Goal: Task Accomplishment & Management: Use online tool/utility

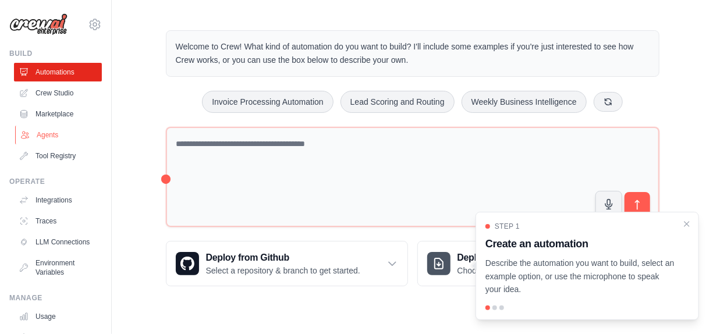
click at [49, 140] on link "Agents" at bounding box center [59, 135] width 88 height 19
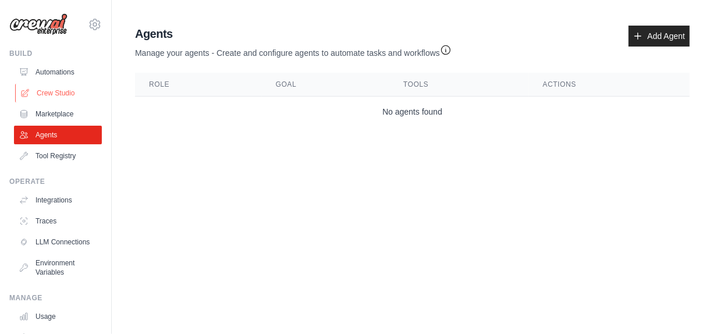
click at [61, 91] on link "Crew Studio" at bounding box center [59, 93] width 88 height 19
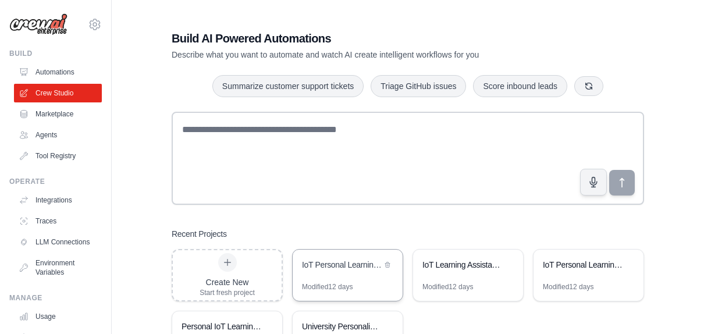
click at [341, 269] on div "IoT Personal Learning Assistant" at bounding box center [342, 265] width 80 height 12
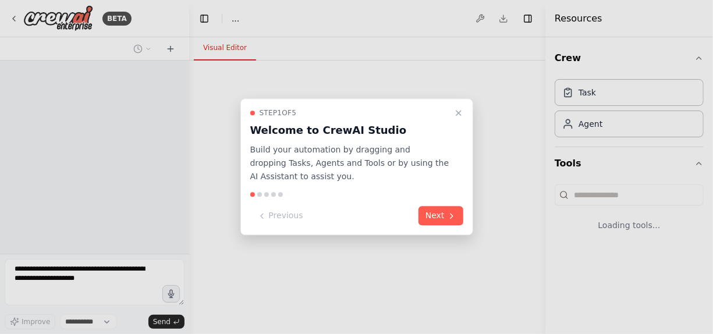
select select "****"
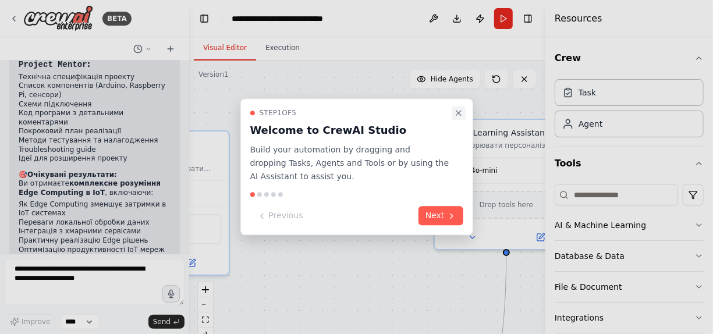
click at [460, 115] on icon "Close walkthrough" at bounding box center [458, 113] width 5 height 5
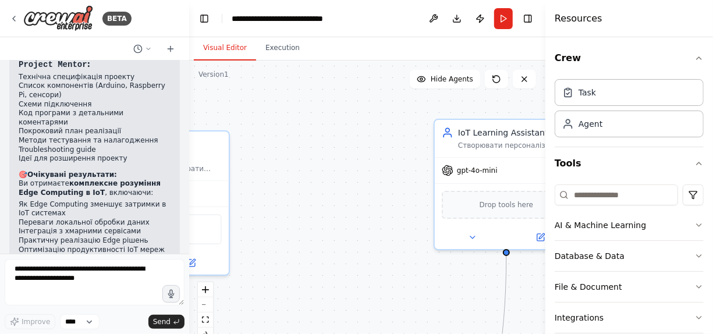
scroll to position [1449, 0]
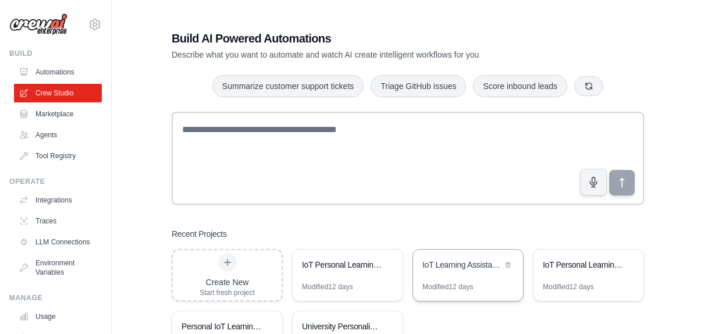
scroll to position [58, 0]
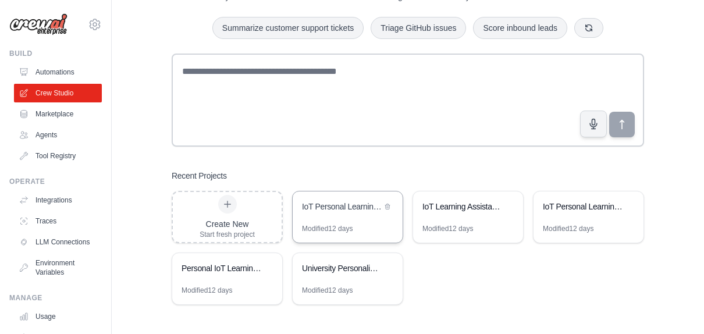
click at [341, 208] on div "IoT Personal Learning Assistant" at bounding box center [342, 207] width 80 height 12
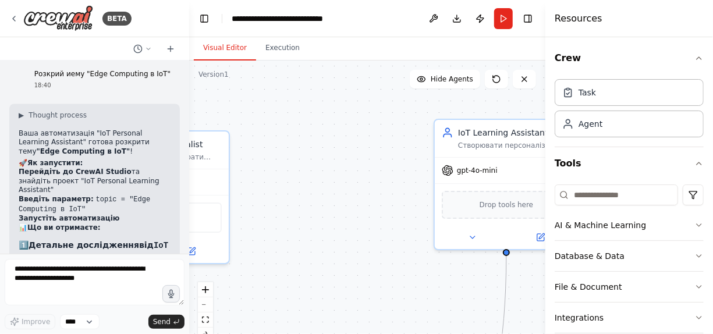
scroll to position [984, 0]
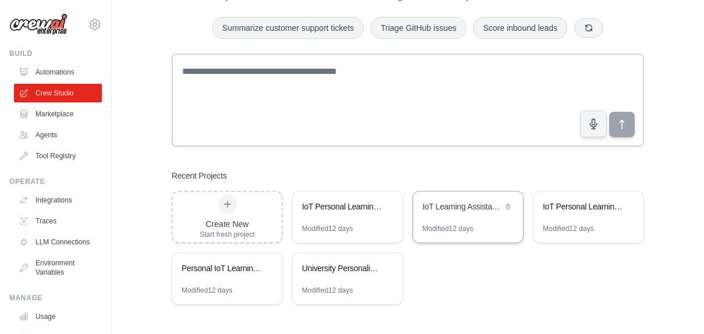
click at [465, 218] on div "IoT Learning Assistant - Personal Assistant for Internet of Things" at bounding box center [468, 207] width 110 height 33
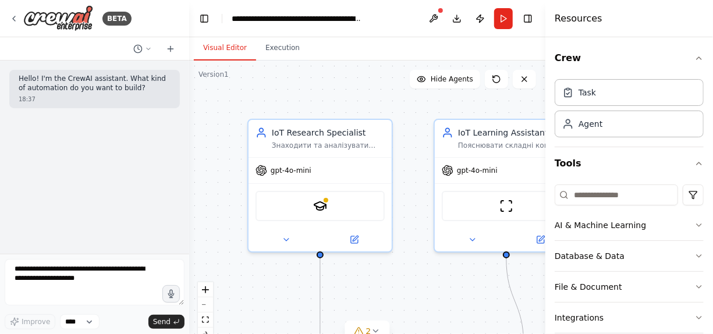
click at [511, 49] on div "Visual Editor Execution" at bounding box center [367, 48] width 356 height 23
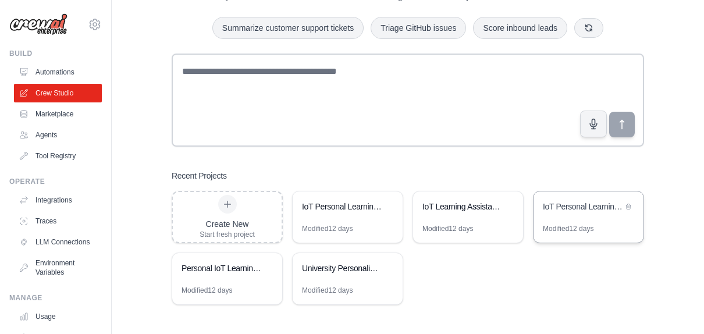
click at [560, 213] on div "IoT Personal Learning Assistant" at bounding box center [583, 208] width 80 height 14
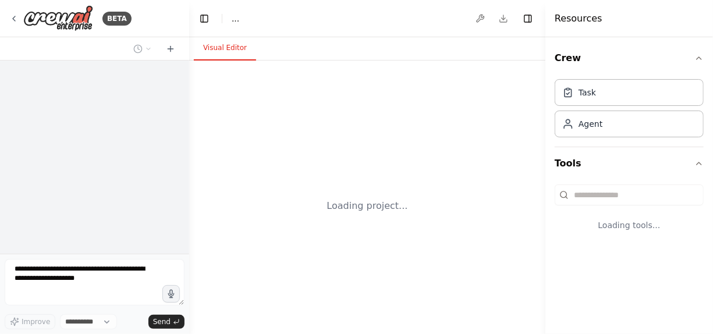
select select "****"
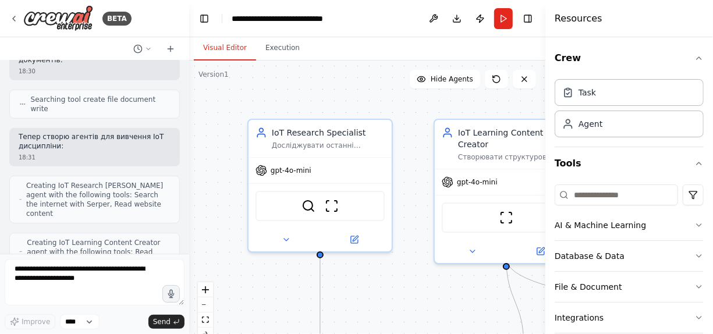
scroll to position [211, 0]
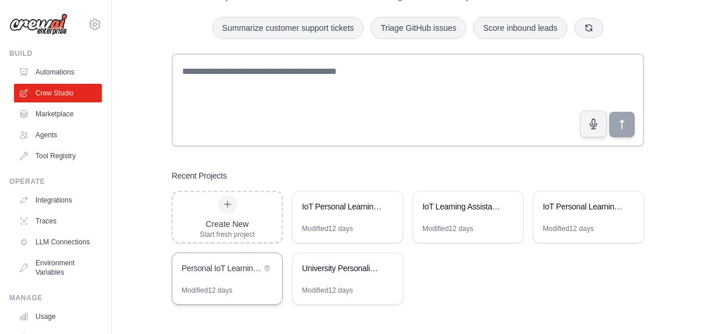
click at [238, 275] on div "Personal IoT Learning Assistant" at bounding box center [221, 269] width 80 height 14
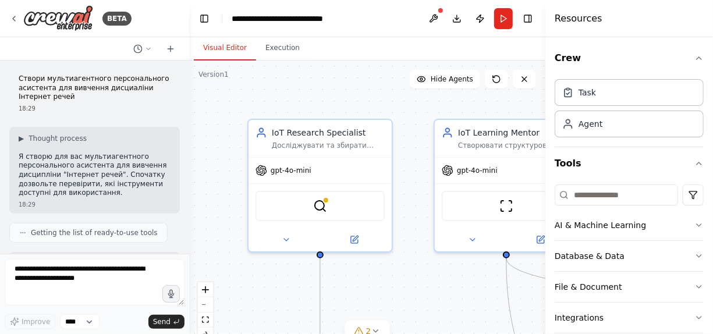
scroll to position [116, 0]
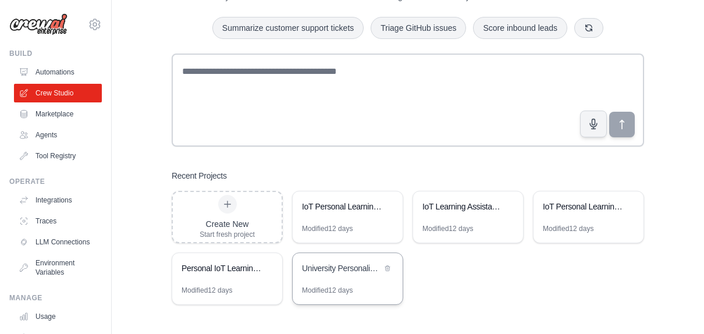
click at [362, 269] on div "University Personalized Learning Paths" at bounding box center [342, 268] width 80 height 12
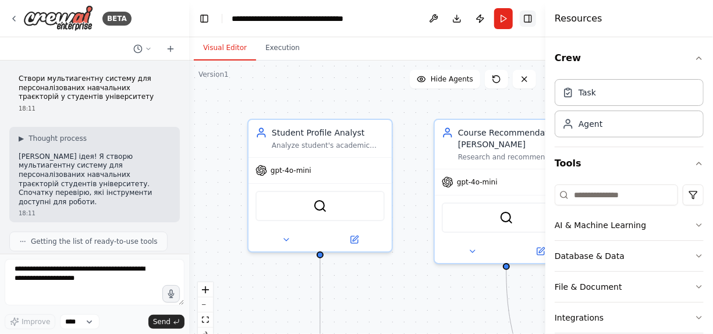
click at [530, 19] on button "Toggle Right Sidebar" at bounding box center [527, 18] width 16 height 16
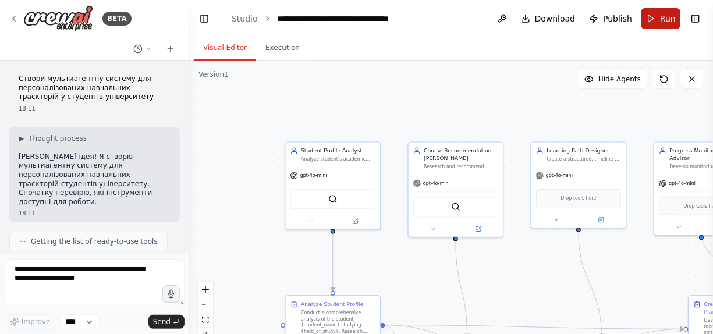
click at [658, 19] on button "Run" at bounding box center [660, 18] width 39 height 21
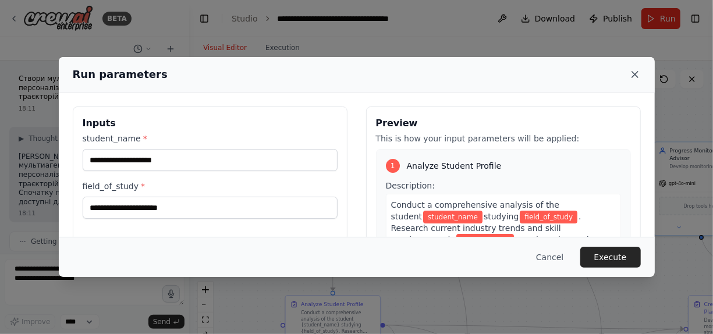
click at [633, 76] on icon at bounding box center [635, 75] width 12 height 12
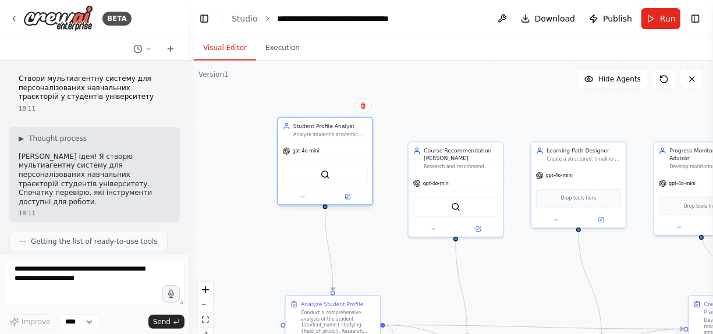
scroll to position [1165, 0]
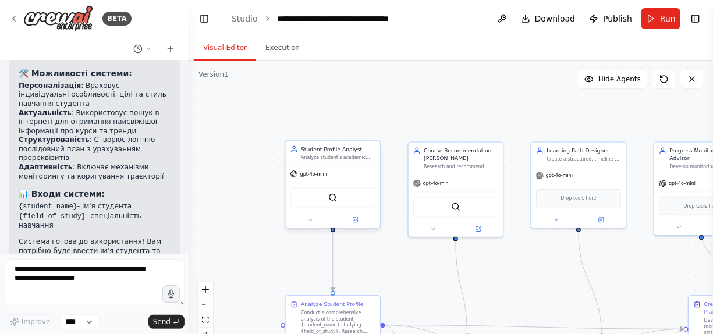
drag, startPoint x: 309, startPoint y: 195, endPoint x: 280, endPoint y: 134, distance: 67.7
click at [280, 134] on div ".deletable-edge-delete-btn { width: 20px; height: 20px; border: 0px solid #ffff…" at bounding box center [451, 205] width 524 height 291
click at [438, 197] on div "SerperDevTool" at bounding box center [455, 207] width 85 height 20
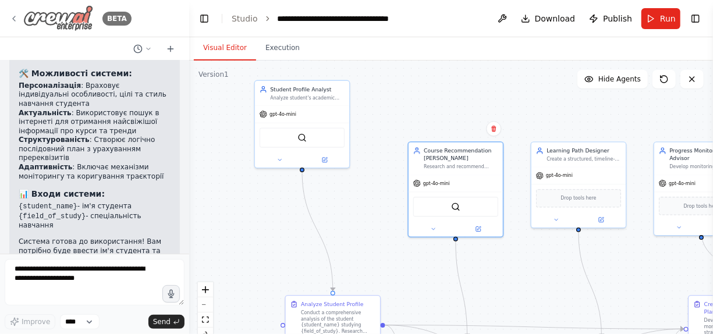
click at [12, 20] on icon at bounding box center [13, 18] width 9 height 9
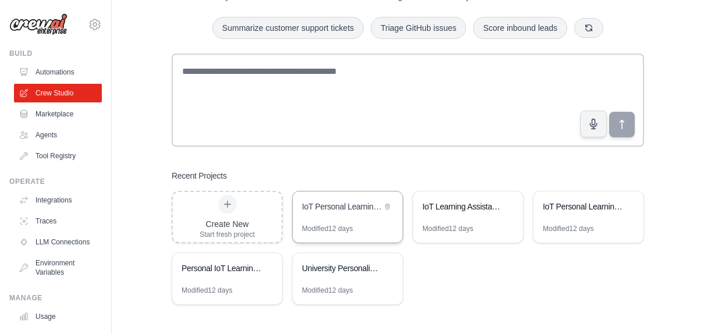
click at [321, 220] on div "IoT Personal Learning Assistant" at bounding box center [348, 207] width 110 height 33
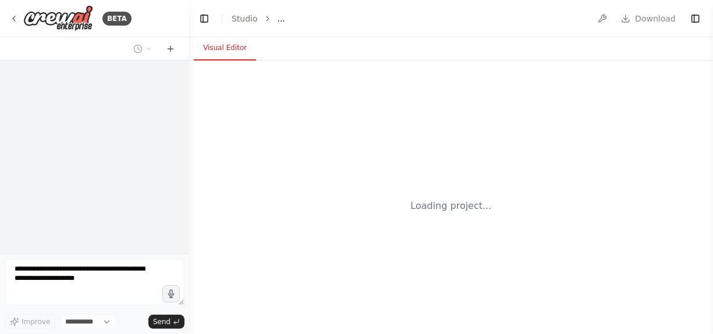
select select "****"
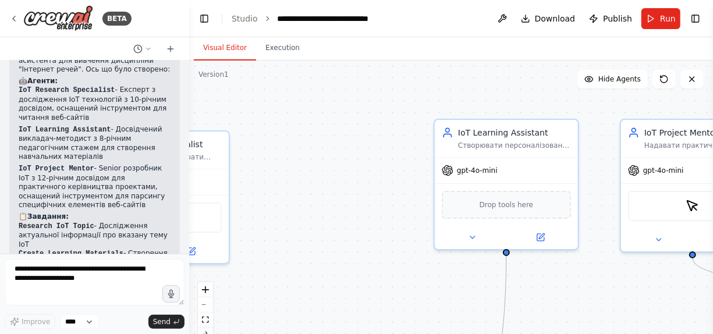
scroll to position [684, 0]
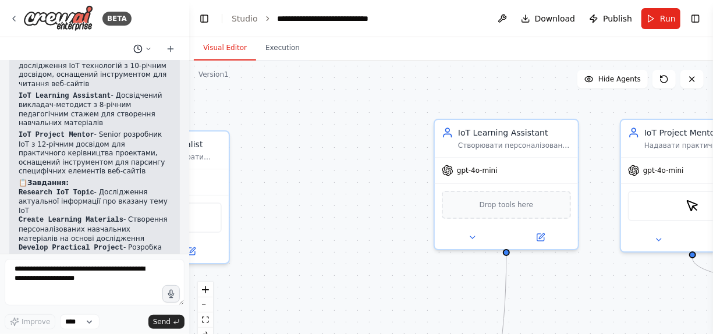
click at [148, 48] on icon at bounding box center [148, 48] width 7 height 7
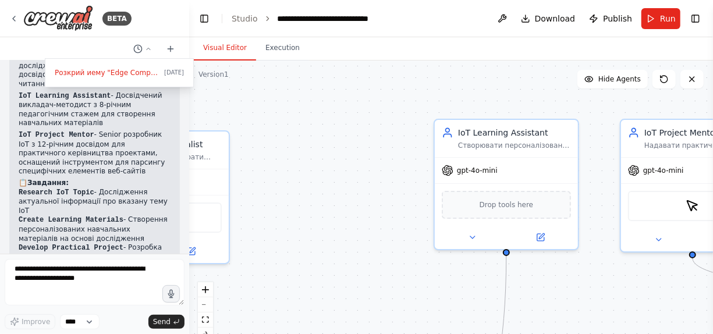
click at [260, 112] on div ".deletable-edge-delete-btn { width: 20px; height: 20px; border: 0px solid #ffff…" at bounding box center [451, 205] width 524 height 291
click at [41, 45] on div at bounding box center [94, 167] width 189 height 334
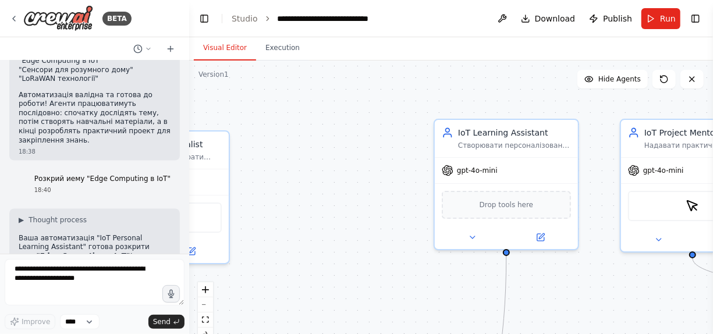
scroll to position [917, 0]
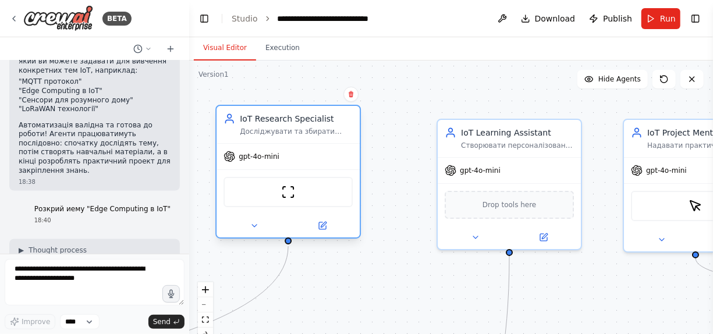
drag, startPoint x: 207, startPoint y: 152, endPoint x: 340, endPoint y: 132, distance: 135.3
click at [340, 132] on div "Досліджувати та збирати найактуальнішу інформацію про технології Інтернету рече…" at bounding box center [296, 131] width 113 height 9
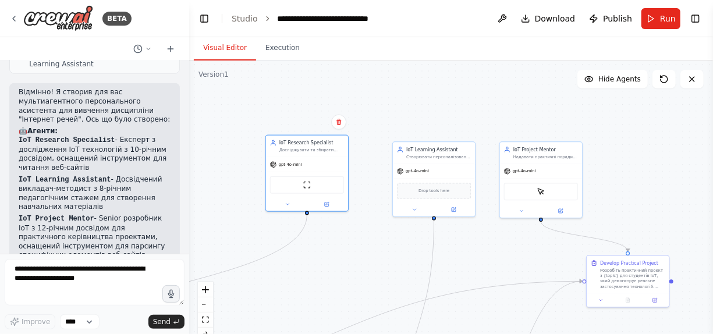
scroll to position [609, 0]
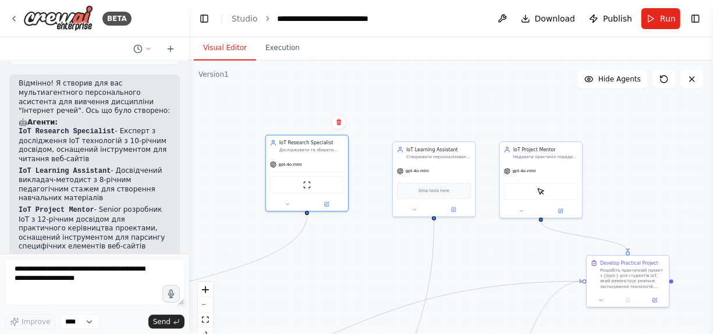
drag, startPoint x: 126, startPoint y: 254, endPoint x: 126, endPoint y: 244, distance: 9.3
click at [126, 263] on ol "Research IoT Topic - Дослідження актуальної інформації про вказану тему IoT Cre…" at bounding box center [95, 304] width 152 height 83
copy ol "ння актуальної інформації про вказану тему IoT Create Learning Materials - С"
click at [122, 256] on form "Improve **** Send" at bounding box center [94, 294] width 189 height 80
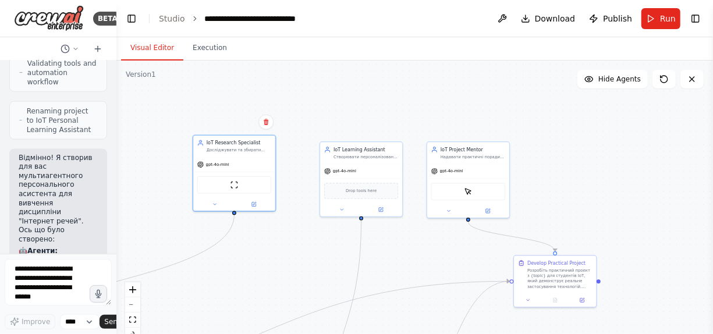
scroll to position [895, 0]
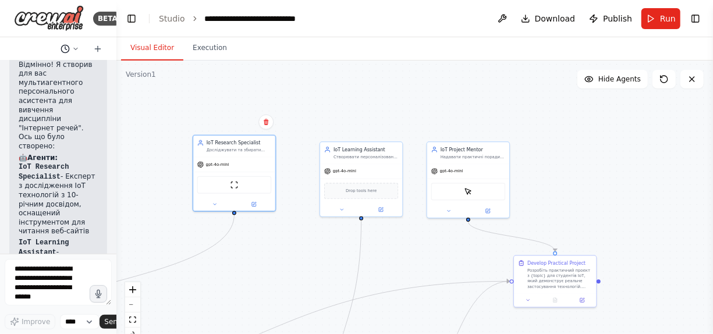
drag, startPoint x: 164, startPoint y: 34, endPoint x: 63, endPoint y: 44, distance: 101.2
click at [61, 41] on div "BETA Створи мультиагентного персонального асистента для вивчення дисциаліни Інт…" at bounding box center [58, 167] width 116 height 334
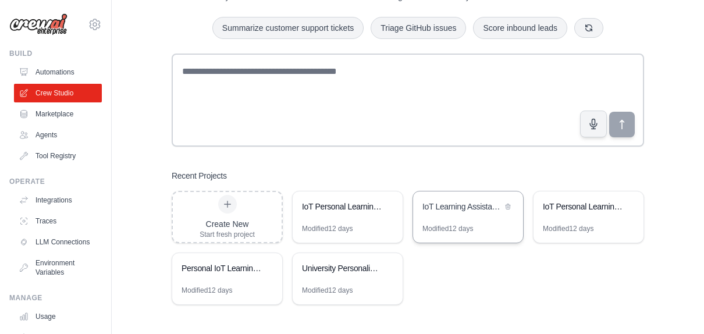
click at [457, 213] on div "IoT Learning Assistant - Personal Assistant for Internet of Things" at bounding box center [462, 208] width 80 height 14
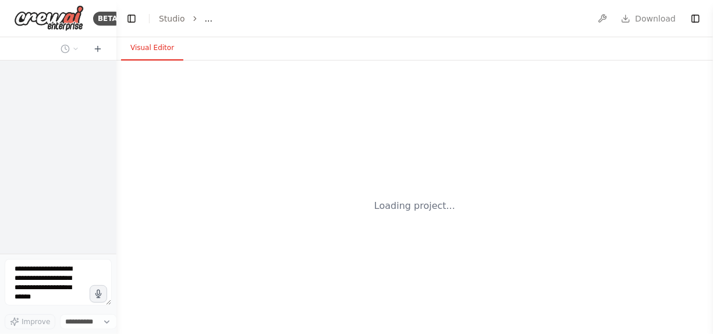
select select "****"
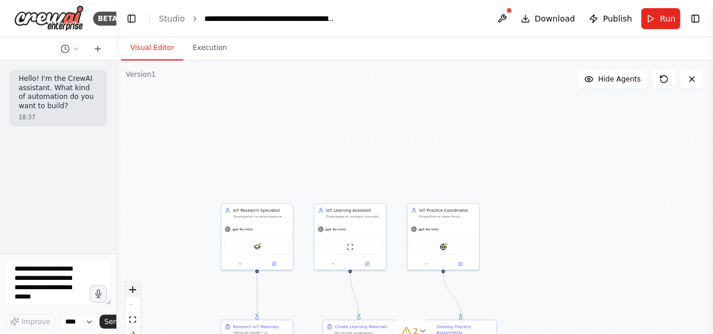
click at [134, 294] on button "zoom in" at bounding box center [132, 289] width 15 height 15
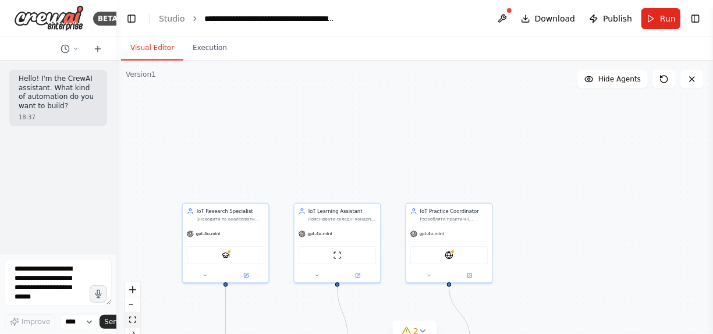
click at [134, 318] on icon "fit view" at bounding box center [132, 319] width 7 height 6
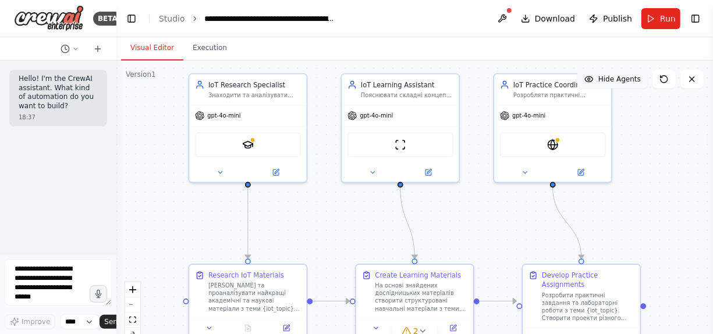
click at [606, 81] on span "Hide Agents" at bounding box center [619, 78] width 42 height 9
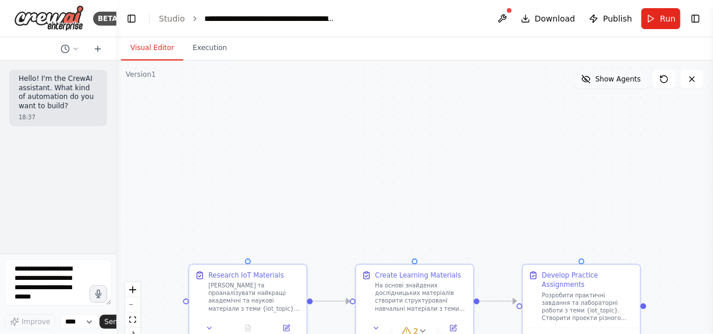
click at [593, 85] on button "Show Agents" at bounding box center [610, 79] width 73 height 19
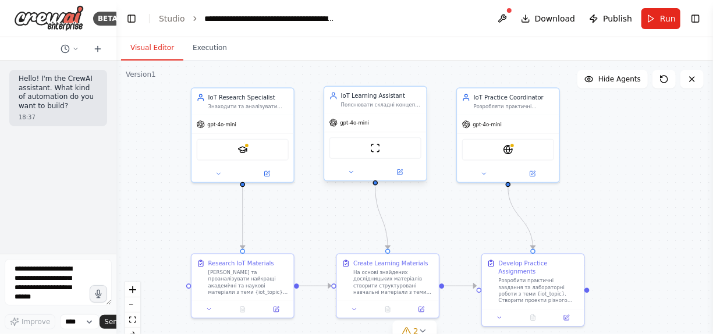
click at [400, 180] on div "IoT Learning Assistant Пояснювати складні концепції IoT простою та зрозумілою м…" at bounding box center [375, 133] width 104 height 95
click at [353, 172] on icon at bounding box center [351, 172] width 6 height 6
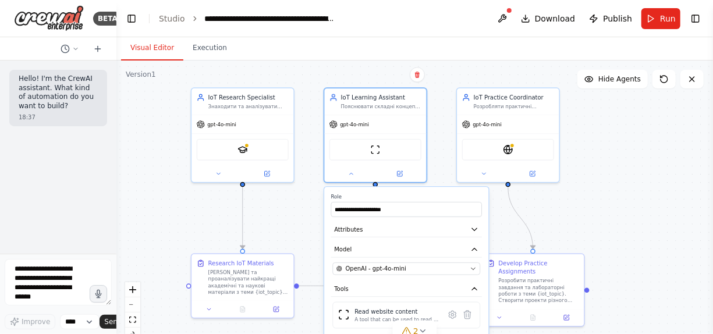
click at [440, 165] on div ".deletable-edge-delete-btn { width: 20px; height: 20px; border: 0px solid #ffff…" at bounding box center [414, 205] width 596 height 291
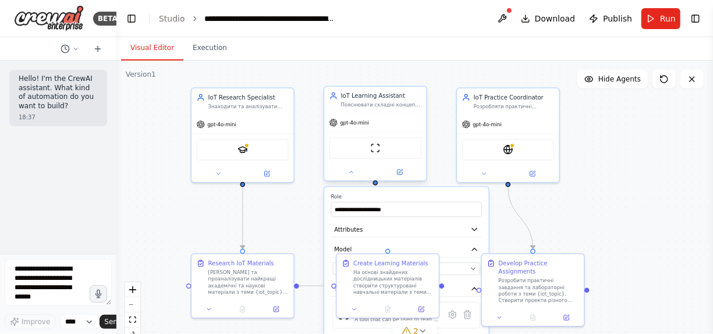
click at [401, 177] on div at bounding box center [375, 172] width 102 height 17
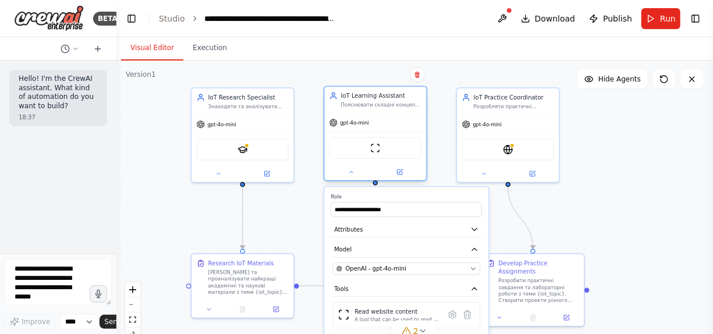
click at [400, 180] on div at bounding box center [375, 172] width 102 height 17
click at [317, 235] on div ".deletable-edge-delete-btn { width: 20px; height: 20px; border: 0px solid #ffff…" at bounding box center [414, 205] width 596 height 291
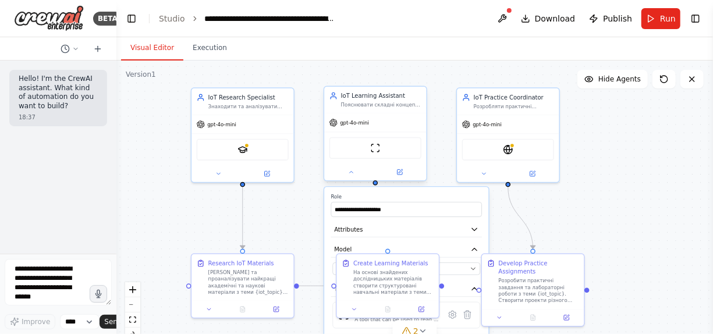
click at [401, 179] on div at bounding box center [375, 172] width 102 height 17
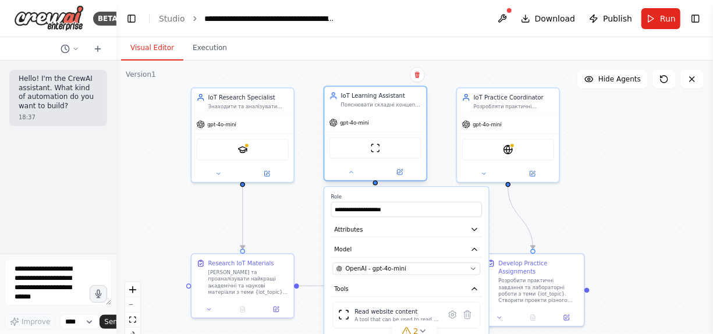
click at [401, 179] on div at bounding box center [375, 172] width 102 height 17
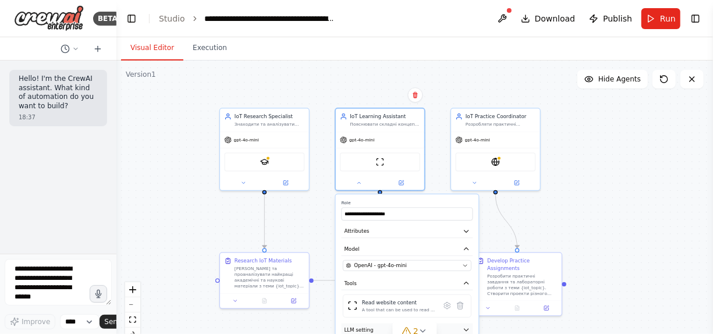
click at [464, 329] on icon "button" at bounding box center [466, 330] width 4 height 2
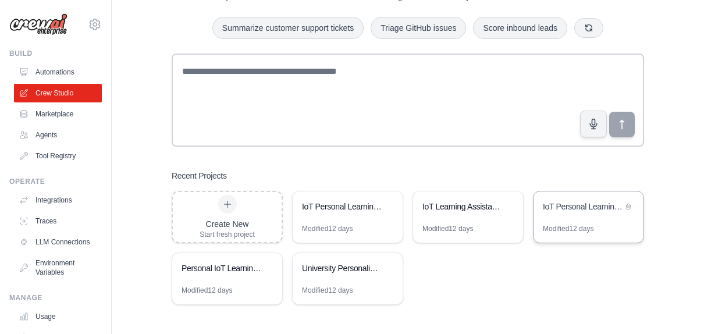
click at [586, 202] on div "IoT Personal Learning Assistant" at bounding box center [583, 207] width 80 height 12
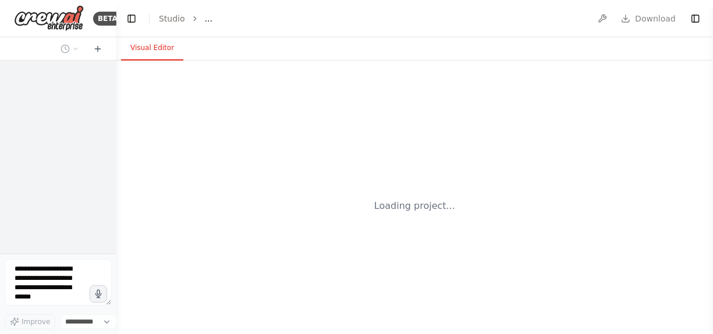
select select "****"
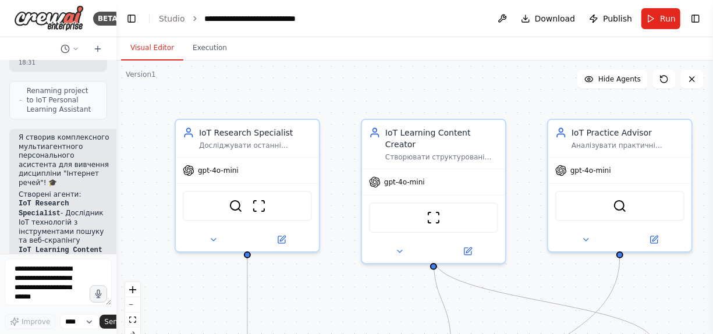
scroll to position [1280, 0]
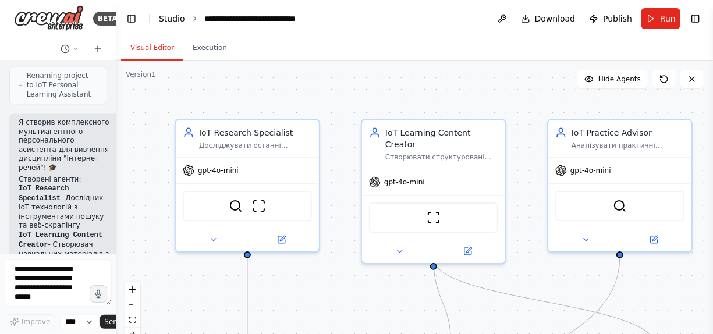
click at [166, 21] on link "Studio" at bounding box center [172, 18] width 26 height 9
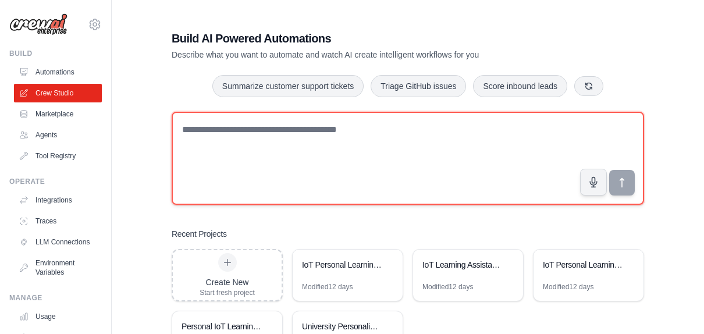
click at [215, 129] on textarea at bounding box center [408, 158] width 472 height 93
click at [266, 131] on textarea "**********" at bounding box center [408, 158] width 472 height 93
click at [353, 133] on textarea "**********" at bounding box center [408, 158] width 472 height 93
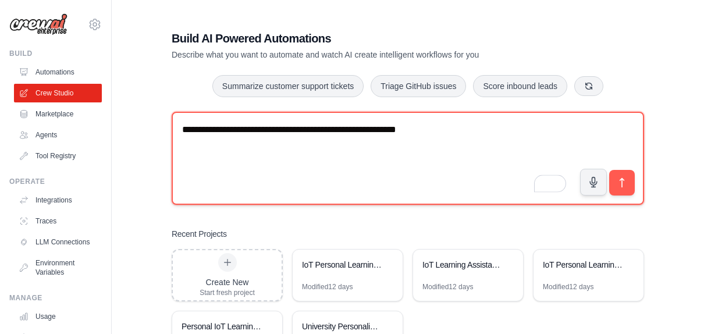
click at [367, 130] on textarea "**********" at bounding box center [408, 158] width 472 height 93
click at [433, 133] on textarea "**********" at bounding box center [408, 158] width 472 height 93
click at [240, 143] on textarea "**********" at bounding box center [408, 158] width 472 height 93
click at [467, 128] on textarea "**********" at bounding box center [408, 158] width 472 height 93
type textarea "**********"
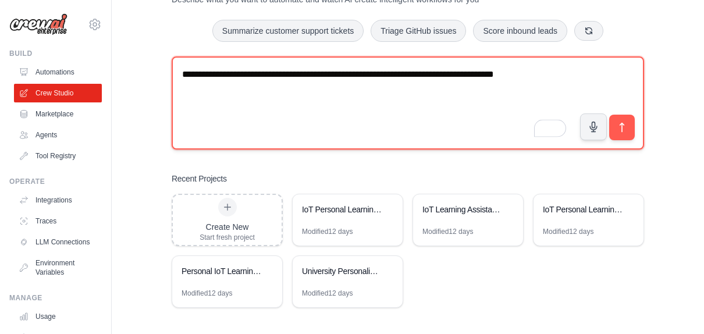
scroll to position [58, 0]
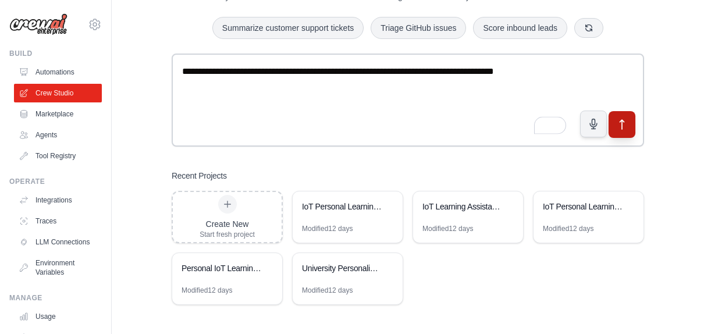
click at [621, 123] on icon "submit" at bounding box center [622, 125] width 12 height 12
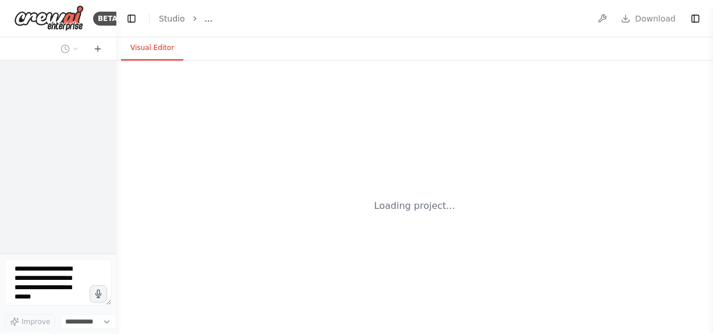
select select "****"
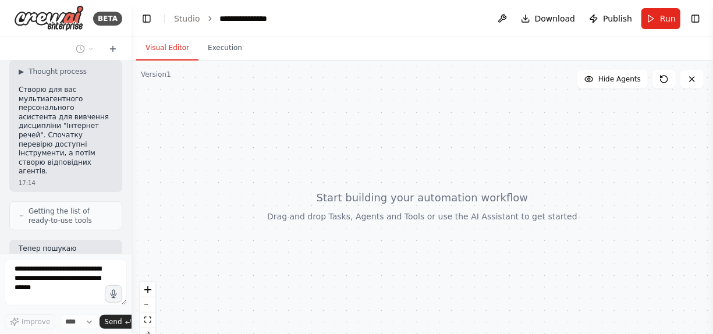
scroll to position [76, 0]
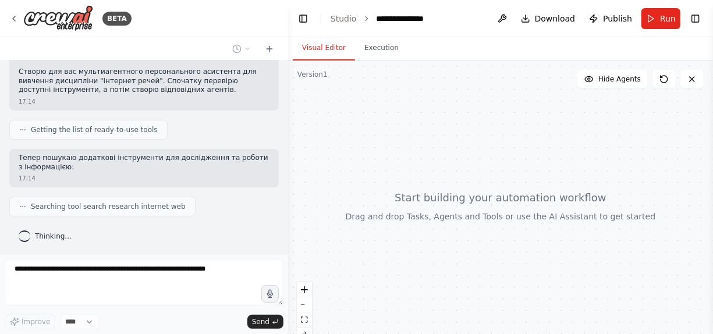
drag, startPoint x: 115, startPoint y: 107, endPoint x: 288, endPoint y: 128, distance: 174.6
click at [288, 128] on div "**********" at bounding box center [356, 167] width 713 height 334
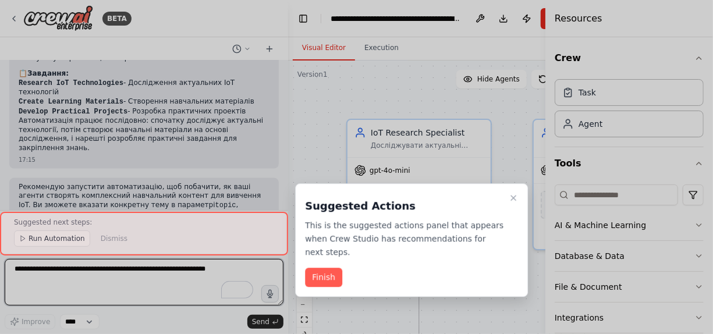
scroll to position [818, 0]
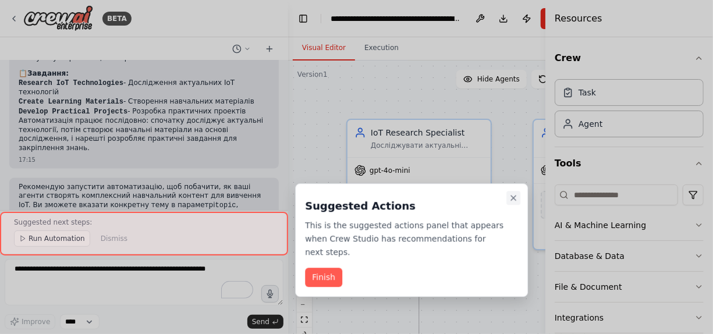
click at [510, 199] on icon "Close walkthrough" at bounding box center [512, 197] width 9 height 9
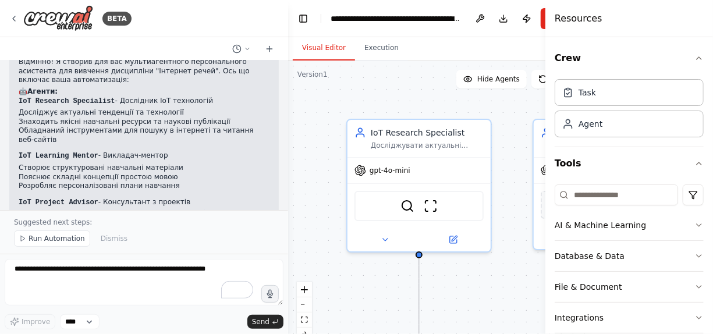
scroll to position [702, 0]
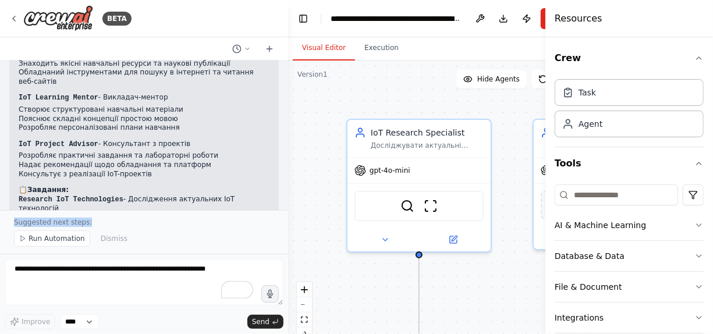
click at [170, 213] on div "BETA Створи мультиагентного персонального асистента для вивчення дисципліни "Ін…" at bounding box center [144, 167] width 288 height 334
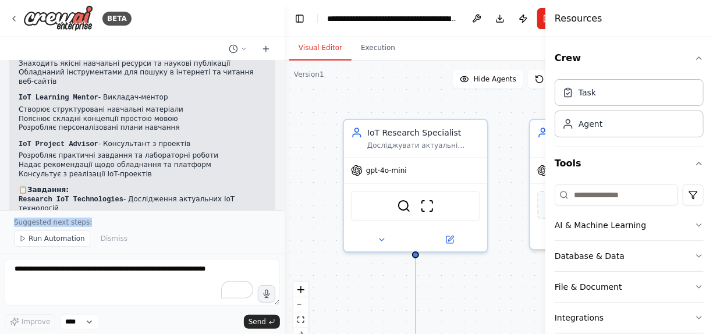
drag, startPoint x: 170, startPoint y: 213, endPoint x: 284, endPoint y: 172, distance: 121.1
click at [284, 172] on div "BETA Створи мультиагентного персонального асистента для вивчення дисципліни "Ін…" at bounding box center [356, 167] width 713 height 334
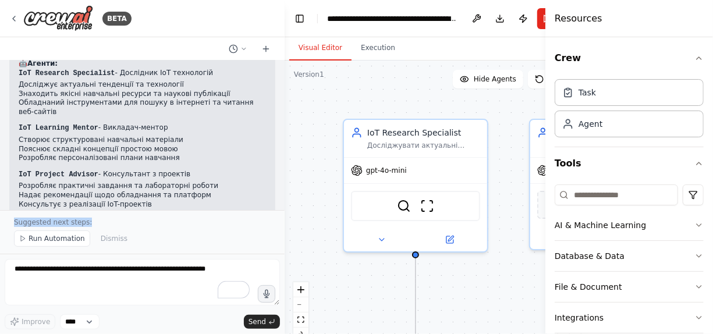
scroll to position [653, 0]
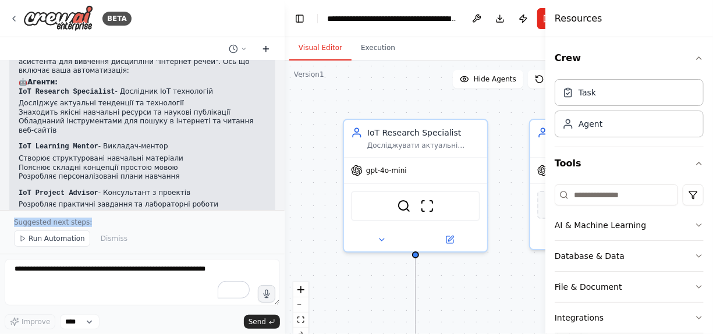
click at [261, 45] on icon at bounding box center [265, 48] width 9 height 9
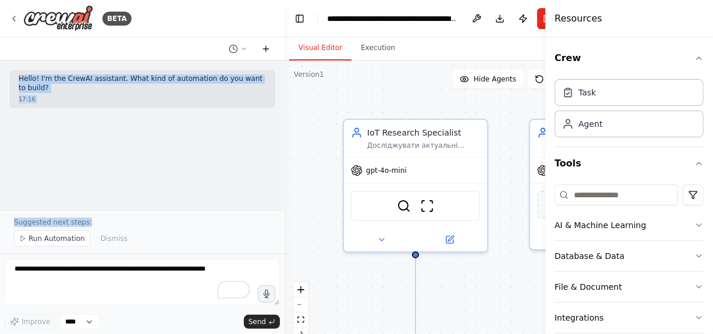
click at [263, 45] on icon at bounding box center [265, 48] width 9 height 9
click at [163, 142] on div "Hello! I'm the CrewAI assistant. What kind of automation do you want to build? …" at bounding box center [142, 134] width 284 height 149
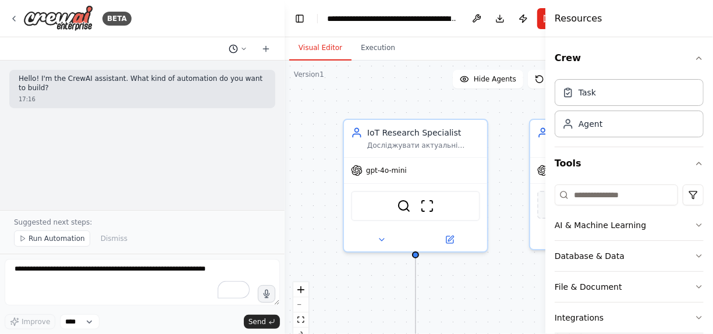
click at [244, 50] on icon at bounding box center [243, 48] width 7 height 7
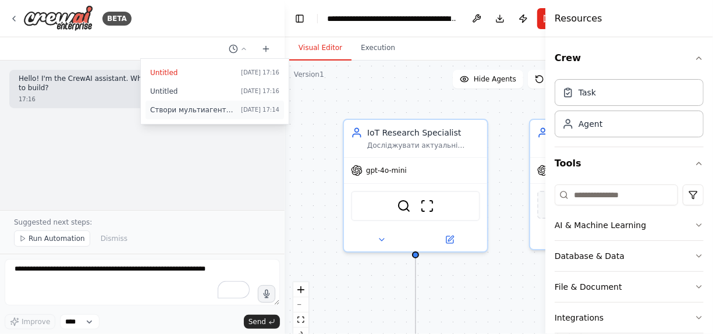
click at [194, 112] on span "Створи мультиагентного персонального асистента для вивчення дисципліни "Інтерне…" at bounding box center [193, 109] width 86 height 9
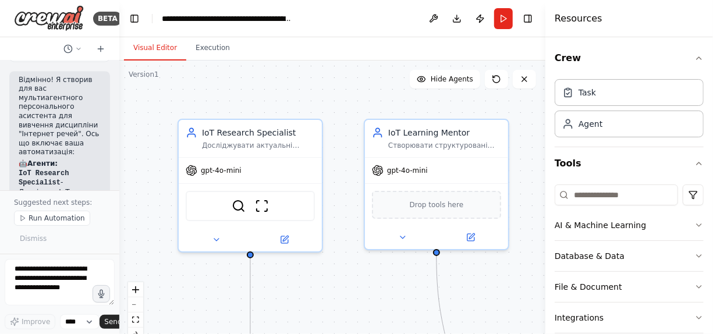
scroll to position [1066, 0]
drag, startPoint x: 284, startPoint y: 126, endPoint x: -9, endPoint y: 123, distance: 292.6
click at [0, 123] on html "BETA Створи мультиагентного персонального асистента для вивчення дисципліни "Ін…" at bounding box center [356, 167] width 713 height 334
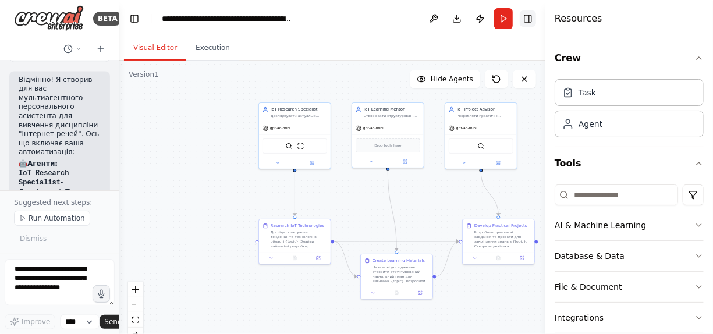
click at [526, 20] on button "Toggle Right Sidebar" at bounding box center [527, 18] width 16 height 16
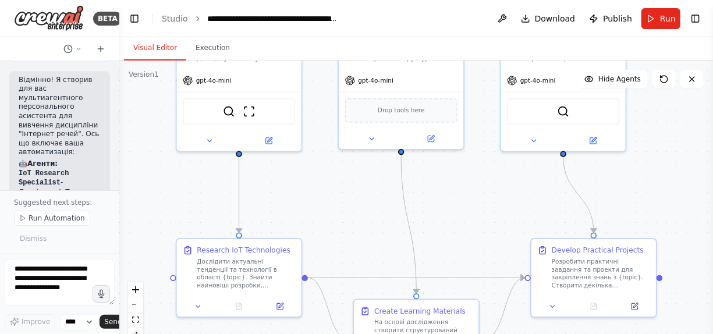
drag, startPoint x: 350, startPoint y: 220, endPoint x: 457, endPoint y: 206, distance: 107.4
click at [457, 206] on div ".deletable-edge-delete-btn { width: 20px; height: 20px; border: 0px solid #ffff…" at bounding box center [415, 205] width 593 height 291
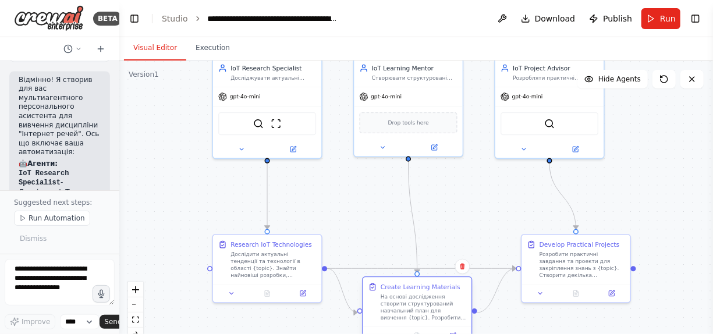
drag, startPoint x: 440, startPoint y: 290, endPoint x: 440, endPoint y: 283, distance: 7.0
click at [440, 283] on div "Create Learning Materials На основі дослідження створити структурований навчаль…" at bounding box center [417, 301] width 108 height 49
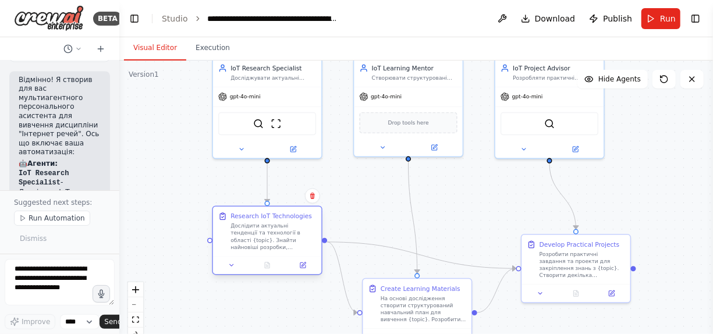
drag, startPoint x: 284, startPoint y: 271, endPoint x: 282, endPoint y: 243, distance: 28.0
click at [282, 243] on div "Дослідити актуальні тенденції та технології в області {topic}. Знайти найновіші…" at bounding box center [273, 236] width 86 height 29
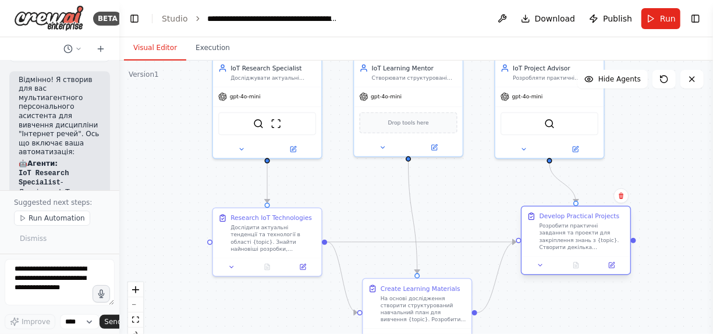
drag, startPoint x: 582, startPoint y: 273, endPoint x: 582, endPoint y: 246, distance: 26.8
click at [582, 246] on div "Розробити практичні завдання та проекти для закріплення знань з {topic}. Створи…" at bounding box center [582, 236] width 86 height 29
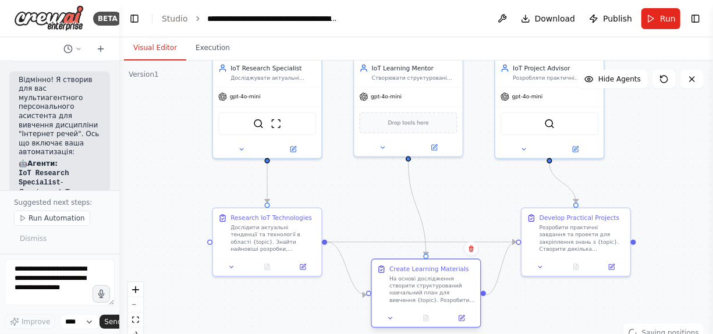
drag, startPoint x: 429, startPoint y: 321, endPoint x: 433, endPoint y: 305, distance: 16.8
click at [433, 305] on div "Create Learning Materials На основі дослідження створити структурований навчаль…" at bounding box center [426, 283] width 108 height 49
drag, startPoint x: 536, startPoint y: 238, endPoint x: 546, endPoint y: 295, distance: 57.3
click at [537, 235] on div "Develop Practical Projects Розробити практичні завдання та проекти для закріпле…" at bounding box center [576, 232] width 98 height 39
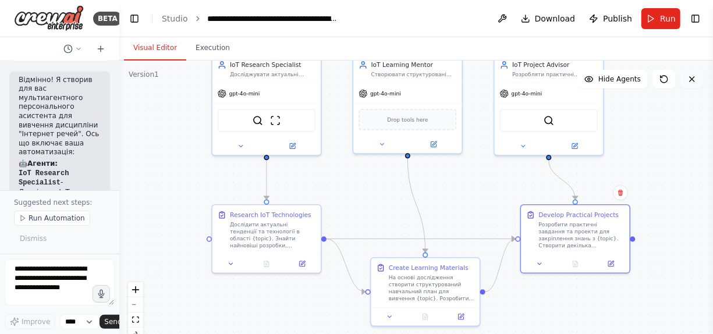
click at [696, 80] on button at bounding box center [691, 79] width 23 height 19
click at [692, 80] on icon at bounding box center [691, 78] width 9 height 9
click at [696, 20] on button "Toggle Right Sidebar" at bounding box center [695, 18] width 16 height 16
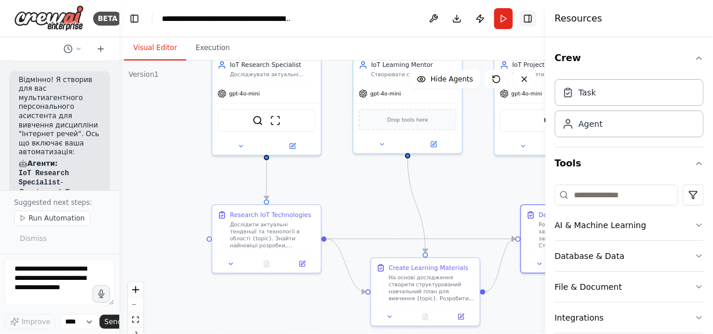
click at [531, 20] on button "Toggle Right Sidebar" at bounding box center [527, 18] width 16 height 16
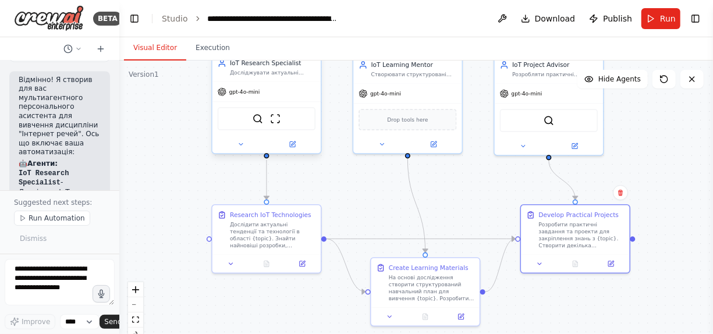
click at [293, 154] on div "IoT Research Specialist Досліджувати актуальні тенденції, технології та розробк…" at bounding box center [266, 102] width 110 height 101
click at [290, 145] on icon at bounding box center [292, 144] width 5 height 5
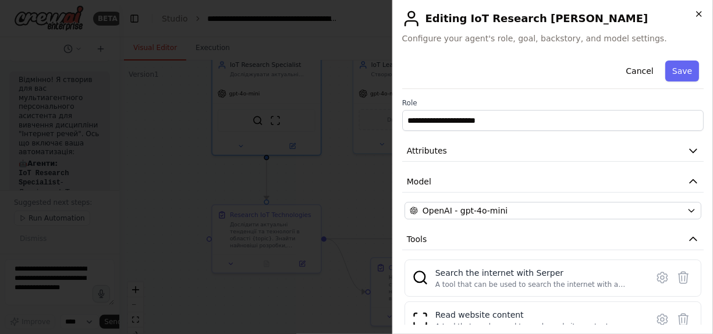
click at [697, 12] on icon "button" at bounding box center [698, 14] width 5 height 5
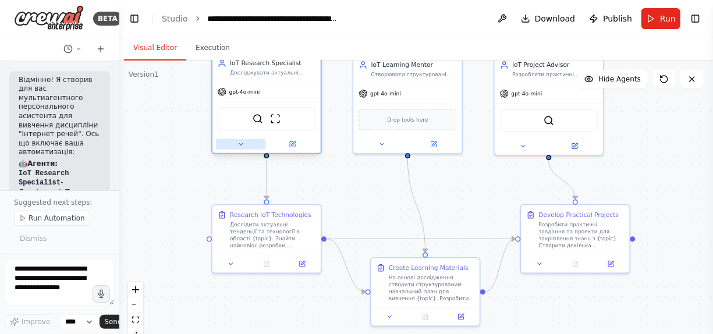
click at [239, 145] on icon at bounding box center [240, 144] width 7 height 7
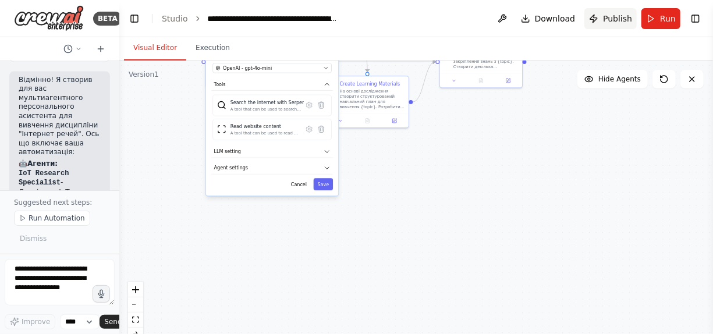
drag, startPoint x: 603, startPoint y: 198, endPoint x: 624, endPoint y: 19, distance: 180.3
click at [624, 19] on main "**********" at bounding box center [415, 167] width 593 height 334
click at [302, 183] on button "Cancel" at bounding box center [299, 184] width 24 height 12
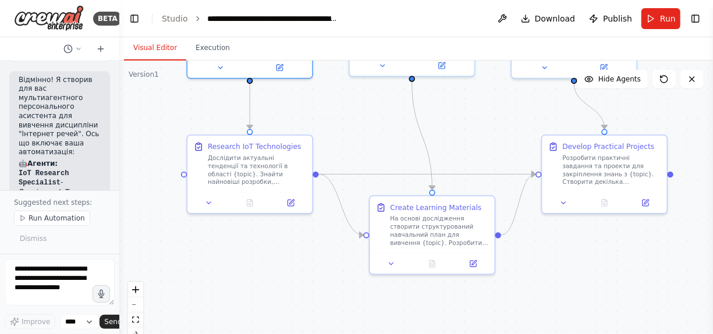
drag, startPoint x: 606, startPoint y: 170, endPoint x: 706, endPoint y: 351, distance: 207.2
click at [706, 333] on html "BETA Створи мультиагентного персонального асистента для вивчення дисципліни "Ін…" at bounding box center [356, 167] width 713 height 334
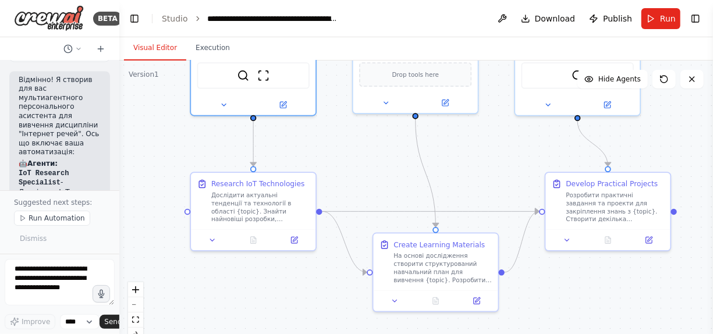
drag, startPoint x: 663, startPoint y: 314, endPoint x: 670, endPoint y: 358, distance: 44.7
click at [670, 333] on html "BETA Створи мультиагентного персонального асистента для вивчення дисципліни "Ін…" at bounding box center [356, 167] width 713 height 334
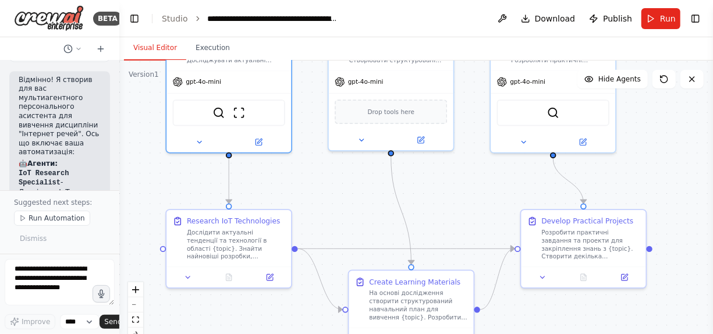
drag, startPoint x: 489, startPoint y: 153, endPoint x: 465, endPoint y: 191, distance: 45.0
click at [465, 191] on div ".deletable-edge-delete-btn { width: 20px; height: 20px; border: 0px solid #ffff…" at bounding box center [415, 205] width 593 height 291
click at [669, 20] on span "Run" at bounding box center [668, 19] width 16 height 12
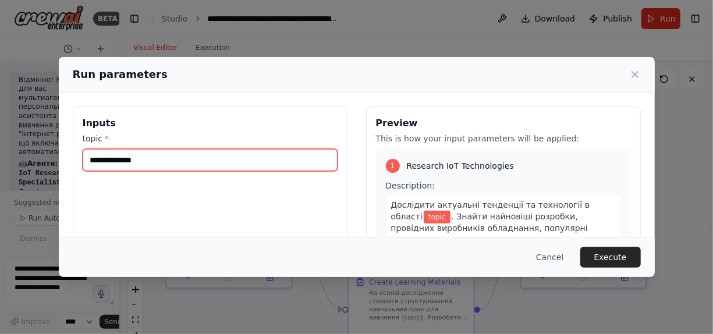
click at [154, 161] on input "topic *" at bounding box center [210, 160] width 255 height 22
click at [171, 162] on input "topic *" at bounding box center [210, 160] width 255 height 22
type input "*"
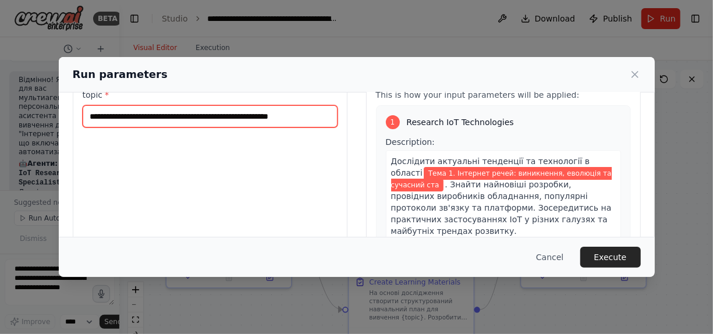
scroll to position [0, 2]
type input "**********"
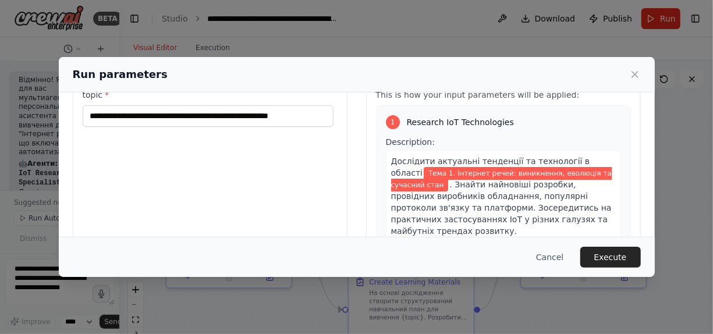
scroll to position [0, 0]
click at [625, 261] on button "Execute" at bounding box center [610, 257] width 60 height 21
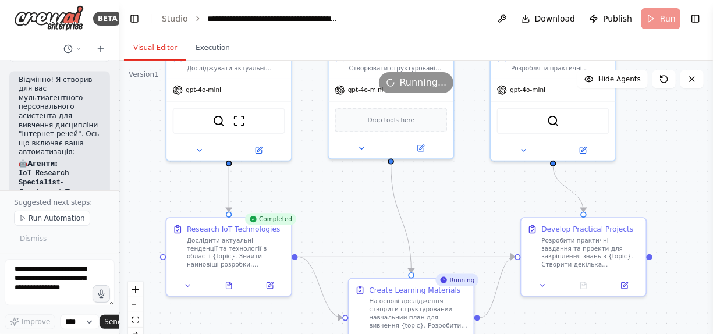
drag, startPoint x: 435, startPoint y: 198, endPoint x: 435, endPoint y: 206, distance: 8.1
click at [435, 206] on div ".deletable-edge-delete-btn { width: 20px; height: 20px; border: 0px solid #ffff…" at bounding box center [415, 205] width 593 height 291
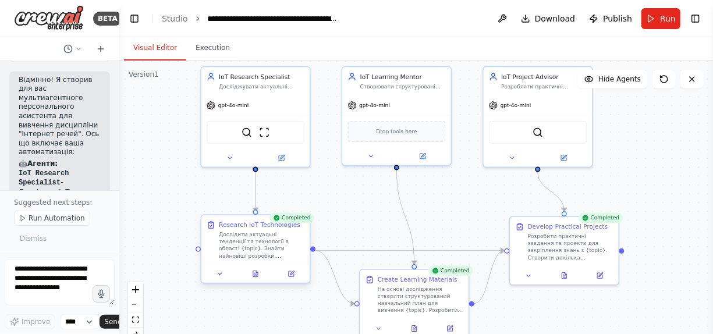
click at [257, 281] on div at bounding box center [255, 274] width 108 height 18
click at [293, 281] on div at bounding box center [255, 274] width 108 height 18
click at [293, 279] on div at bounding box center [255, 274] width 108 height 18
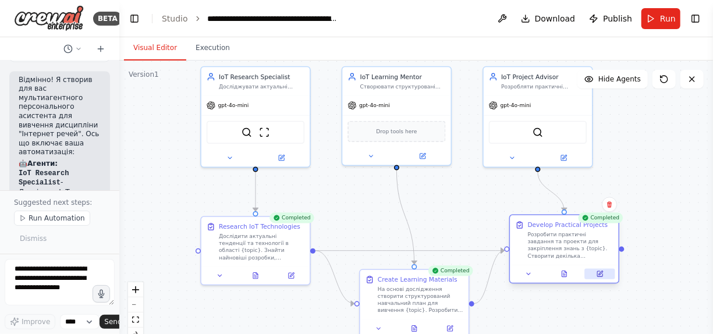
click at [598, 274] on icon at bounding box center [599, 273] width 5 height 5
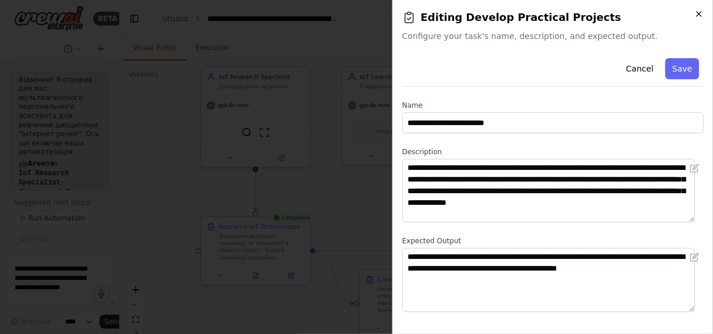
click at [699, 17] on icon "button" at bounding box center [698, 13] width 9 height 9
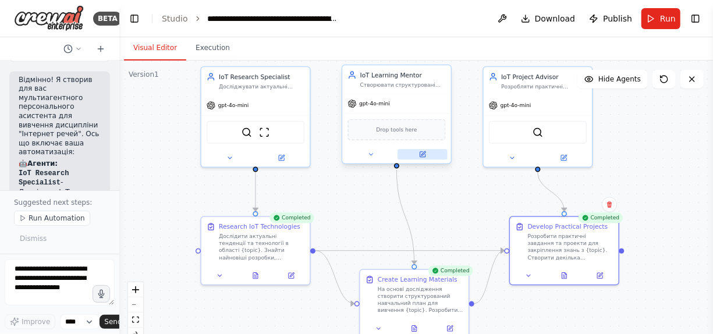
click at [424, 158] on button at bounding box center [422, 154] width 50 height 10
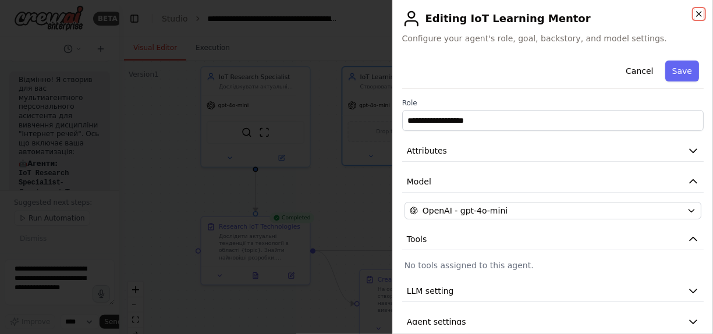
click at [694, 12] on icon "button" at bounding box center [698, 13] width 9 height 9
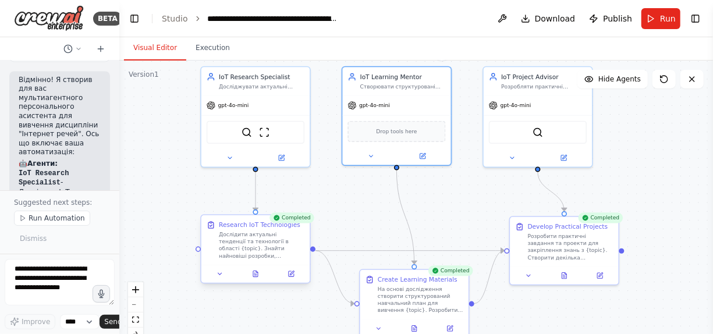
click at [257, 280] on div at bounding box center [255, 274] width 108 height 18
click at [246, 233] on div "Дослідити актуальні тенденції та технології в області {topic}. Знайти найновіші…" at bounding box center [262, 245] width 86 height 29
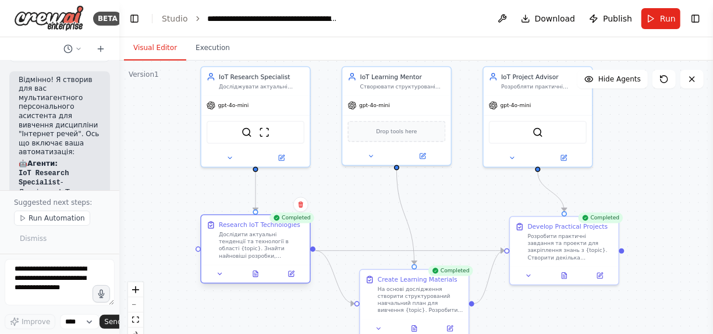
click at [246, 233] on div "Дослідити актуальні тенденції та технології в області {topic}. Знайти найновіші…" at bounding box center [262, 245] width 86 height 29
click at [558, 246] on div "Розробити практичні завдання та проекти для закріплення знань з {topic}. Створи…" at bounding box center [571, 245] width 86 height 29
click at [551, 228] on div "Develop Practical Projects" at bounding box center [568, 224] width 80 height 9
click at [520, 232] on div "Develop Practical Projects Розробити практичні завдання та проекти для закріпле…" at bounding box center [564, 239] width 98 height 39
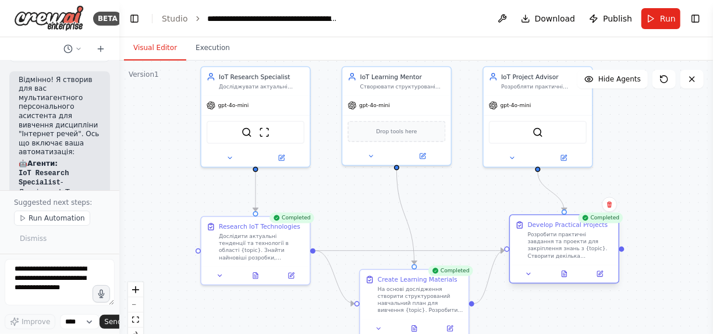
click at [531, 283] on div "Develop Practical Projects Розробити практичні завдання та проекти для закріпле…" at bounding box center [564, 248] width 110 height 69
click at [531, 282] on div at bounding box center [564, 274] width 108 height 18
click at [292, 282] on div at bounding box center [255, 274] width 108 height 18
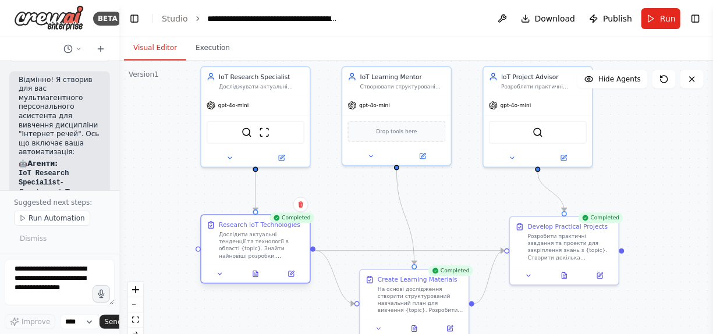
click at [292, 282] on div at bounding box center [255, 274] width 108 height 18
click at [606, 274] on button at bounding box center [600, 274] width 30 height 10
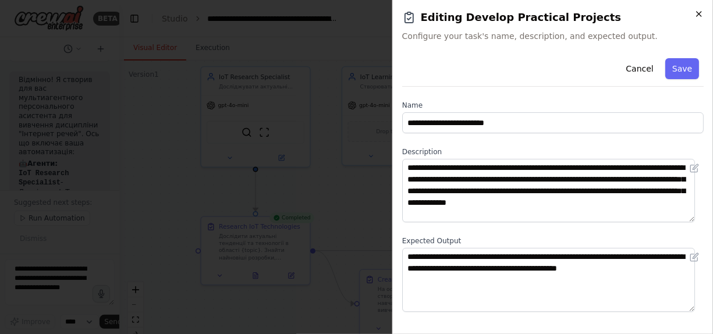
click at [701, 15] on icon "button" at bounding box center [698, 13] width 9 height 9
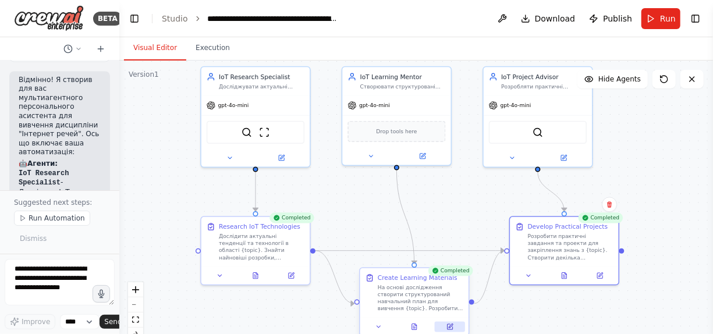
click at [448, 327] on icon at bounding box center [449, 326] width 5 height 5
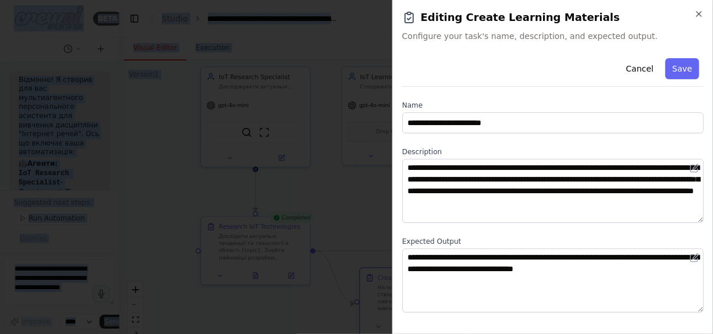
click at [448, 327] on div at bounding box center [356, 167] width 713 height 334
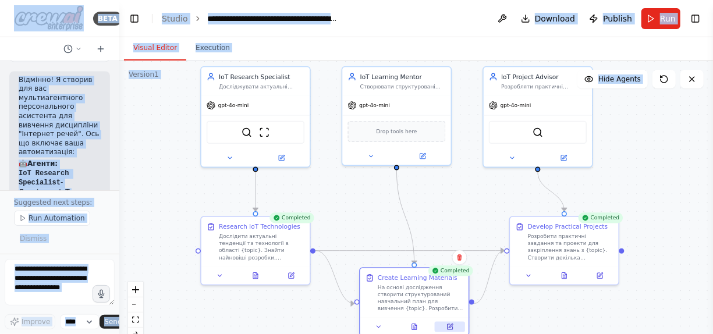
click at [448, 327] on icon at bounding box center [449, 326] width 5 height 5
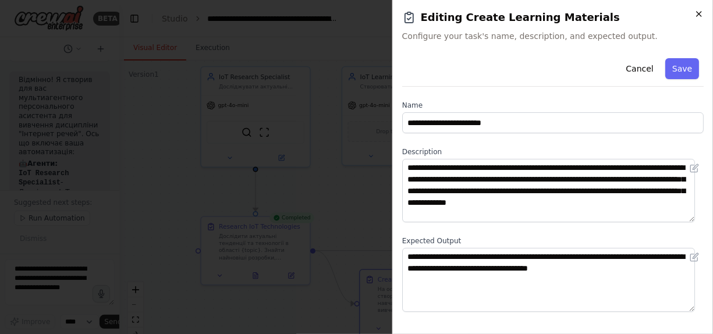
click at [697, 11] on icon "button" at bounding box center [698, 13] width 9 height 9
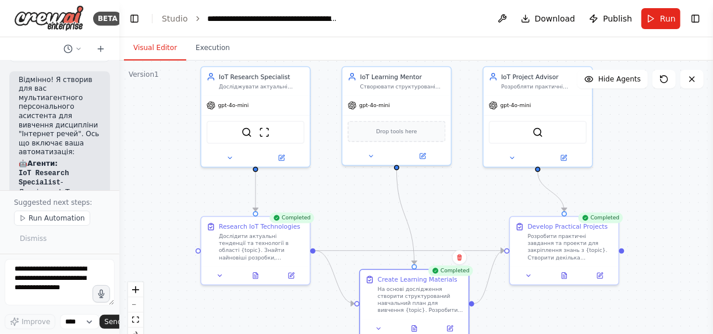
click at [422, 164] on div "IoT Learning Mentor Створювати структуровані навчальні матеріали, пояснення скл…" at bounding box center [396, 115] width 110 height 99
click at [369, 162] on div at bounding box center [396, 153] width 108 height 17
click at [373, 160] on div at bounding box center [396, 153] width 108 height 17
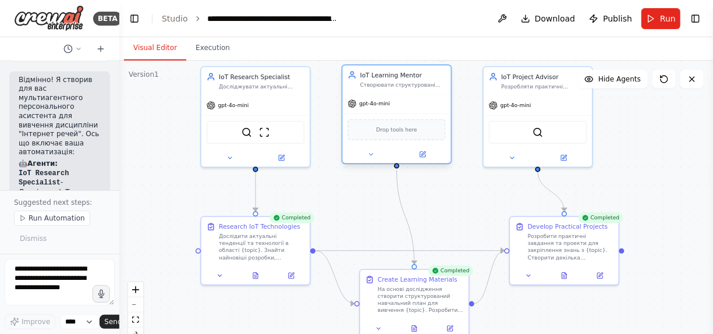
click at [373, 160] on div at bounding box center [396, 153] width 108 height 17
click at [425, 156] on icon at bounding box center [422, 154] width 7 height 7
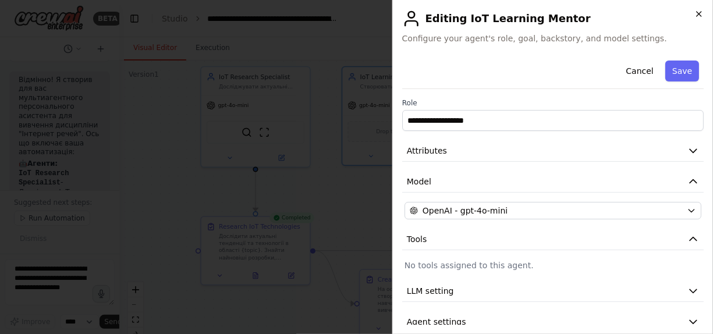
click at [695, 17] on icon "button" at bounding box center [698, 13] width 9 height 9
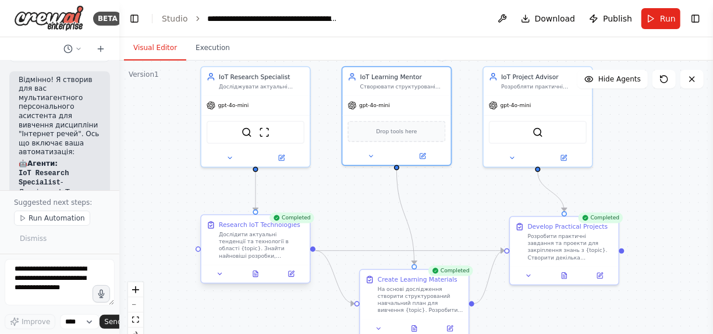
click at [220, 280] on div at bounding box center [255, 274] width 108 height 18
click at [611, 20] on span "Publish" at bounding box center [617, 19] width 29 height 12
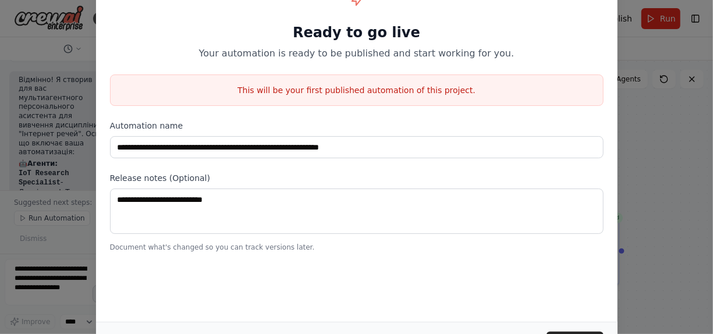
click at [657, 116] on div "**********" at bounding box center [356, 167] width 713 height 334
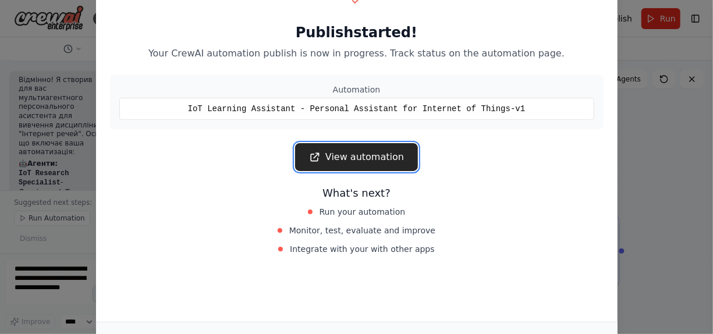
click at [342, 157] on link "View automation" at bounding box center [356, 157] width 123 height 28
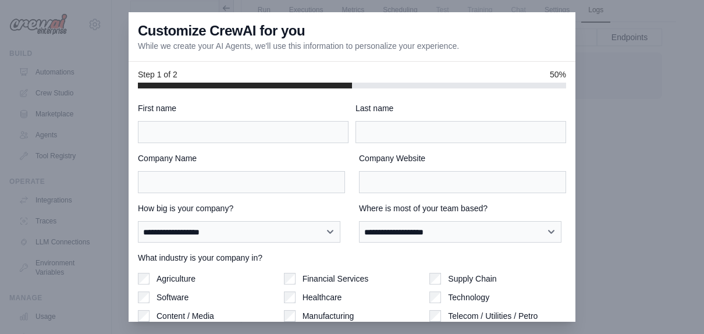
scroll to position [99, 0]
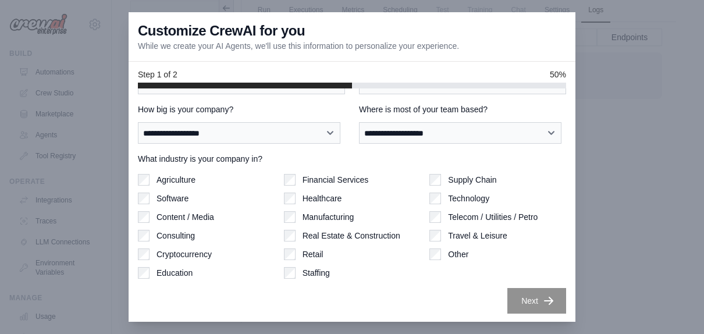
drag, startPoint x: 341, startPoint y: 83, endPoint x: 539, endPoint y: 322, distance: 309.9
click at [572, 85] on div "Step 1 of 2 50%" at bounding box center [352, 75] width 447 height 27
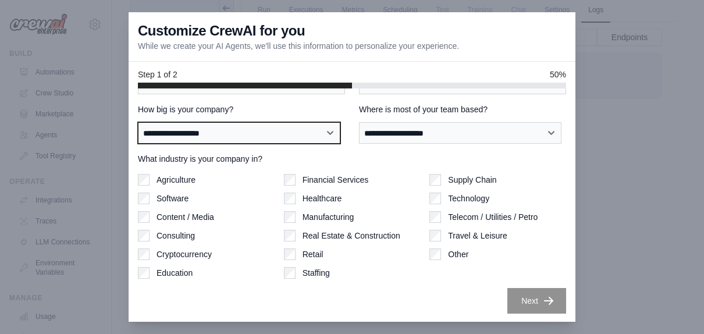
click at [330, 131] on select "**********" at bounding box center [239, 133] width 202 height 22
select select "**********"
click at [138, 122] on select "**********" at bounding box center [239, 133] width 202 height 22
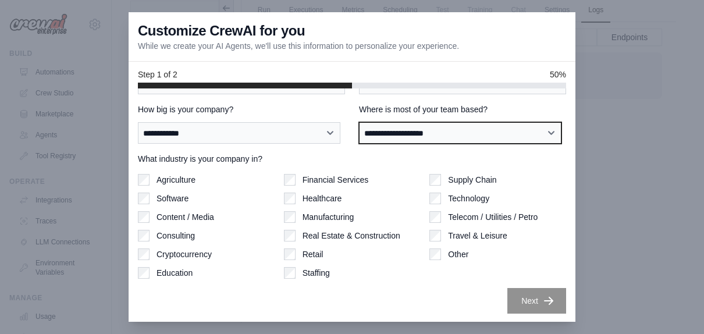
click at [548, 134] on select "**********" at bounding box center [460, 133] width 202 height 22
select select "******"
click at [359, 122] on select "**********" at bounding box center [460, 133] width 202 height 22
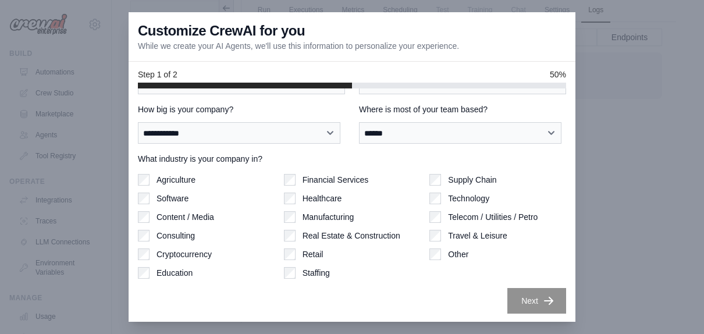
click at [621, 148] on div at bounding box center [352, 167] width 704 height 334
click at [101, 285] on div at bounding box center [352, 167] width 704 height 334
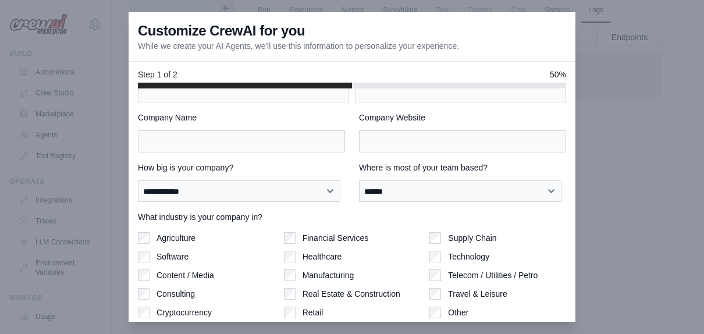
scroll to position [0, 0]
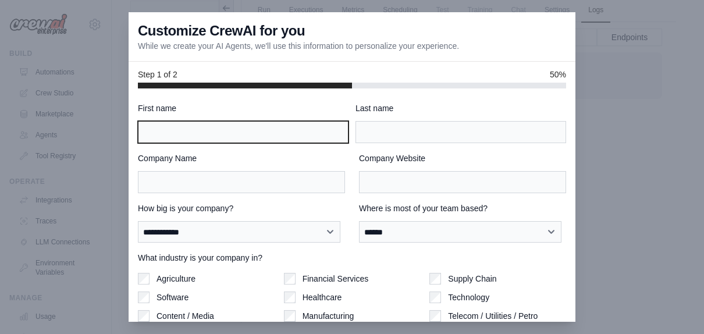
click at [196, 133] on input "First name" at bounding box center [243, 132] width 211 height 22
type input "*****"
type input "*********"
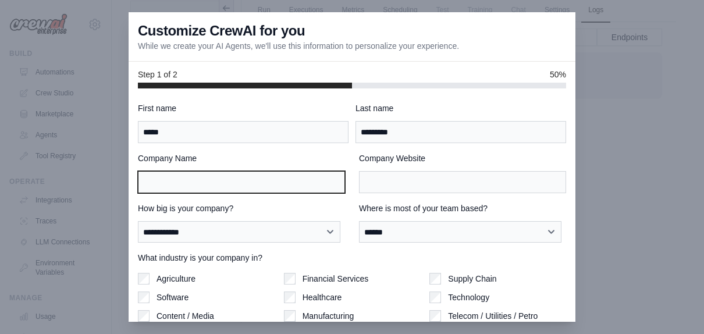
type input "****"
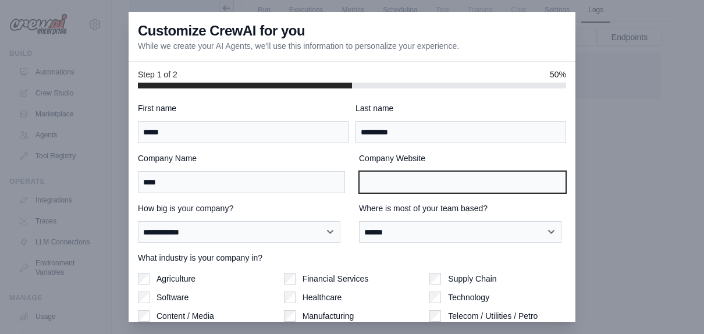
type input "****"
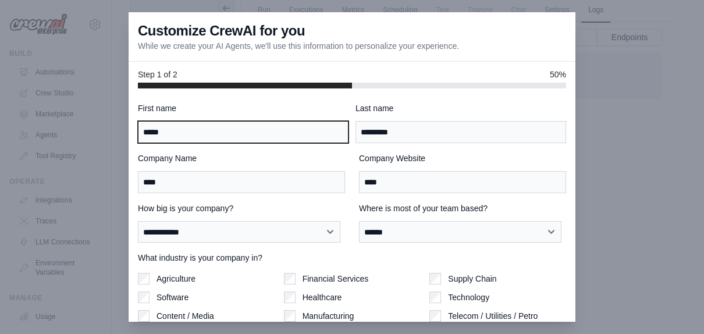
scroll to position [99, 0]
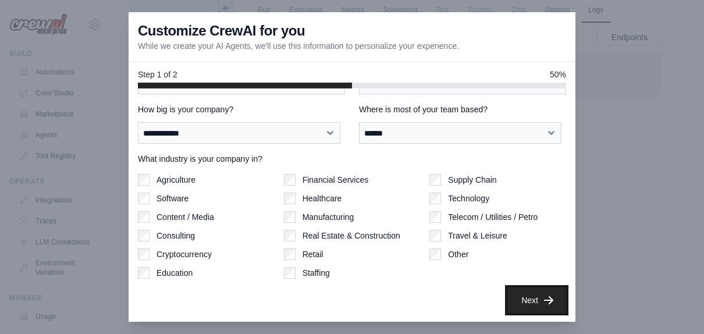
click at [529, 296] on button "Next" at bounding box center [536, 300] width 59 height 26
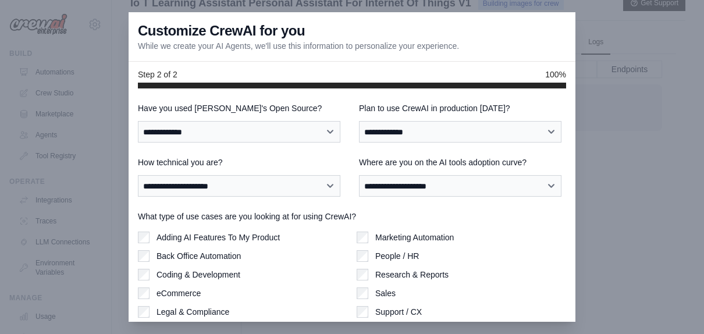
scroll to position [0, 0]
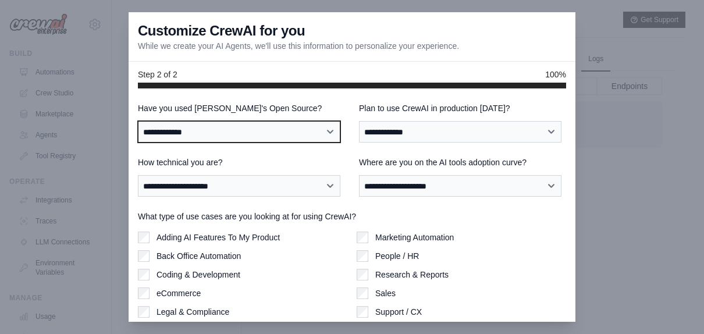
click at [327, 131] on select "**********" at bounding box center [239, 132] width 202 height 22
select select "**"
click at [138, 121] on select "**********" at bounding box center [239, 132] width 202 height 22
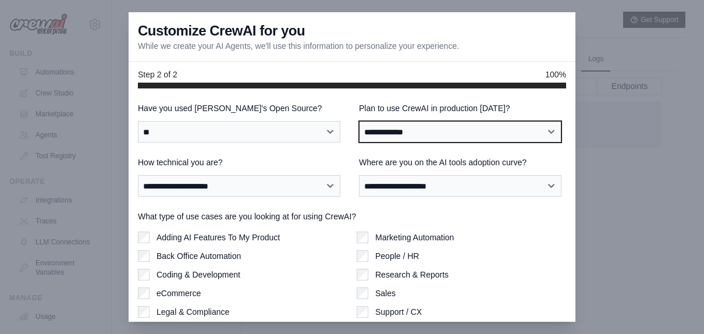
click at [544, 130] on select "**********" at bounding box center [460, 132] width 202 height 22
select select "*****"
click at [359, 121] on select "**********" at bounding box center [460, 132] width 202 height 22
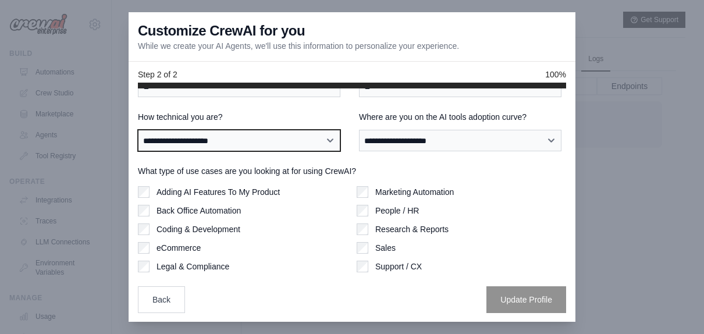
click at [330, 138] on select "**********" at bounding box center [239, 141] width 202 height 22
select select "**********"
click at [138, 130] on select "**********" at bounding box center [239, 141] width 202 height 22
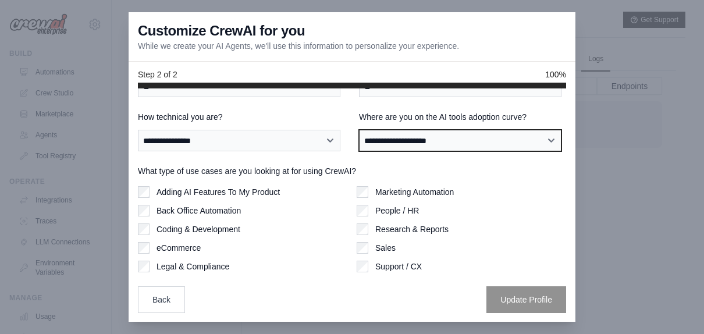
click at [543, 138] on select "**********" at bounding box center [460, 141] width 202 height 22
select select "**********"
click at [359, 130] on select "**********" at bounding box center [460, 141] width 202 height 22
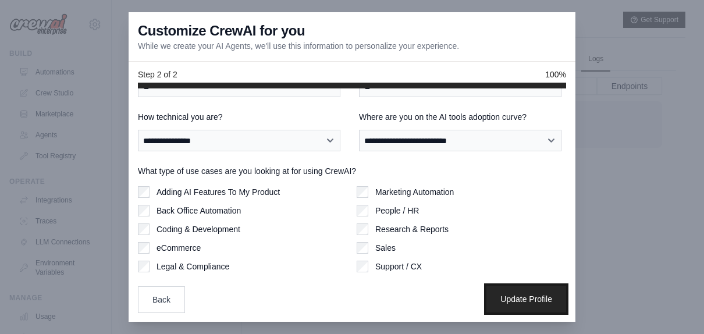
click at [519, 297] on button "Update Profile" at bounding box center [526, 299] width 80 height 27
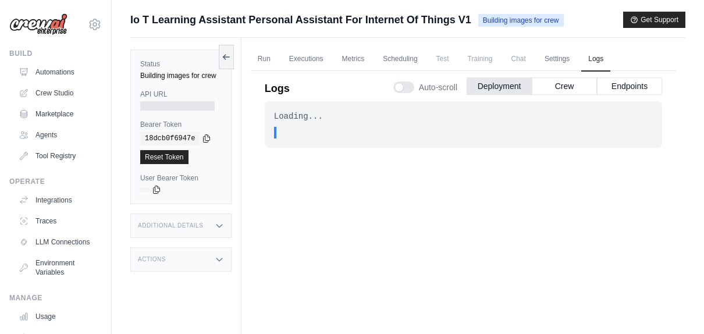
click at [410, 151] on div "Loading... . . . In Progress" at bounding box center [463, 222] width 397 height 242
click at [654, 21] on button "Get Support" at bounding box center [654, 20] width 62 height 16
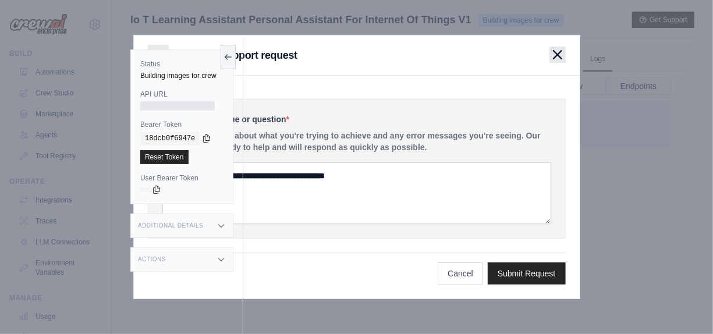
click at [564, 58] on button "button" at bounding box center [557, 55] width 16 height 16
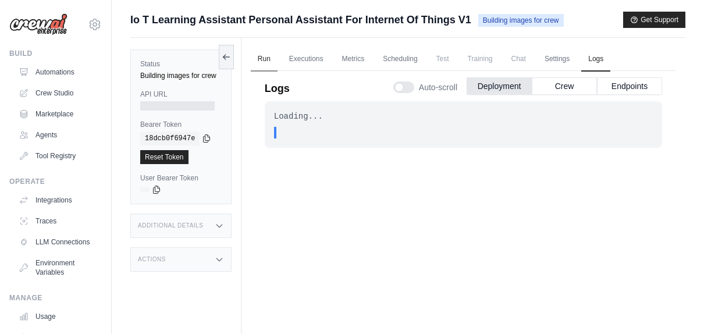
click at [261, 57] on link "Run" at bounding box center [264, 59] width 27 height 24
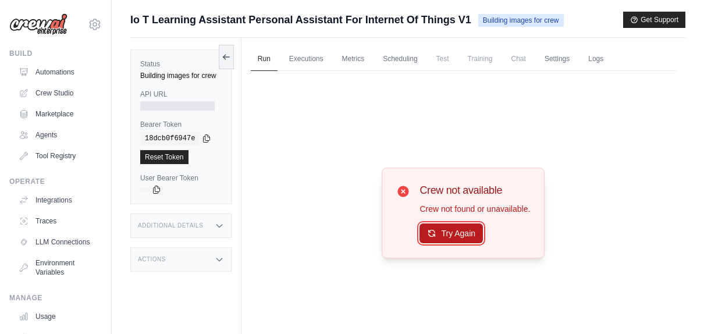
click at [448, 239] on button "Try Again" at bounding box center [450, 233] width 63 height 20
click at [466, 236] on button "Try Again" at bounding box center [450, 233] width 63 height 20
click at [366, 147] on div "Crew not available Crew not found or unavailable. Try Again" at bounding box center [463, 213] width 425 height 284
click at [158, 79] on div "Building images for crew" at bounding box center [180, 75] width 81 height 9
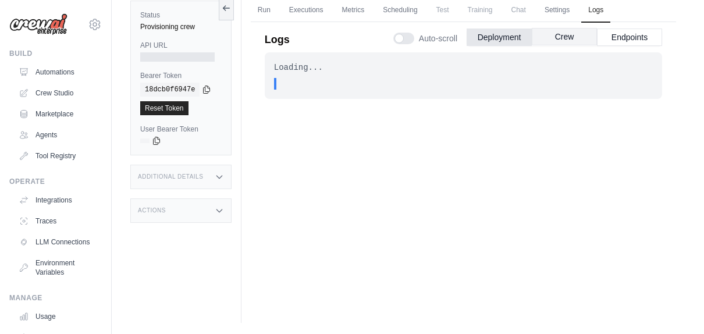
click at [554, 36] on button "Crew" at bounding box center [564, 36] width 65 height 17
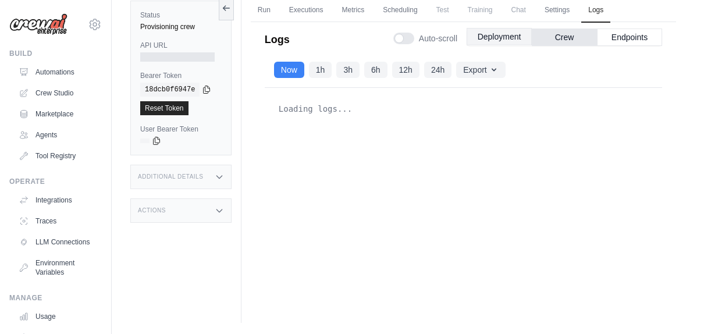
click at [487, 37] on button "Deployment" at bounding box center [499, 36] width 65 height 17
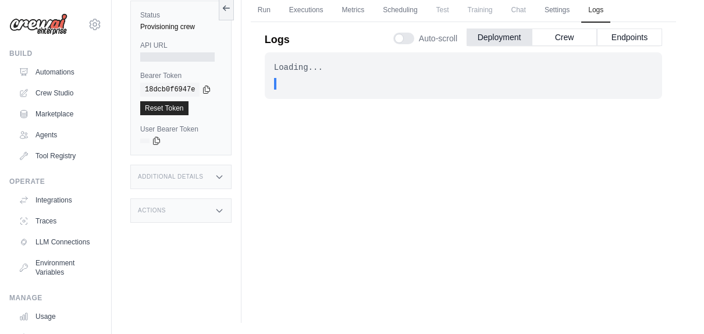
click at [431, 34] on span "Auto-scroll" at bounding box center [438, 39] width 38 height 12
click at [625, 35] on button "Endpoints" at bounding box center [629, 36] width 65 height 17
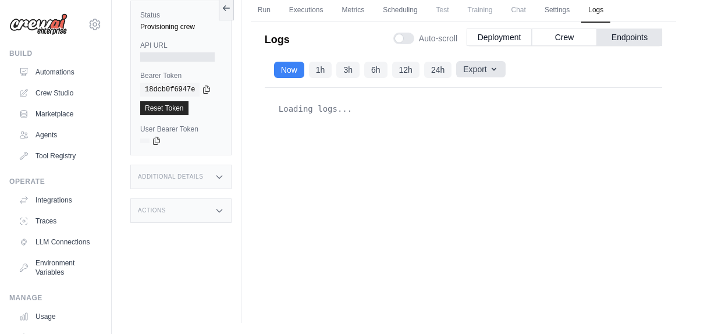
click at [499, 67] on icon "button" at bounding box center [493, 69] width 9 height 9
click at [405, 163] on div "Loading logs..." at bounding box center [463, 186] width 397 height 197
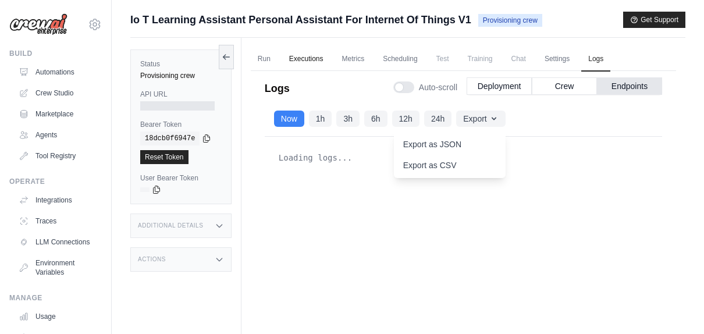
click at [314, 62] on link "Executions" at bounding box center [306, 59] width 48 height 24
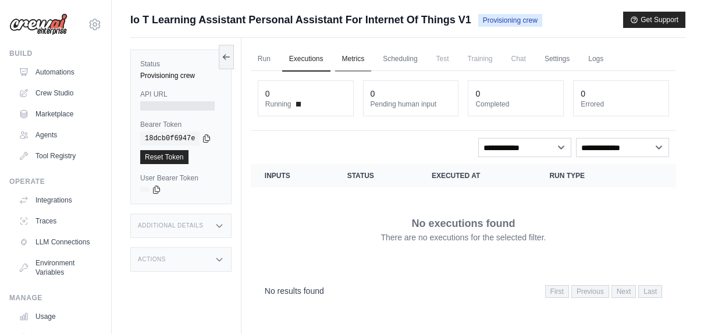
click at [367, 56] on link "Metrics" at bounding box center [353, 59] width 37 height 24
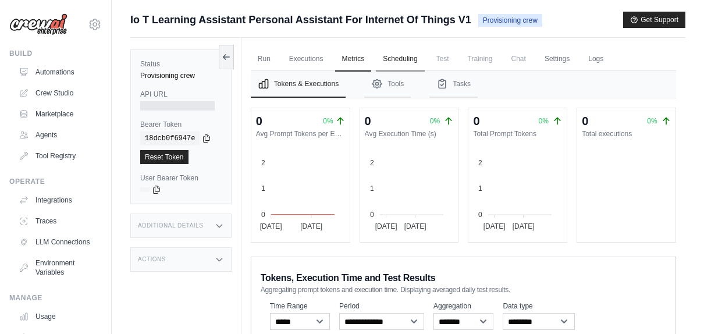
click at [405, 56] on link "Scheduling" at bounding box center [400, 59] width 48 height 24
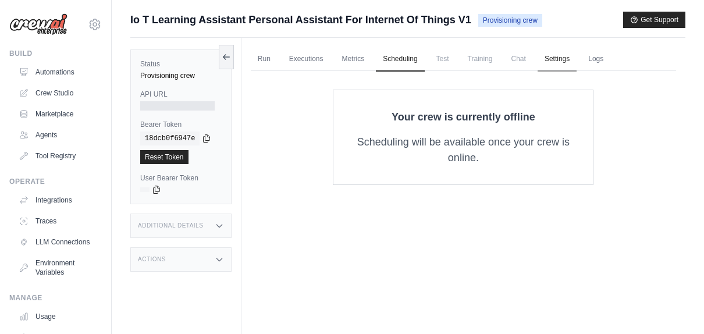
click at [564, 61] on link "Settings" at bounding box center [556, 59] width 39 height 24
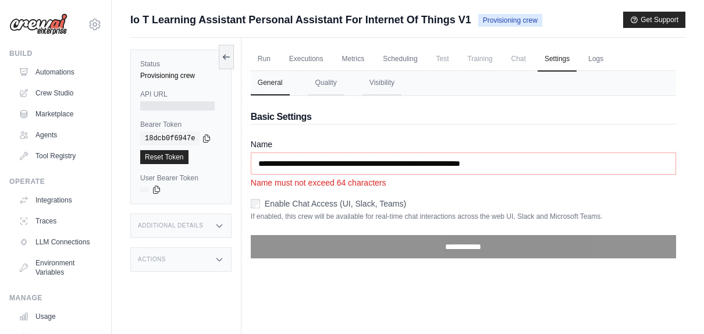
click at [465, 184] on p "Name must not exceed 64 characters" at bounding box center [463, 183] width 425 height 12
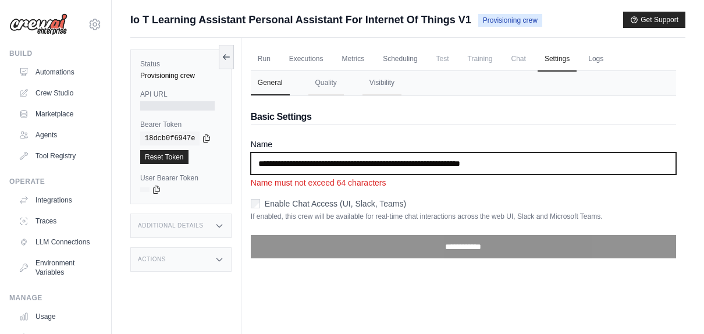
click at [525, 162] on input "**********" at bounding box center [463, 163] width 425 height 22
drag, startPoint x: 517, startPoint y: 163, endPoint x: 353, endPoint y: 168, distance: 164.1
click at [353, 168] on input "**********" at bounding box center [463, 163] width 425 height 22
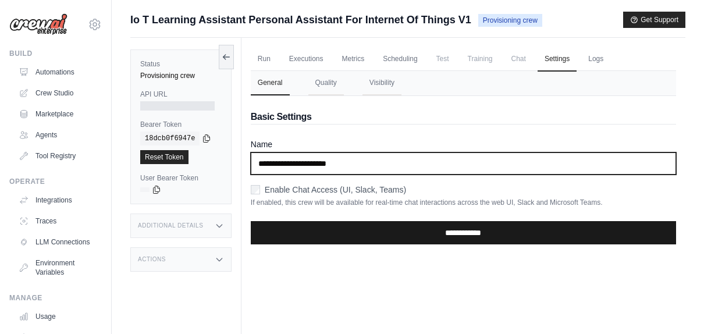
type input "**********"
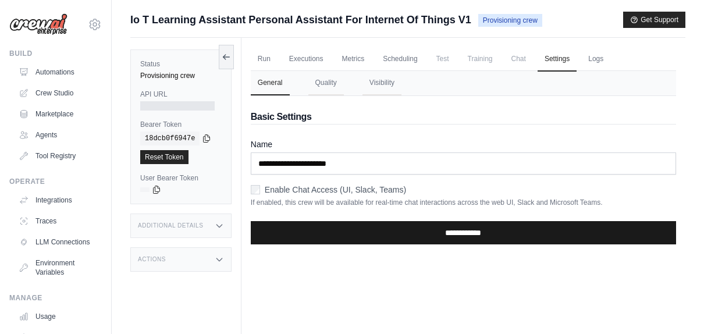
click at [416, 226] on input "**********" at bounding box center [463, 232] width 425 height 23
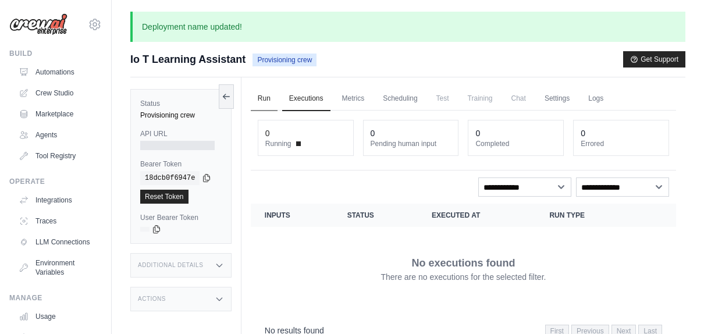
click at [266, 97] on link "Run" at bounding box center [264, 99] width 27 height 24
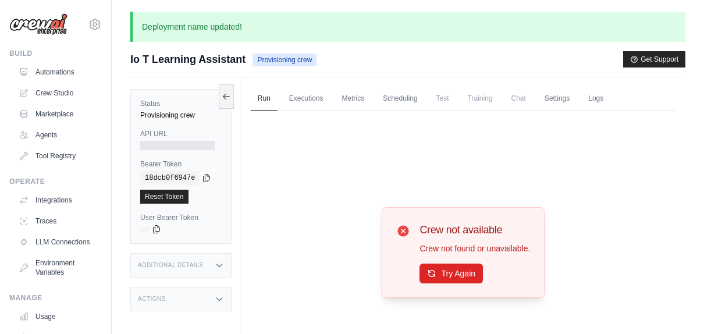
click at [398, 230] on icon at bounding box center [403, 230] width 11 height 11
click at [442, 277] on button "Try Again" at bounding box center [450, 273] width 63 height 20
click at [93, 24] on icon at bounding box center [94, 24] width 3 height 3
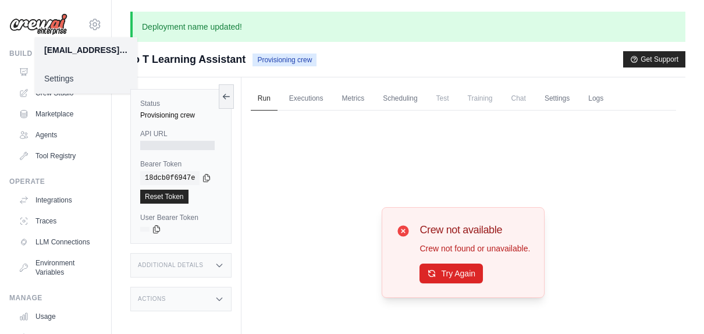
click at [301, 170] on div "Crew not available Crew not found or unavailable. Try Again" at bounding box center [463, 253] width 425 height 284
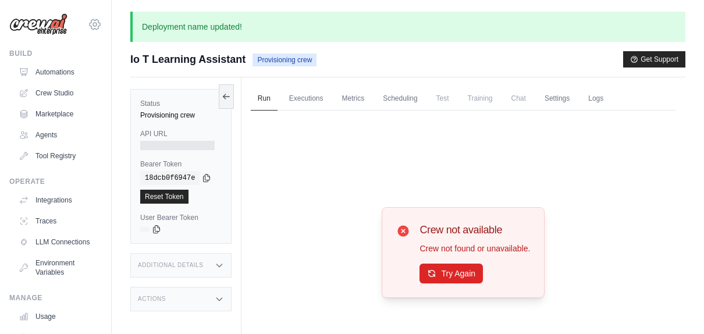
click at [88, 23] on icon at bounding box center [95, 24] width 14 height 14
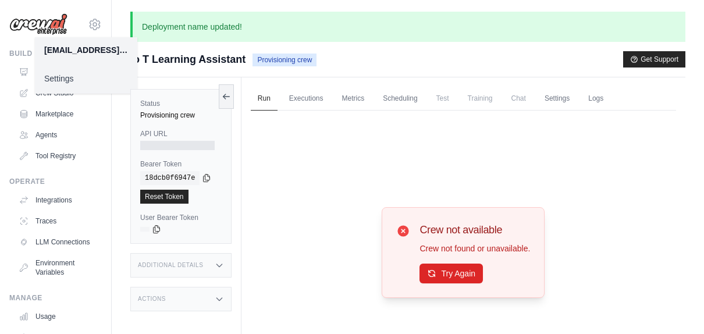
click at [70, 48] on div "huzhva.vladimir@gmail.com" at bounding box center [86, 50] width 84 height 12
click at [56, 80] on link "Settings" at bounding box center [86, 78] width 102 height 21
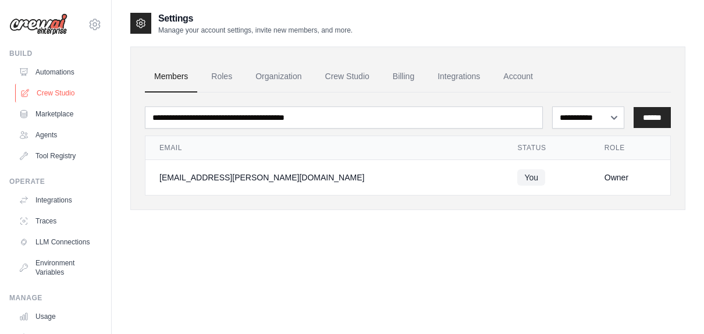
click at [57, 92] on link "Crew Studio" at bounding box center [59, 93] width 88 height 19
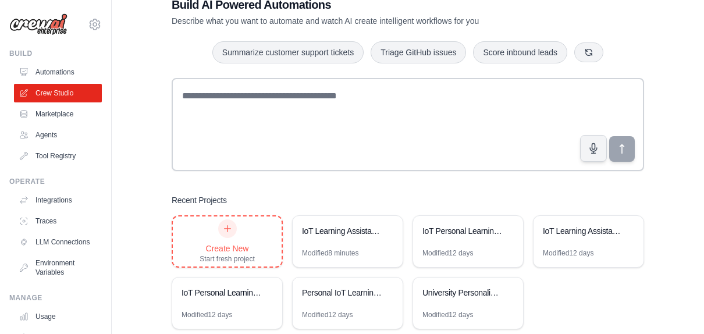
scroll to position [58, 0]
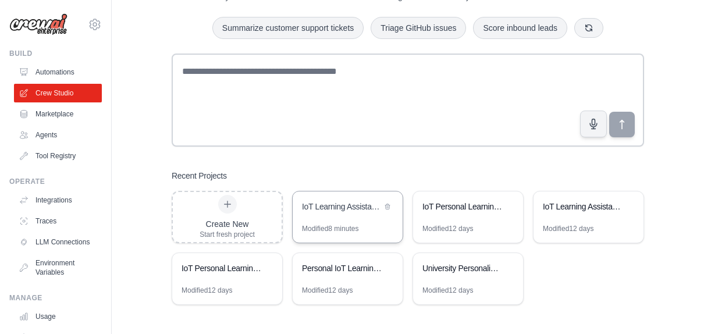
click at [348, 209] on div "IoT Learning Assistant - Personal Assistant for Internet of Things" at bounding box center [342, 207] width 80 height 12
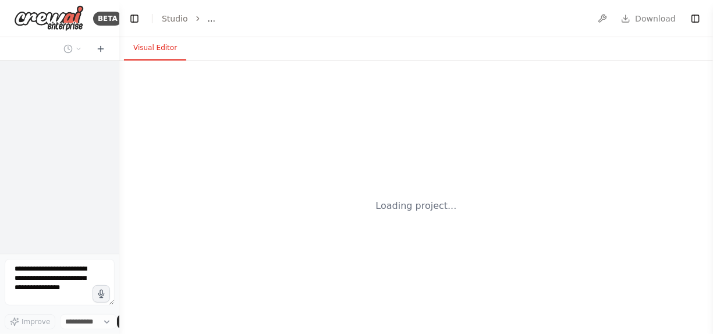
select select "****"
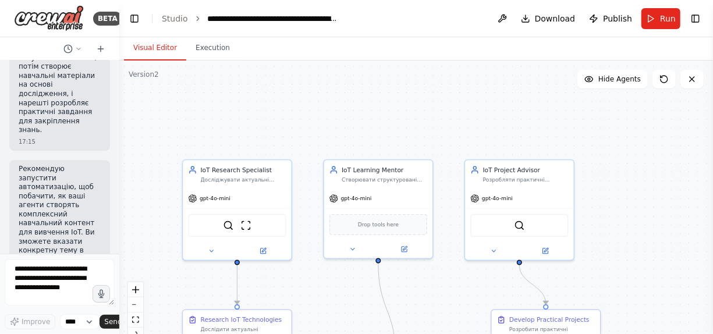
scroll to position [1697, 0]
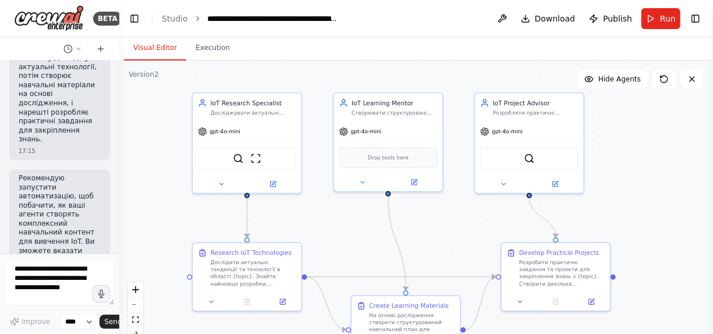
drag, startPoint x: 461, startPoint y: 112, endPoint x: 469, endPoint y: 45, distance: 66.8
click at [469, 45] on div "Visual Editor Execution Version 2 Show Tools Hide Agents .deletable-edge-delete…" at bounding box center [415, 185] width 593 height 297
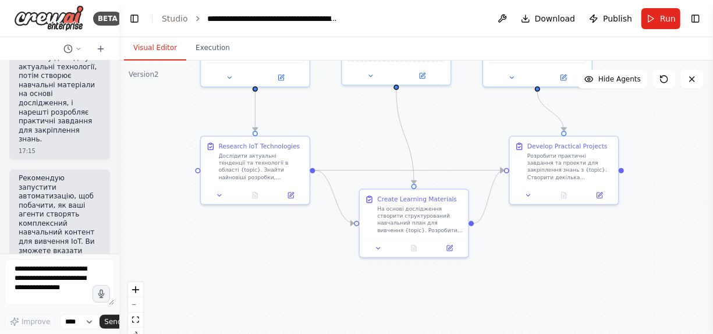
drag, startPoint x: 451, startPoint y: 245, endPoint x: 460, endPoint y: 144, distance: 101.5
click at [460, 144] on div ".deletable-edge-delete-btn { width: 20px; height: 20px; border: 0px solid #ffff…" at bounding box center [415, 205] width 593 height 291
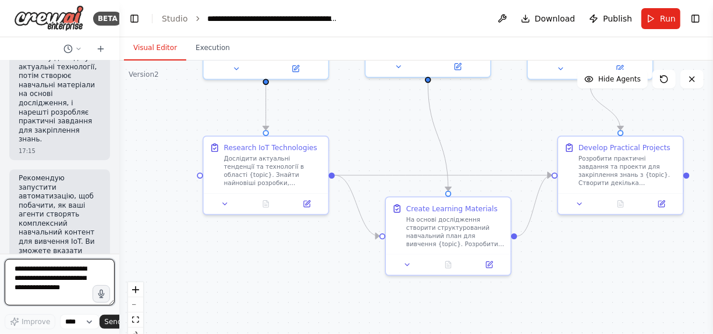
click at [49, 289] on textarea at bounding box center [60, 282] width 110 height 47
drag, startPoint x: 77, startPoint y: 288, endPoint x: 13, endPoint y: 263, distance: 68.2
click at [13, 263] on textarea at bounding box center [60, 282] width 110 height 47
drag, startPoint x: 9, startPoint y: 270, endPoint x: 101, endPoint y: 279, distance: 91.8
click at [101, 279] on textarea at bounding box center [60, 282] width 110 height 47
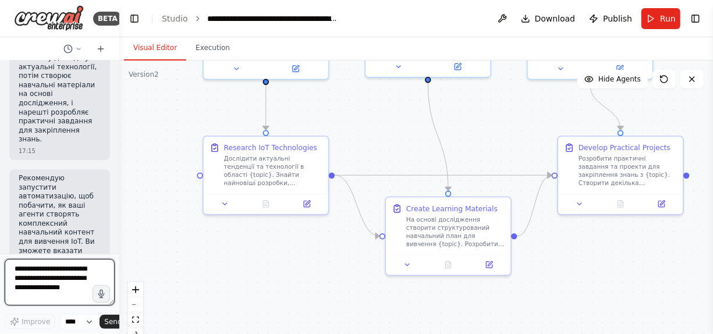
type textarea "*"
drag, startPoint x: 94, startPoint y: 263, endPoint x: 96, endPoint y: 243, distance: 19.9
click at [96, 243] on div "BETA Створи мультиагентного персонального асистента для вивчення дисципліни "Ін…" at bounding box center [59, 167] width 119 height 334
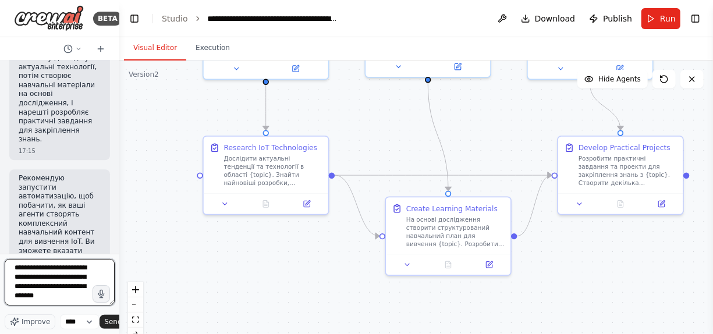
scroll to position [0, 0]
click at [66, 271] on textarea "**********" at bounding box center [60, 282] width 110 height 47
type textarea "**********"
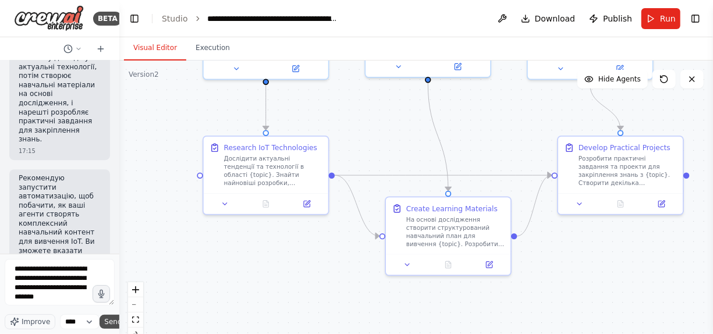
click at [107, 322] on span "Send" at bounding box center [112, 321] width 17 height 9
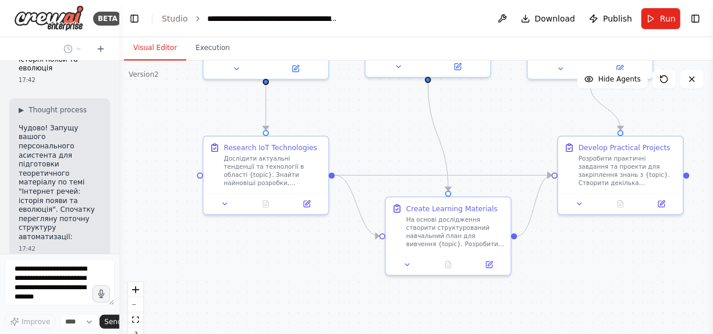
scroll to position [2000, 0]
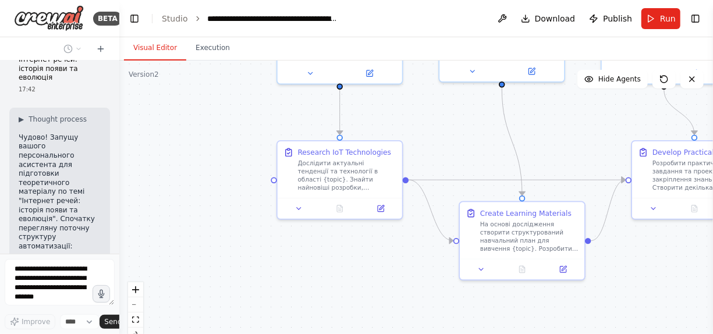
drag, startPoint x: 135, startPoint y: 156, endPoint x: 163, endPoint y: 167, distance: 29.8
click at [193, 163] on div ".deletable-edge-delete-btn { width: 20px; height: 20px; border: 0px solid #ffff…" at bounding box center [415, 205] width 593 height 291
click at [115, 162] on div at bounding box center [117, 167] width 5 height 334
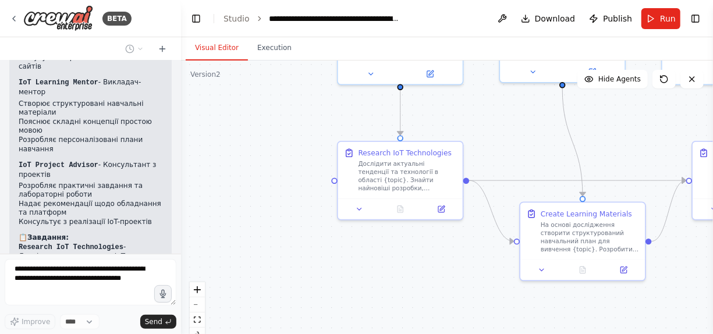
scroll to position [695, 0]
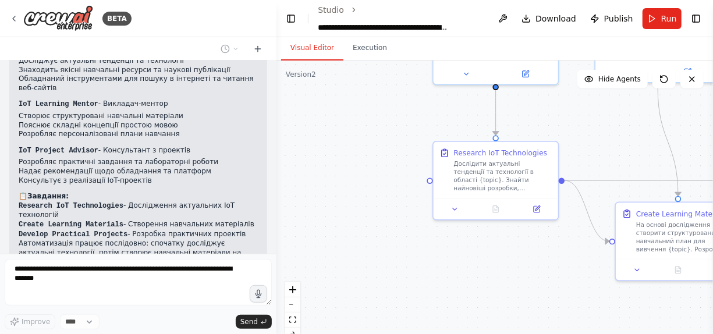
drag, startPoint x: 115, startPoint y: 162, endPoint x: 276, endPoint y: 177, distance: 162.4
click at [276, 177] on div "BETA Створи мультиагентного персонального асистента для вивчення дисципліни "Ін…" at bounding box center [356, 167] width 713 height 334
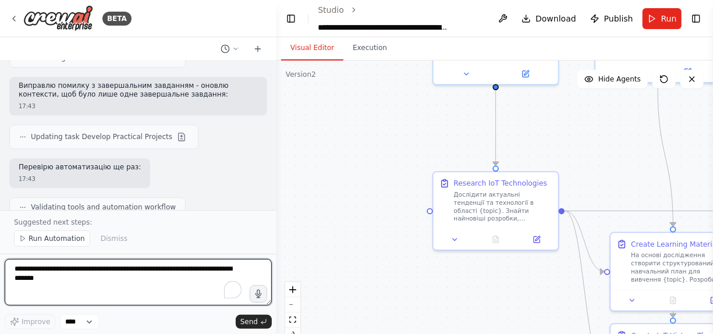
scroll to position [1425, 0]
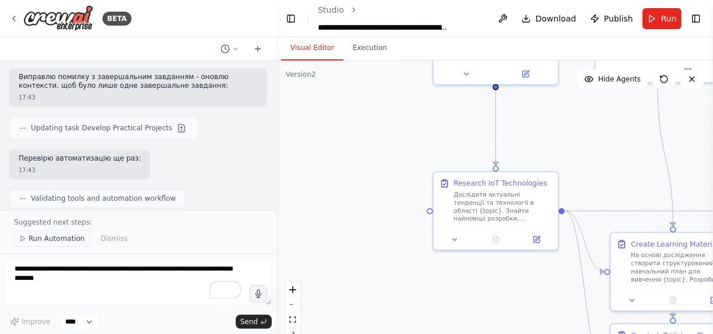
click at [52, 239] on span "Run Automation" at bounding box center [57, 238] width 56 height 9
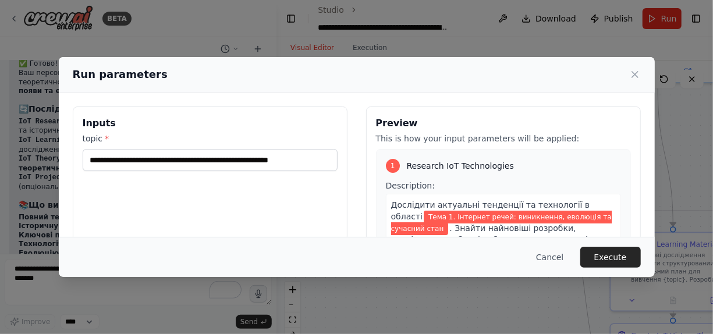
scroll to position [1653, 0]
drag, startPoint x: 270, startPoint y: 79, endPoint x: 414, endPoint y: 73, distance: 143.8
click at [414, 73] on div "Run parameters" at bounding box center [357, 74] width 568 height 16
click at [600, 264] on button "Execute" at bounding box center [610, 257] width 60 height 21
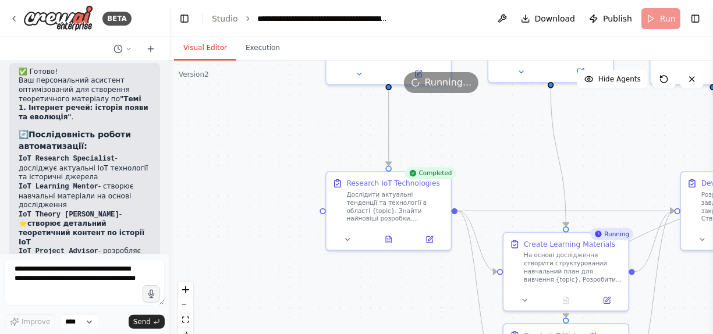
scroll to position [3097, 0]
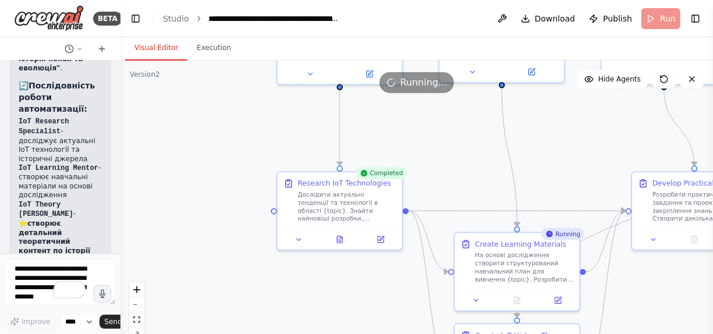
drag, startPoint x: 275, startPoint y: 162, endPoint x: 13, endPoint y: 151, distance: 262.0
click at [13, 151] on div "BETA Створи мультиагентного персонального асистента для вивчення дисципліни "Ін…" at bounding box center [60, 167] width 120 height 334
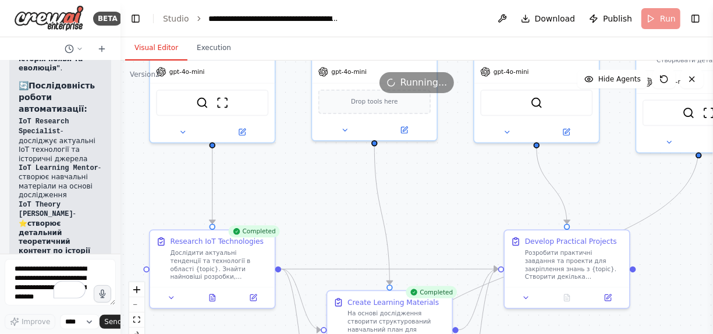
drag, startPoint x: 326, startPoint y: 287, endPoint x: 165, endPoint y: 327, distance: 166.1
click at [195, 333] on html "BETA Створи мультиагентного персонального асистента для вивчення дисципліни "Ін…" at bounding box center [356, 167] width 713 height 334
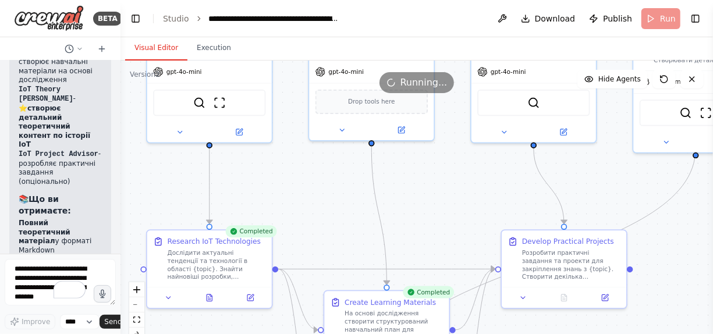
scroll to position [3213, 0]
click at [277, 212] on div ".deletable-edge-delete-btn { width: 20px; height: 20px; border: 0px solid #ffff…" at bounding box center [416, 205] width 592 height 291
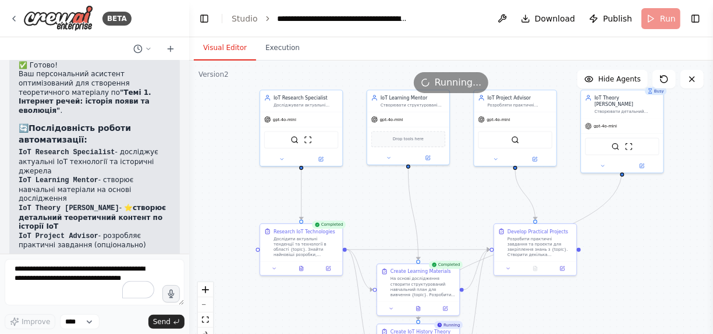
scroll to position [1927, 0]
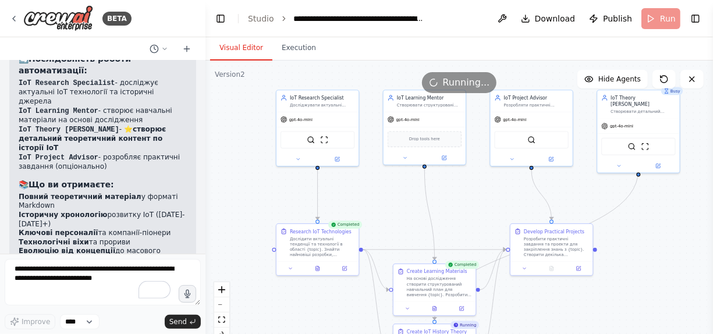
drag, startPoint x: 120, startPoint y: 170, endPoint x: 205, endPoint y: 185, distance: 86.7
click at [205, 185] on div "BETA Створи мультиагентного персонального асистента для вивчення дисципліни "Ін…" at bounding box center [356, 167] width 713 height 334
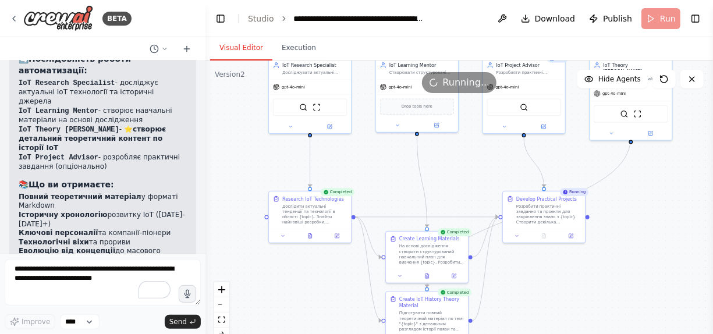
drag, startPoint x: 251, startPoint y: 168, endPoint x: 244, endPoint y: 135, distance: 33.4
click at [244, 135] on div ".deletable-edge-delete-btn { width: 20px; height: 20px; border: 0px solid #ffff…" at bounding box center [458, 205] width 507 height 291
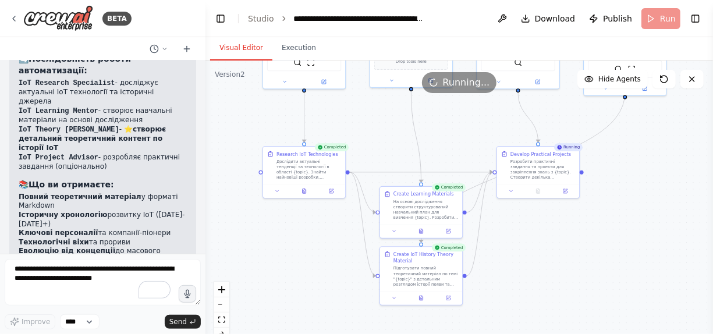
drag, startPoint x: 244, startPoint y: 159, endPoint x: 238, endPoint y: 114, distance: 45.2
click at [238, 114] on div ".deletable-edge-delete-btn { width: 20px; height: 20px; border: 0px solid #ffff…" at bounding box center [458, 205] width 507 height 291
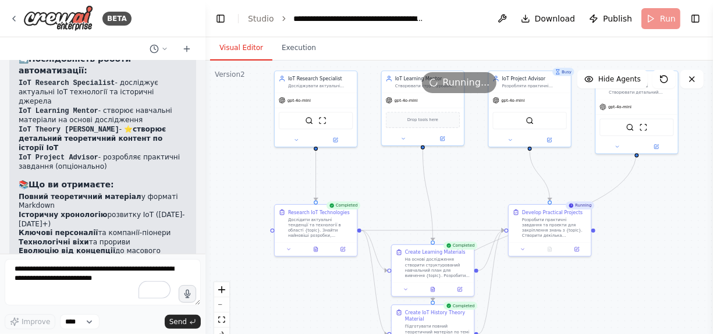
drag, startPoint x: 238, startPoint y: 114, endPoint x: 250, endPoint y: 172, distance: 59.3
click at [250, 172] on div ".deletable-edge-delete-btn { width: 20px; height: 20px; border: 0px solid #ffff…" at bounding box center [458, 205] width 507 height 291
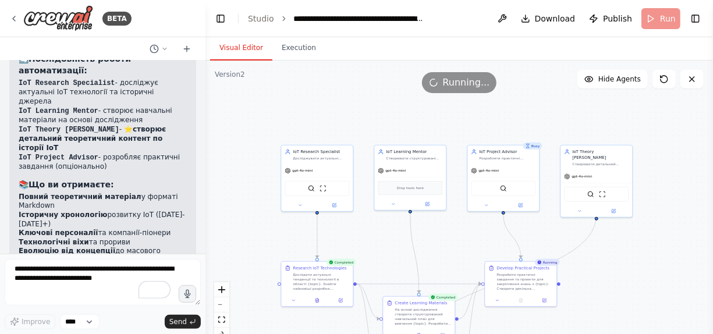
drag, startPoint x: 628, startPoint y: 210, endPoint x: 638, endPoint y: 271, distance: 61.9
click at [638, 271] on div ".deletable-edge-delete-btn { width: 20px; height: 20px; border: 0px solid #ffff…" at bounding box center [458, 205] width 507 height 291
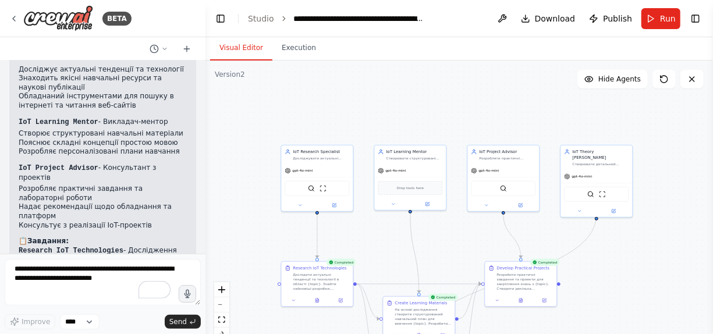
scroll to position [814, 0]
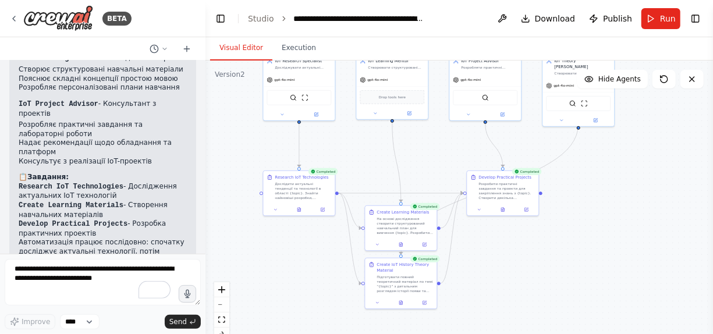
drag, startPoint x: 258, startPoint y: 170, endPoint x: 240, endPoint y: 79, distance: 92.5
click at [240, 79] on div ".deletable-edge-delete-btn { width: 20px; height: 20px; border: 0px solid #ffff…" at bounding box center [458, 205] width 507 height 291
click at [423, 265] on div "Create IoT History Theory Material" at bounding box center [404, 267] width 56 height 12
click at [426, 306] on div at bounding box center [401, 302] width 72 height 12
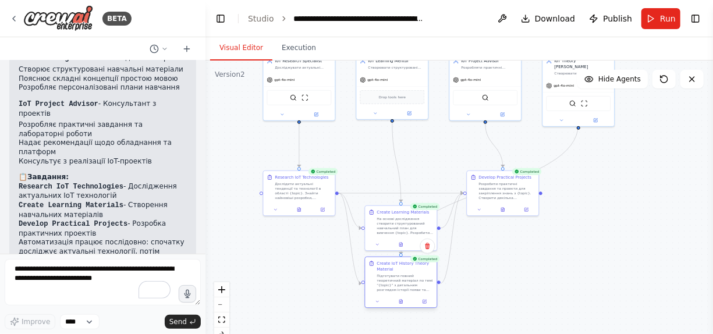
click at [426, 306] on div at bounding box center [401, 302] width 72 height 12
drag, startPoint x: 423, startPoint y: 309, endPoint x: 300, endPoint y: 280, distance: 126.8
click at [300, 280] on div ".deletable-edge-delete-btn { width: 20px; height: 20px; border: 0px solid #ffff…" at bounding box center [458, 205] width 507 height 291
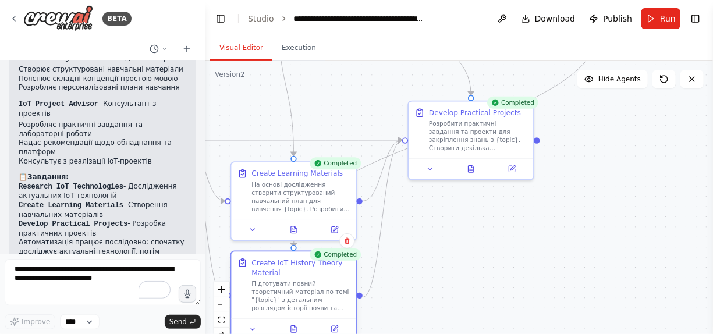
click at [298, 271] on div "Create IoT History Theory Material" at bounding box center [300, 268] width 98 height 20
click at [260, 276] on div "Create IoT History Theory Material" at bounding box center [300, 268] width 98 height 20
click at [550, 19] on span "Download" at bounding box center [555, 19] width 41 height 12
click at [432, 175] on div at bounding box center [470, 166] width 124 height 21
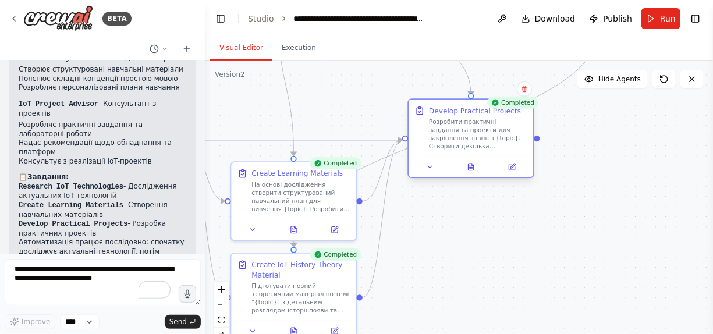
click at [430, 173] on div at bounding box center [470, 166] width 124 height 21
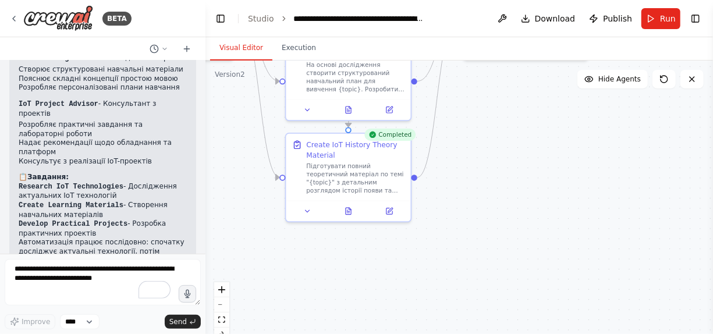
drag, startPoint x: 526, startPoint y: 261, endPoint x: 585, endPoint y: 135, distance: 138.7
click at [583, 127] on div ".deletable-edge-delete-btn { width: 20px; height: 20px; border: 0px solid #ffff…" at bounding box center [458, 205] width 507 height 291
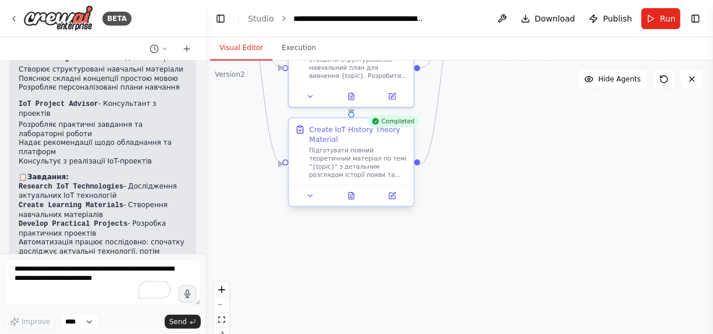
click at [396, 203] on div at bounding box center [351, 195] width 124 height 21
drag, startPoint x: 396, startPoint y: 203, endPoint x: 366, endPoint y: 218, distance: 33.6
click at [356, 222] on div ".deletable-edge-delete-btn { width: 20px; height: 20px; border: 0px solid #ffff…" at bounding box center [458, 205] width 507 height 291
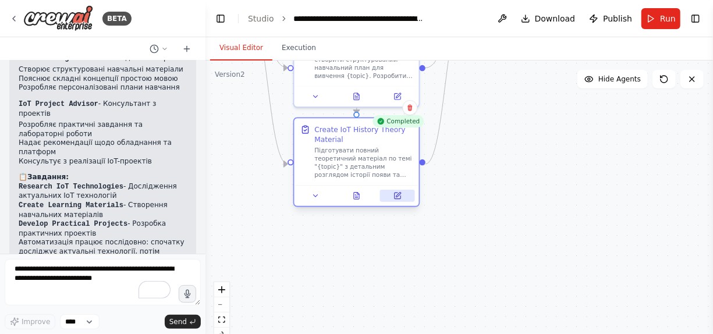
click at [400, 200] on button at bounding box center [397, 196] width 35 height 12
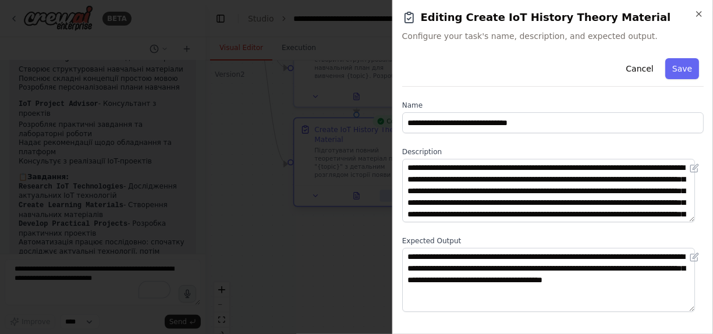
click at [400, 200] on body "BETA Створи мультиагентного персонального асистента для вивчення дисципліни "Ін…" at bounding box center [356, 167] width 713 height 334
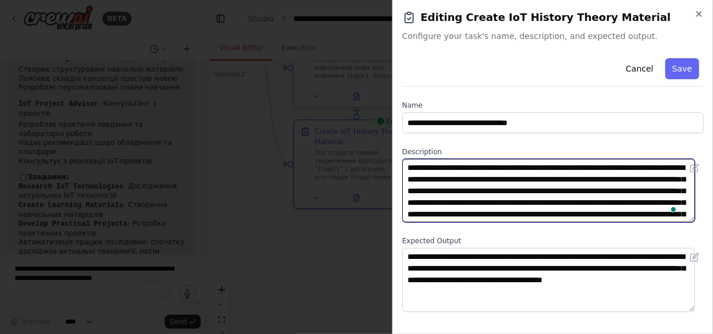
scroll to position [0, 0]
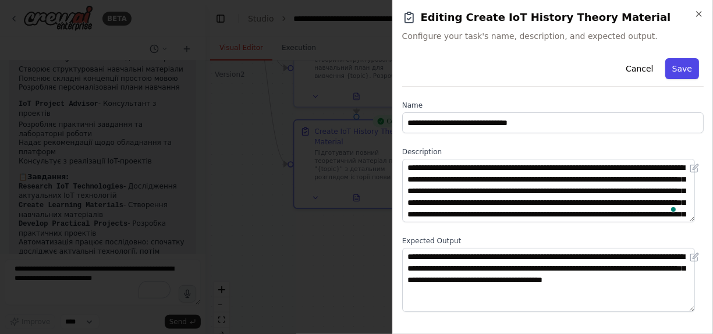
click at [673, 72] on button "Save" at bounding box center [682, 68] width 34 height 21
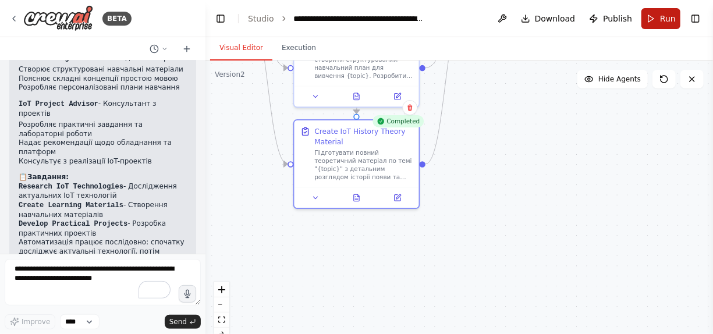
click at [667, 18] on span "Run" at bounding box center [668, 19] width 16 height 12
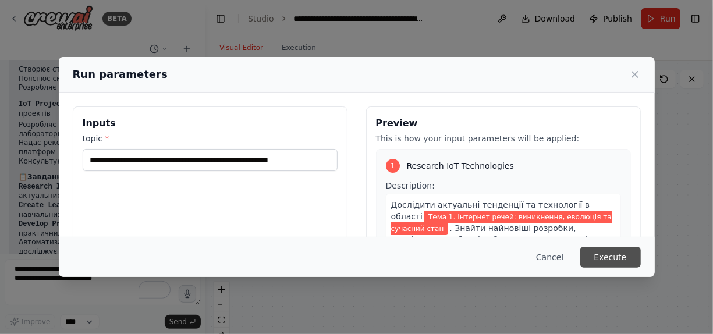
click at [605, 260] on button "Execute" at bounding box center [610, 257] width 60 height 21
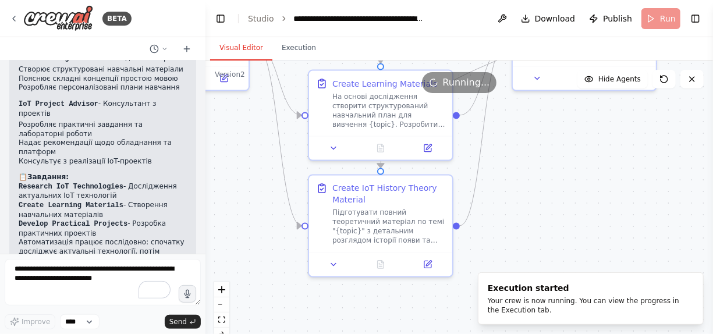
drag, startPoint x: 350, startPoint y: 236, endPoint x: 394, endPoint y: 297, distance: 75.9
click at [390, 302] on div ".deletable-edge-delete-btn { width: 20px; height: 20px; border: 0px solid #ffff…" at bounding box center [458, 205] width 507 height 291
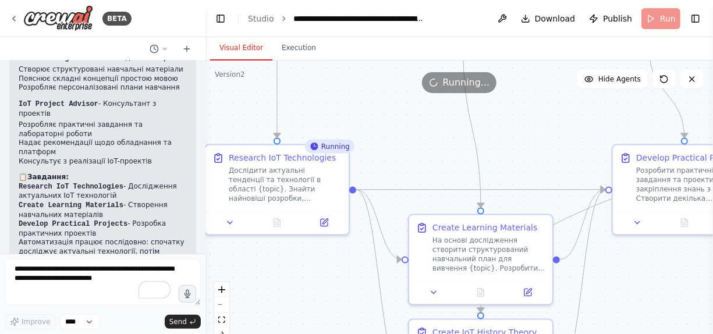
drag, startPoint x: 272, startPoint y: 214, endPoint x: 399, endPoint y: 247, distance: 131.6
click at [372, 333] on html "BETA Створи мультиагентного персонального асистента для вивчення дисципліни "Ін…" at bounding box center [356, 167] width 713 height 334
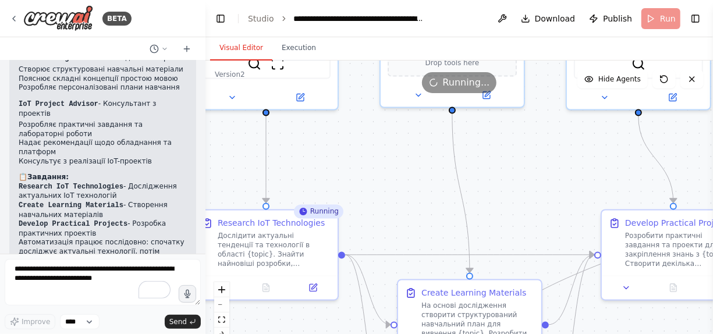
drag, startPoint x: 404, startPoint y: 148, endPoint x: 393, endPoint y: 217, distance: 70.1
click at [393, 217] on div ".deletable-edge-delete-btn { width: 20px; height: 20px; border: 0px solid #ffff…" at bounding box center [458, 205] width 507 height 291
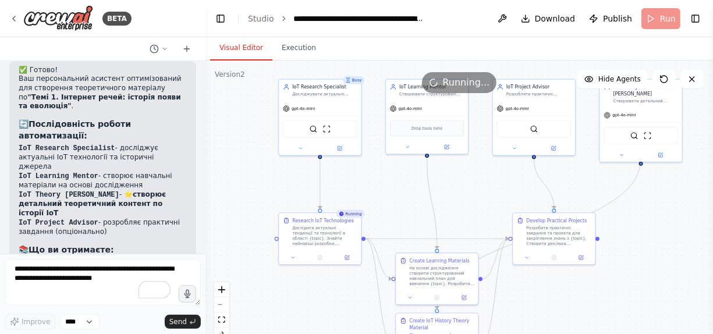
scroll to position [1929, 0]
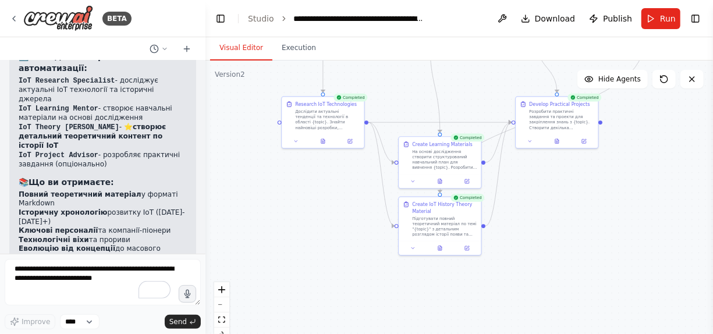
drag, startPoint x: 456, startPoint y: 193, endPoint x: 451, endPoint y: 54, distance: 138.5
click at [451, 54] on div "Visual Editor Execution Version 2 Show Tools Hide Agents .deletable-edge-delete…" at bounding box center [458, 185] width 507 height 297
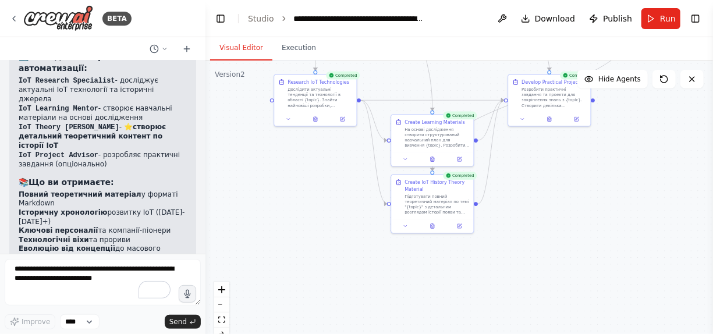
click at [577, 127] on div ".deletable-edge-delete-btn { width: 20px; height: 20px; border: 0px solid #ffff…" at bounding box center [458, 205] width 507 height 291
click at [579, 124] on div "Develop Practical Projects Розробити практичні завдання та проекти для закріпле…" at bounding box center [549, 99] width 84 height 52
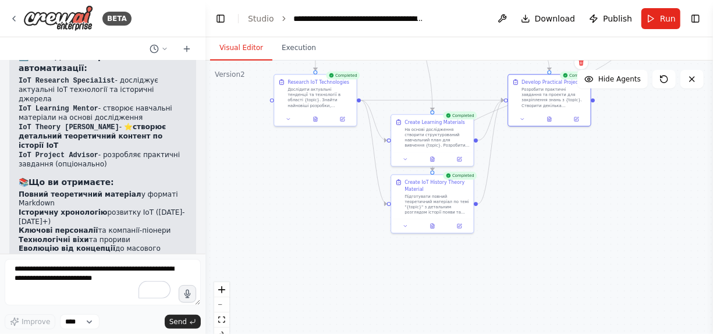
drag, startPoint x: 579, startPoint y: 124, endPoint x: 596, endPoint y: 134, distance: 19.3
click at [596, 134] on div ".deletable-edge-delete-btn { width: 20px; height: 20px; border: 0px solid #ffff…" at bounding box center [458, 205] width 507 height 291
click at [526, 118] on button at bounding box center [522, 118] width 23 height 8
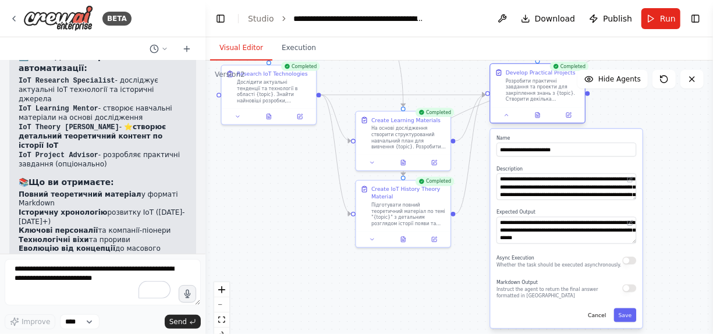
click at [537, 120] on div at bounding box center [537, 115] width 94 height 16
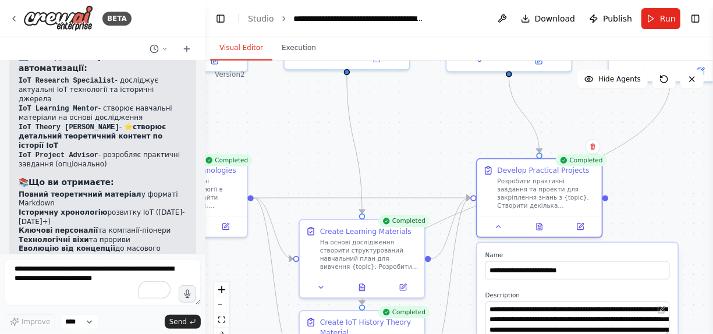
drag, startPoint x: 440, startPoint y: 199, endPoint x: 462, endPoint y: 313, distance: 116.1
click at [462, 313] on div ".deletable-edge-delete-btn { width: 20px; height: 20px; border: 0px solid #ffff…" at bounding box center [458, 205] width 507 height 291
click at [539, 230] on button at bounding box center [539, 225] width 43 height 12
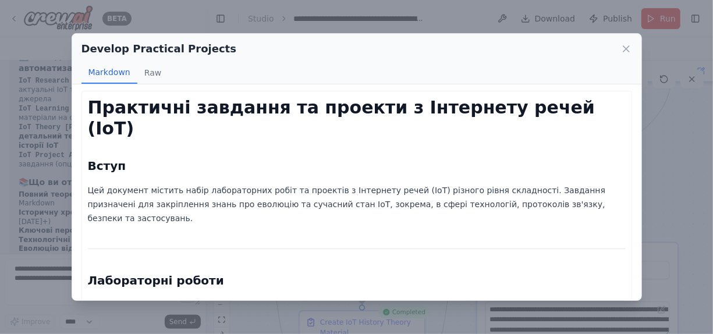
scroll to position [0, 0]
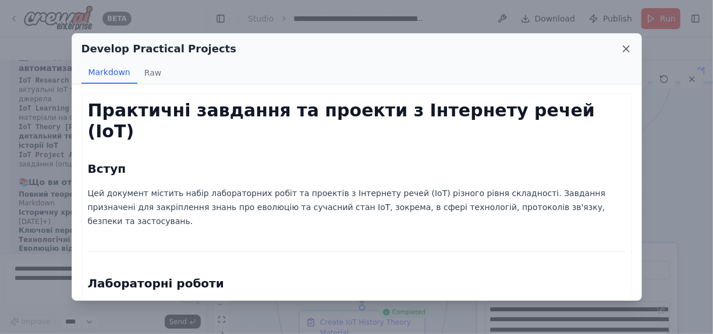
click at [622, 49] on icon at bounding box center [626, 49] width 12 height 12
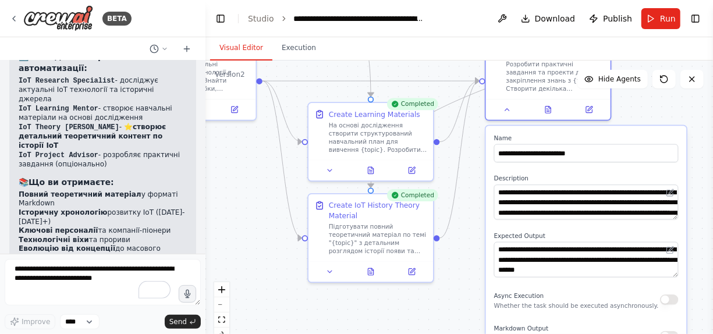
drag, startPoint x: 327, startPoint y: 151, endPoint x: 324, endPoint y: -8, distance: 159.4
click at [324, 0] on html "BETA Створи мультиагентного персонального асистента для вивчення дисципліни "Ін…" at bounding box center [356, 167] width 713 height 334
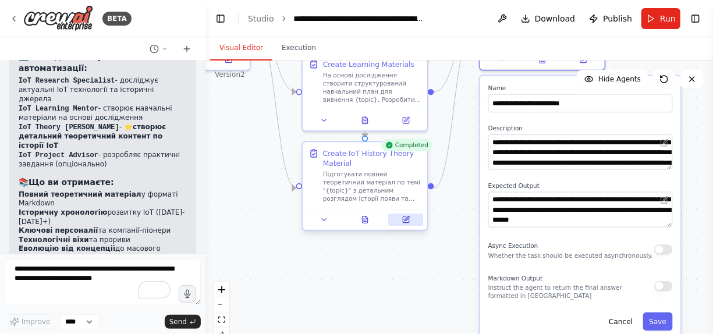
click at [411, 216] on button at bounding box center [405, 219] width 35 height 12
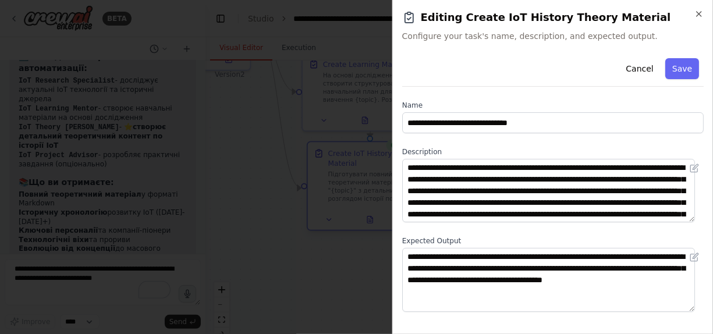
click at [411, 216] on body "BETA Створи мультиагентного персонального асистента для вивчення дисципліни "Ін…" at bounding box center [356, 167] width 713 height 334
click at [340, 252] on div at bounding box center [356, 167] width 713 height 334
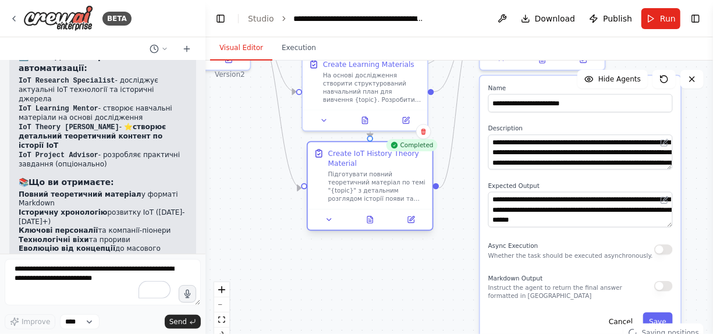
click at [372, 227] on div at bounding box center [370, 219] width 124 height 21
click at [689, 77] on icon at bounding box center [691, 78] width 9 height 9
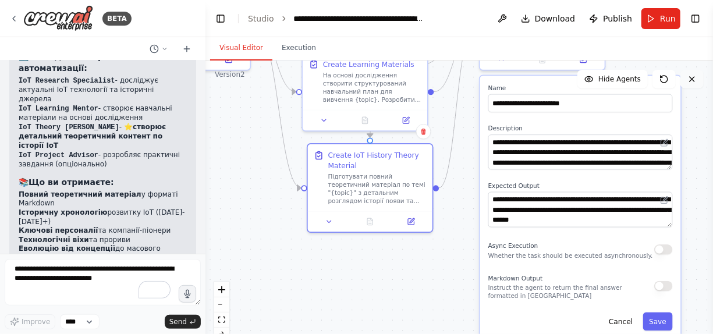
click at [690, 78] on icon at bounding box center [691, 78] width 9 height 9
click at [456, 162] on div ".deletable-edge-delete-btn { width: 20px; height: 20px; border: 0px solid #ffff…" at bounding box center [458, 205] width 507 height 291
click at [624, 321] on button "Cancel" at bounding box center [621, 321] width 36 height 18
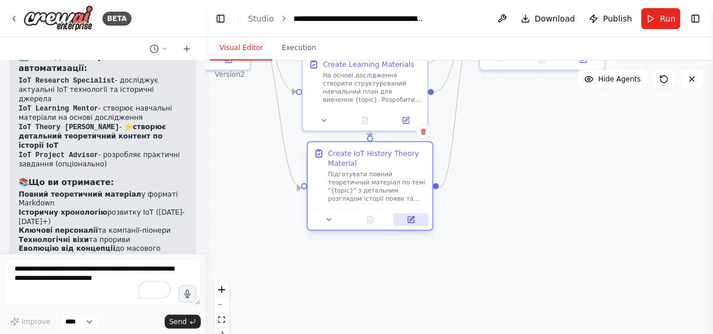
click at [412, 223] on icon at bounding box center [411, 220] width 8 height 8
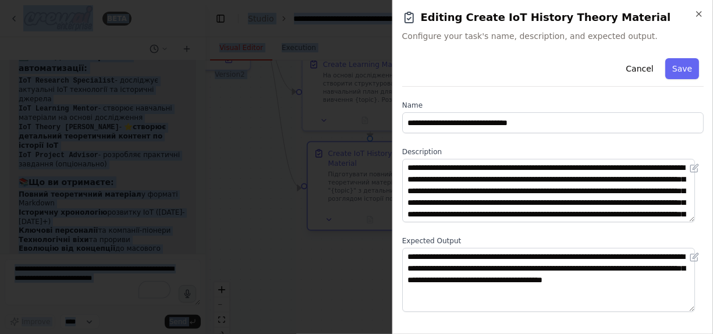
click at [412, 223] on body "BETA Створи мультиагентного персонального асистента для вивчення дисципліни "Ін…" at bounding box center [356, 167] width 713 height 334
click at [700, 12] on icon "button" at bounding box center [698, 13] width 9 height 9
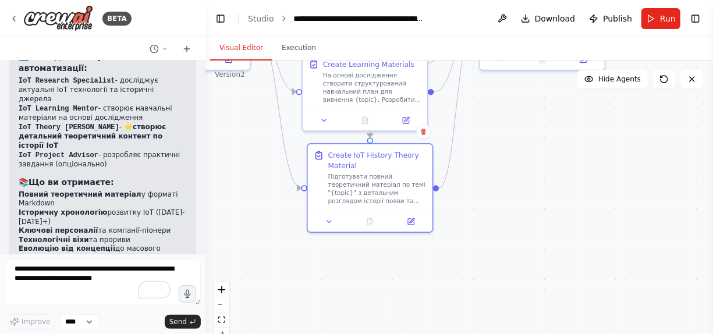
click at [401, 259] on div ".deletable-edge-delete-btn { width: 20px; height: 20px; border: 0px solid #ffff…" at bounding box center [458, 205] width 507 height 291
click at [332, 227] on div at bounding box center [370, 219] width 124 height 21
click at [330, 224] on button at bounding box center [329, 219] width 35 height 12
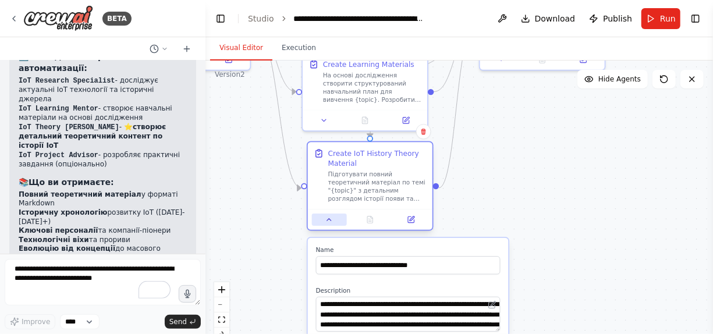
click at [330, 224] on button at bounding box center [329, 219] width 35 height 12
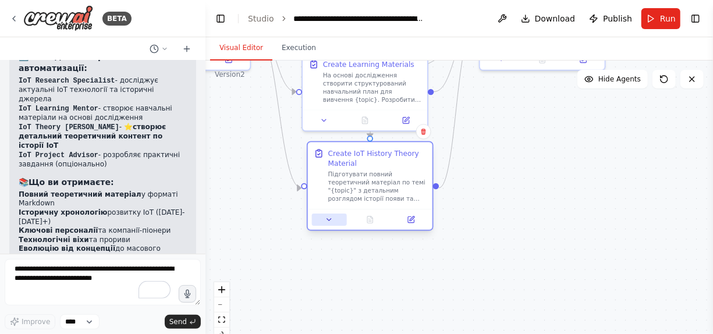
click at [330, 224] on button at bounding box center [329, 219] width 35 height 12
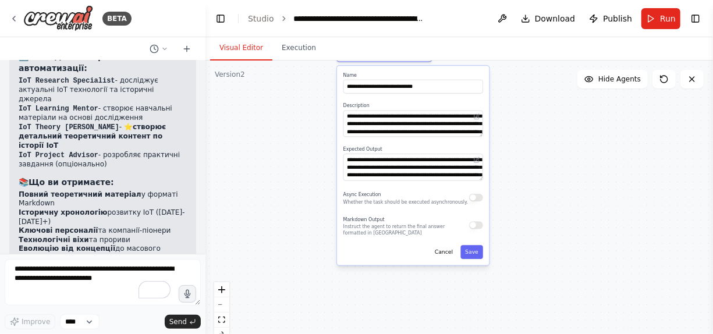
drag, startPoint x: 345, startPoint y: 242, endPoint x: 314, endPoint y: 84, distance: 160.7
click at [314, 84] on div ".deletable-edge-delete-btn { width: 20px; height: 20px; border: 0px solid #ffff…" at bounding box center [458, 205] width 507 height 291
click at [478, 261] on div "**********" at bounding box center [413, 164] width 152 height 199
click at [469, 248] on button "Save" at bounding box center [471, 251] width 23 height 14
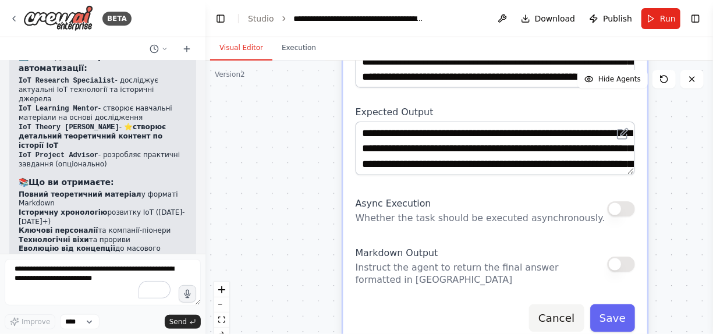
click at [569, 321] on button "Cancel" at bounding box center [556, 318] width 55 height 28
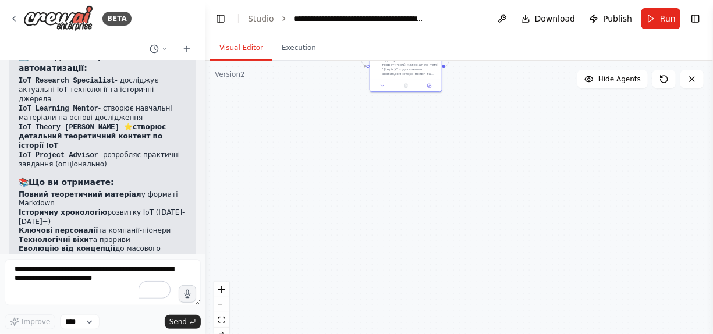
click at [525, 172] on div ".deletable-edge-delete-btn { width: 20px; height: 20px; border: 0px solid #ffff…" at bounding box center [458, 205] width 507 height 291
click at [423, 227] on div ".deletable-edge-delete-btn { width: 20px; height: 20px; border: 0px solid #ffff…" at bounding box center [458, 205] width 507 height 291
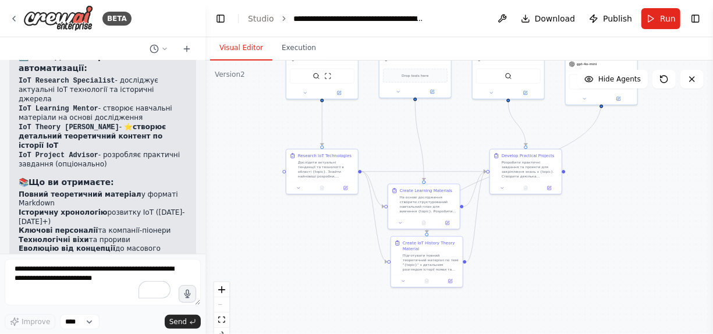
drag, startPoint x: 519, startPoint y: 83, endPoint x: 540, endPoint y: 278, distance: 196.6
click at [540, 278] on div ".deletable-edge-delete-btn { width: 20px; height: 20px; border: 0px solid #ffff…" at bounding box center [458, 205] width 507 height 291
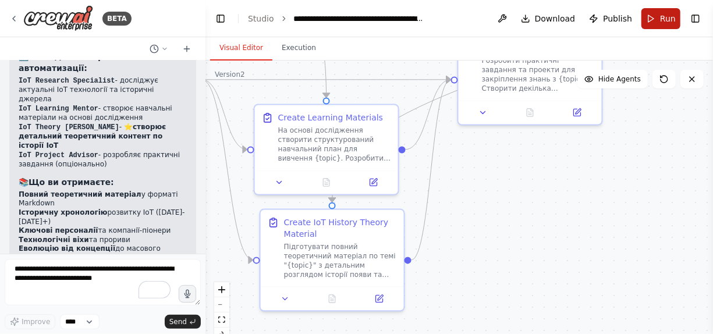
click at [660, 13] on span "Run" at bounding box center [668, 19] width 16 height 12
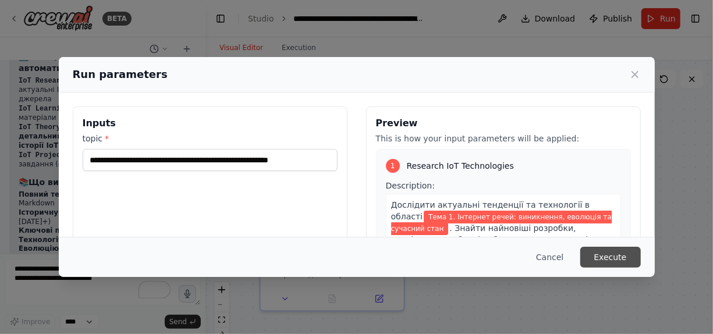
click at [599, 254] on button "Execute" at bounding box center [610, 257] width 60 height 21
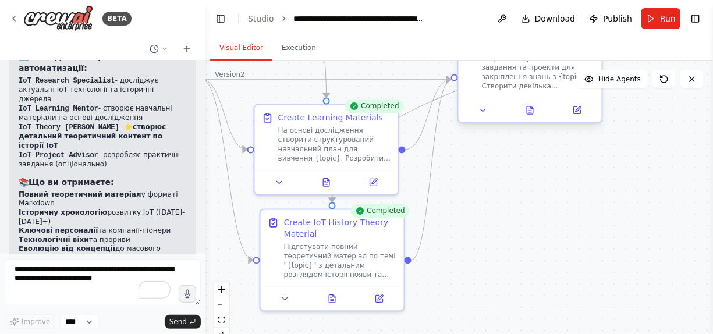
click at [533, 118] on div at bounding box center [529, 110] width 143 height 24
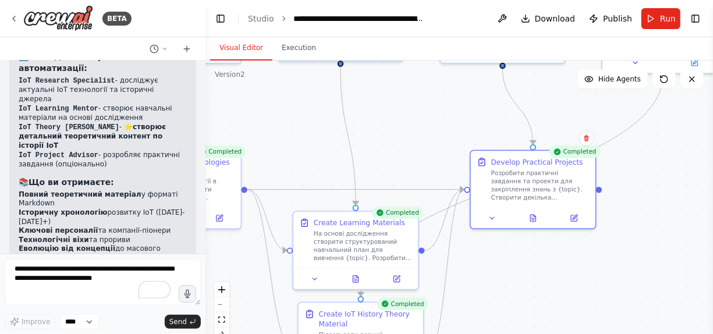
drag, startPoint x: 583, startPoint y: 193, endPoint x: 588, endPoint y: 286, distance: 93.2
click at [588, 286] on div ".deletable-edge-delete-btn { width: 20px; height: 20px; border: 0px solid #ffff…" at bounding box center [458, 205] width 507 height 291
click at [532, 226] on div at bounding box center [533, 215] width 124 height 21
click at [535, 224] on div at bounding box center [533, 215] width 124 height 21
click at [575, 223] on div at bounding box center [533, 215] width 124 height 21
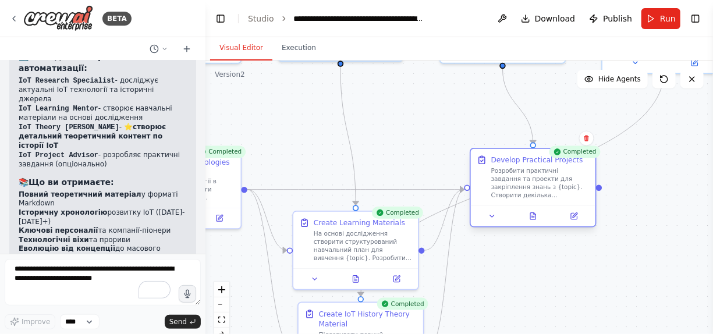
click at [575, 223] on div at bounding box center [533, 215] width 124 height 21
click at [525, 192] on div "Розробити практичні завдання та проекти для закріплення знань з {topic}. Створи…" at bounding box center [540, 183] width 98 height 33
drag, startPoint x: 525, startPoint y: 192, endPoint x: 560, endPoint y: 243, distance: 62.0
click at [560, 243] on div ".deletable-edge-delete-btn { width: 20px; height: 20px; border: 0px solid #ffff…" at bounding box center [458, 205] width 507 height 291
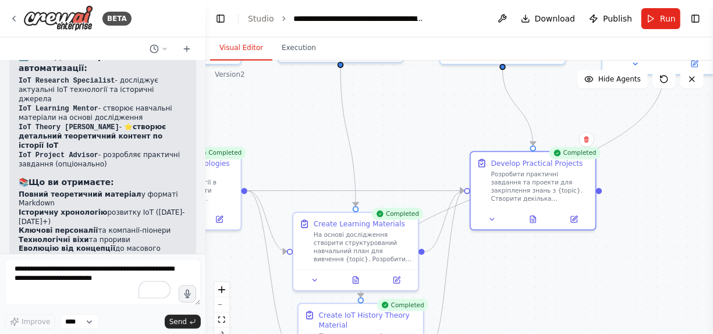
click at [601, 199] on div ".deletable-edge-delete-btn { width: 20px; height: 20px; border: 0px solid #ffff…" at bounding box center [458, 205] width 507 height 291
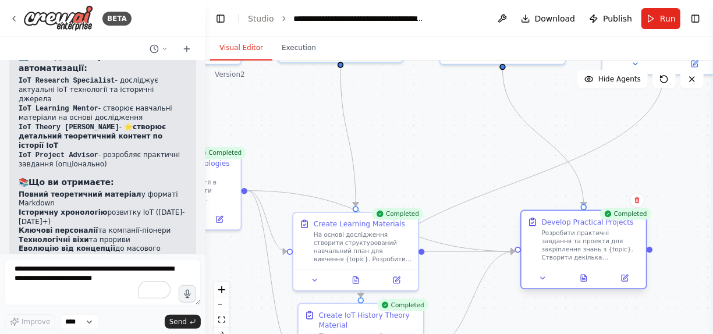
drag, startPoint x: 553, startPoint y: 190, endPoint x: 607, endPoint y: 247, distance: 79.0
click at [607, 247] on div "Розробити практичні завдання та проекти для закріплення знань з {topic}. Створи…" at bounding box center [591, 245] width 98 height 33
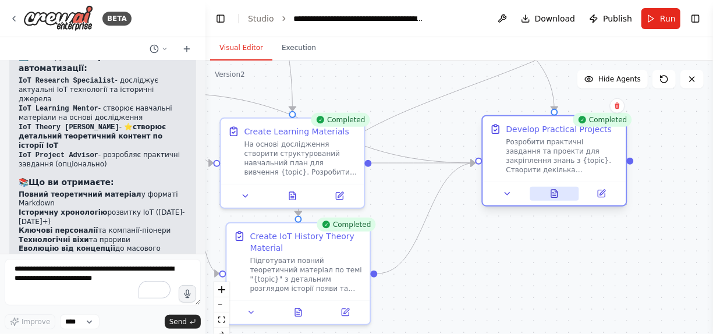
click at [560, 197] on button at bounding box center [553, 194] width 49 height 14
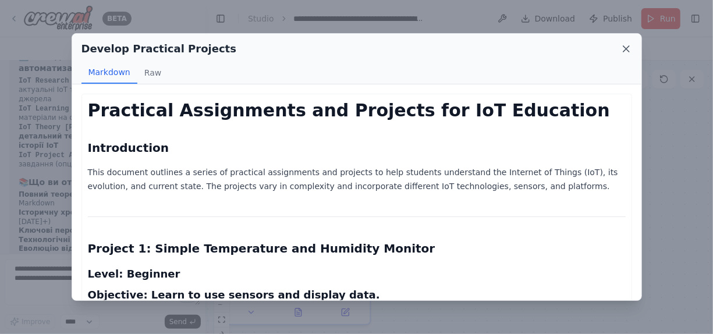
click at [625, 50] on icon at bounding box center [626, 49] width 6 height 6
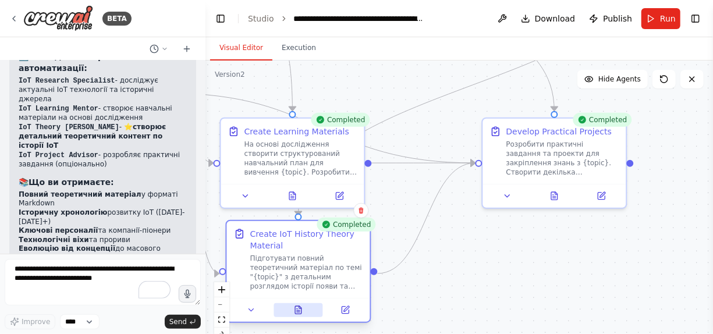
click at [297, 313] on icon at bounding box center [298, 310] width 6 height 8
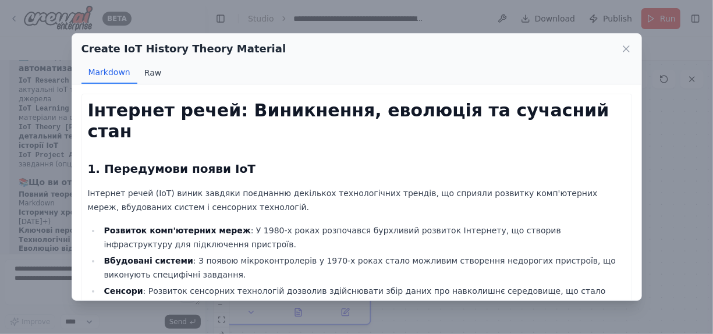
click at [146, 73] on button "Raw" at bounding box center [152, 73] width 31 height 22
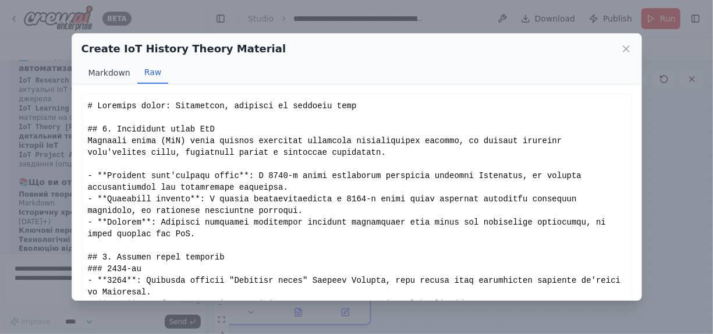
click at [108, 69] on button "Markdown" at bounding box center [109, 73] width 56 height 22
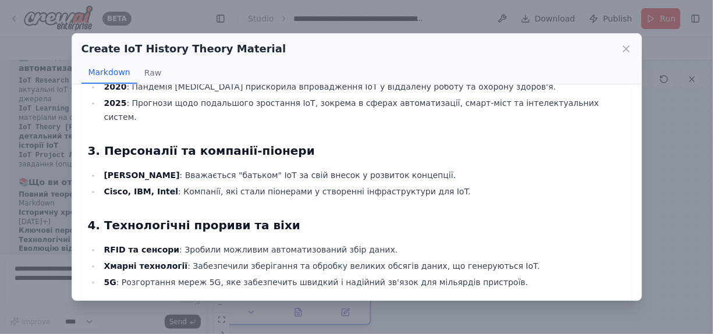
scroll to position [713, 0]
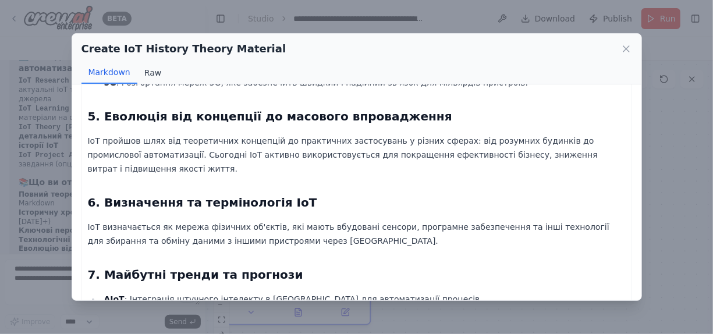
click at [146, 72] on button "Raw" at bounding box center [152, 73] width 31 height 22
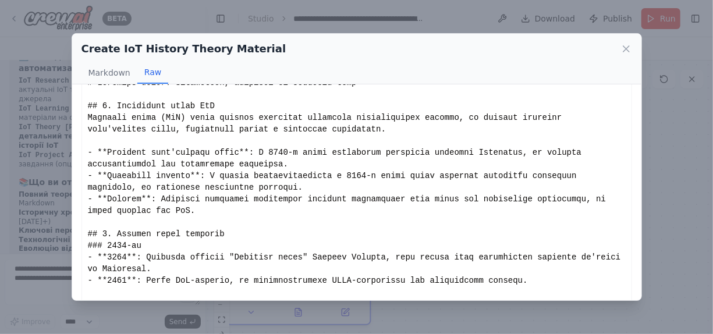
scroll to position [0, 0]
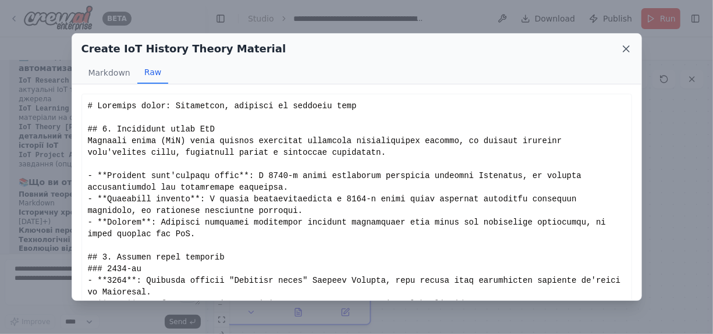
click at [624, 49] on icon at bounding box center [626, 49] width 12 height 12
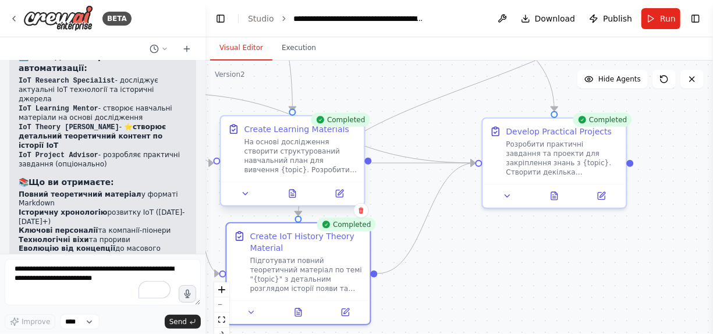
click at [296, 202] on div at bounding box center [292, 193] width 143 height 24
drag, startPoint x: 293, startPoint y: 201, endPoint x: 264, endPoint y: 201, distance: 29.1
click at [264, 201] on div at bounding box center [292, 193] width 143 height 24
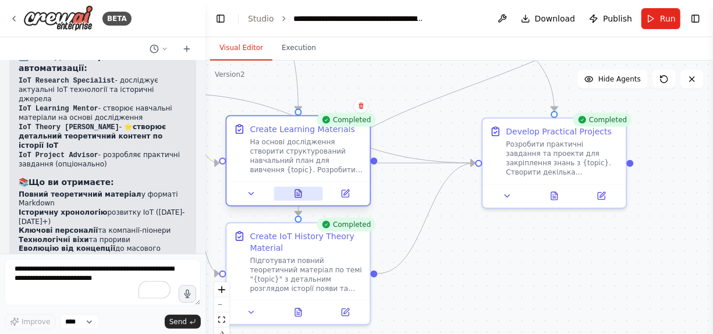
click at [295, 199] on button at bounding box center [297, 194] width 49 height 14
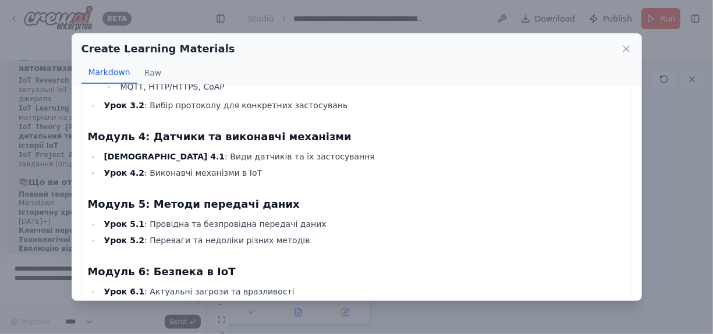
scroll to position [465, 0]
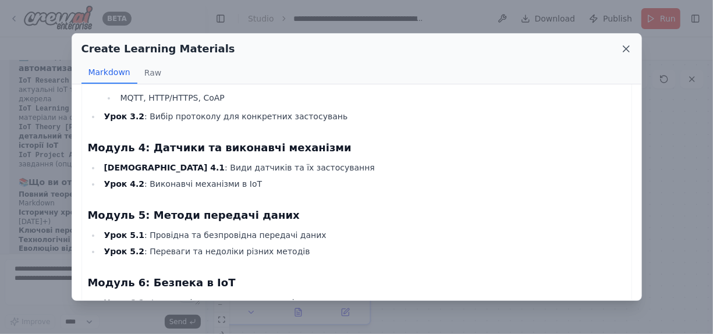
click at [622, 47] on icon at bounding box center [626, 49] width 12 height 12
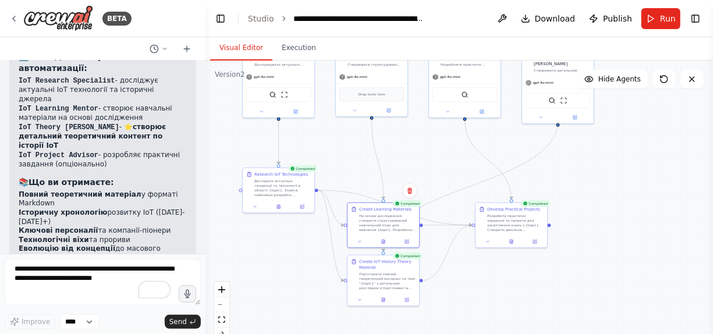
click at [280, 216] on div ".deletable-edge-delete-btn { width: 20px; height: 20px; border: 0px solid #ffff…" at bounding box center [458, 205] width 507 height 291
click at [279, 214] on div ".deletable-edge-delete-btn { width: 20px; height: 20px; border: 0px solid #ffff…" at bounding box center [458, 205] width 507 height 291
click at [279, 213] on div ".deletable-edge-delete-btn { width: 20px; height: 20px; border: 0px solid #ffff…" at bounding box center [458, 205] width 507 height 291
click at [280, 211] on div "Research IoT Technologies Дослідити актуальні тенденції та технології в області…" at bounding box center [278, 189] width 73 height 46
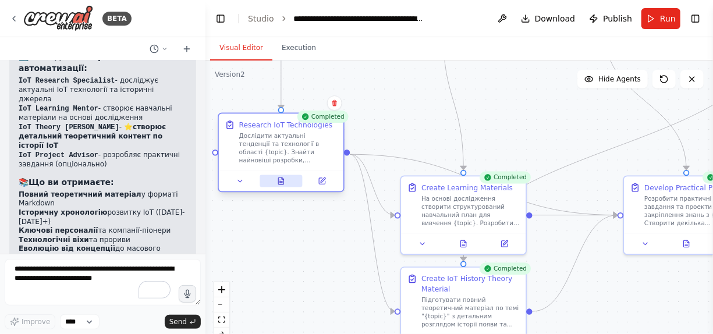
click at [283, 185] on button at bounding box center [280, 181] width 43 height 12
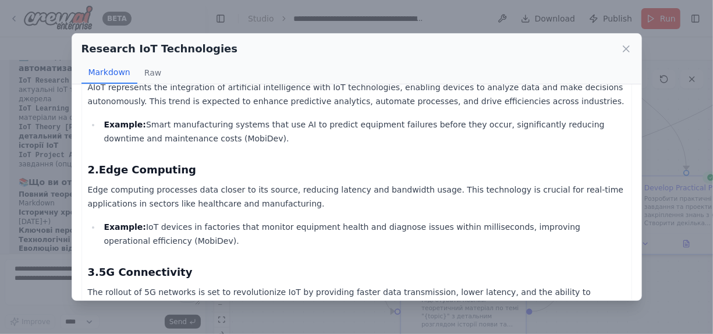
scroll to position [0, 0]
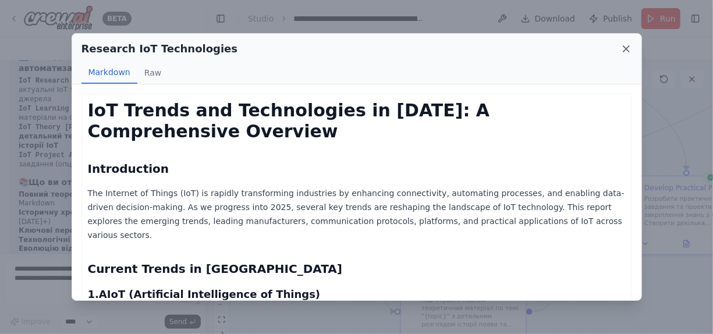
click at [628, 51] on icon at bounding box center [626, 49] width 6 height 6
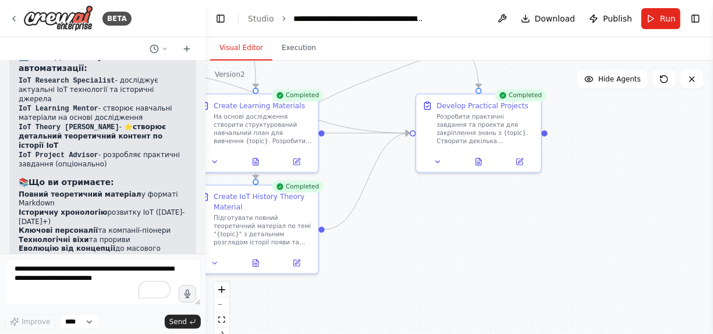
drag, startPoint x: 327, startPoint y: 307, endPoint x: 120, endPoint y: 225, distance: 223.3
click at [120, 225] on div "BETA Створи мультиагентного персонального асистента для вивчення дисципліни "Ін…" at bounding box center [356, 167] width 713 height 334
click at [479, 162] on icon at bounding box center [478, 162] width 3 height 0
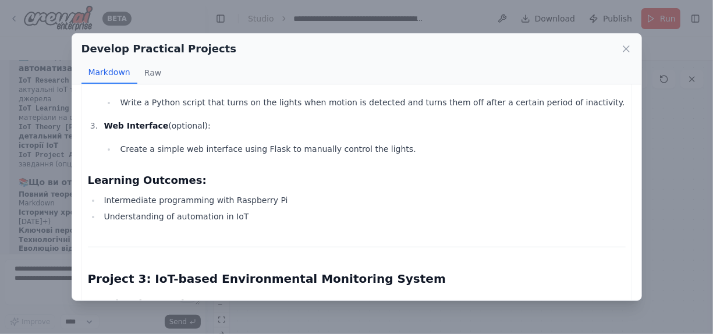
scroll to position [989, 0]
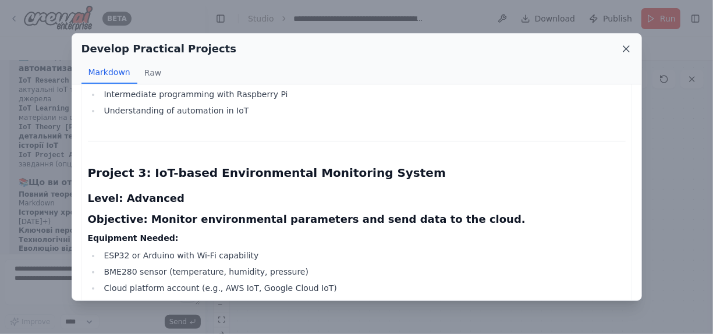
click at [624, 47] on icon at bounding box center [626, 49] width 6 height 6
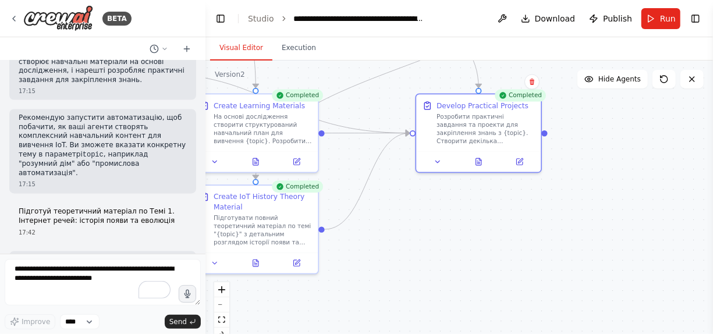
scroll to position [998, 0]
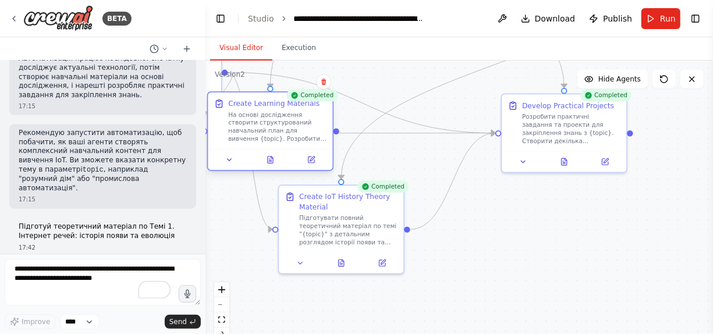
drag, startPoint x: 211, startPoint y: 135, endPoint x: 218, endPoint y: 134, distance: 7.0
click at [218, 134] on div "Create Learning Materials На основі дослідження створити структурований навчаль…" at bounding box center [270, 120] width 112 height 45
drag, startPoint x: 233, startPoint y: 185, endPoint x: 209, endPoint y: 156, distance: 37.6
click at [233, 186] on div ".deletable-edge-delete-btn { width: 20px; height: 20px; border: 0px solid #ffff…" at bounding box center [458, 205] width 507 height 291
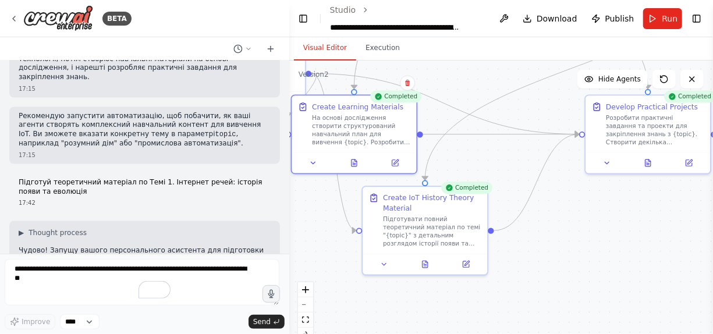
scroll to position [880, 0]
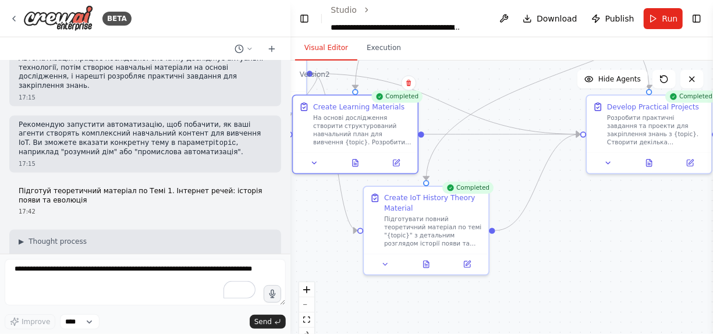
drag, startPoint x: 201, startPoint y: 190, endPoint x: 290, endPoint y: 193, distance: 89.1
click at [290, 193] on div "BETA Створи мультиагентного персонального асистента для вивчення дисципліни "Ін…" at bounding box center [356, 167] width 713 height 334
click at [15, 12] on div "BETA" at bounding box center [70, 18] width 122 height 26
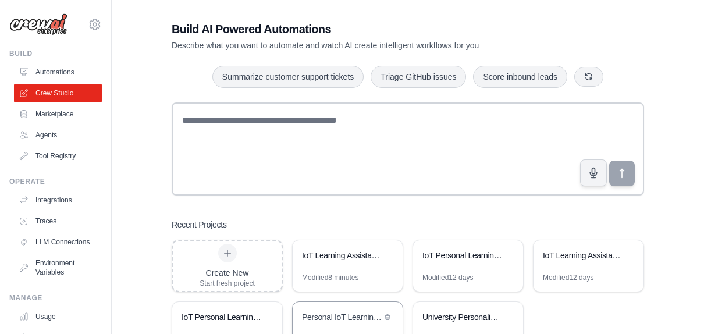
click at [353, 315] on div "Personal IoT Learning Assistant" at bounding box center [342, 317] width 80 height 12
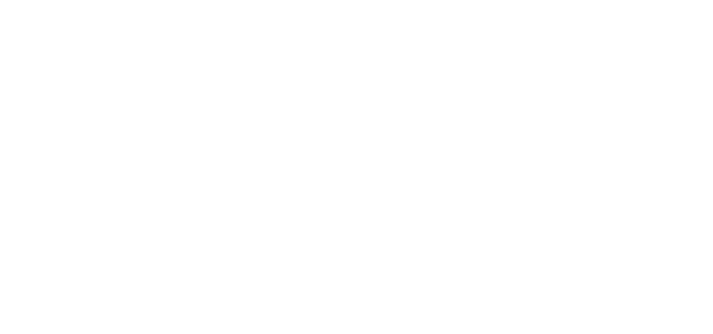
click at [353, 0] on html at bounding box center [356, 0] width 713 height 0
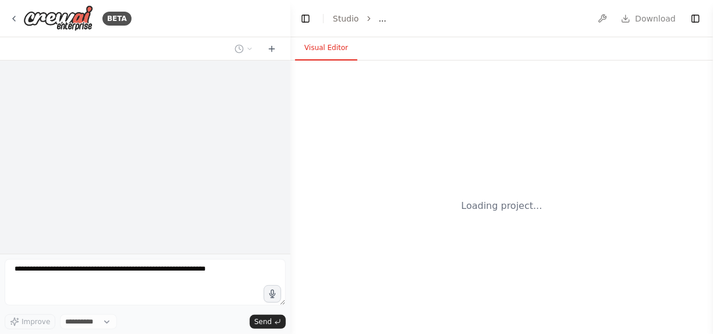
select select "****"
